Goal: Information Seeking & Learning: Learn about a topic

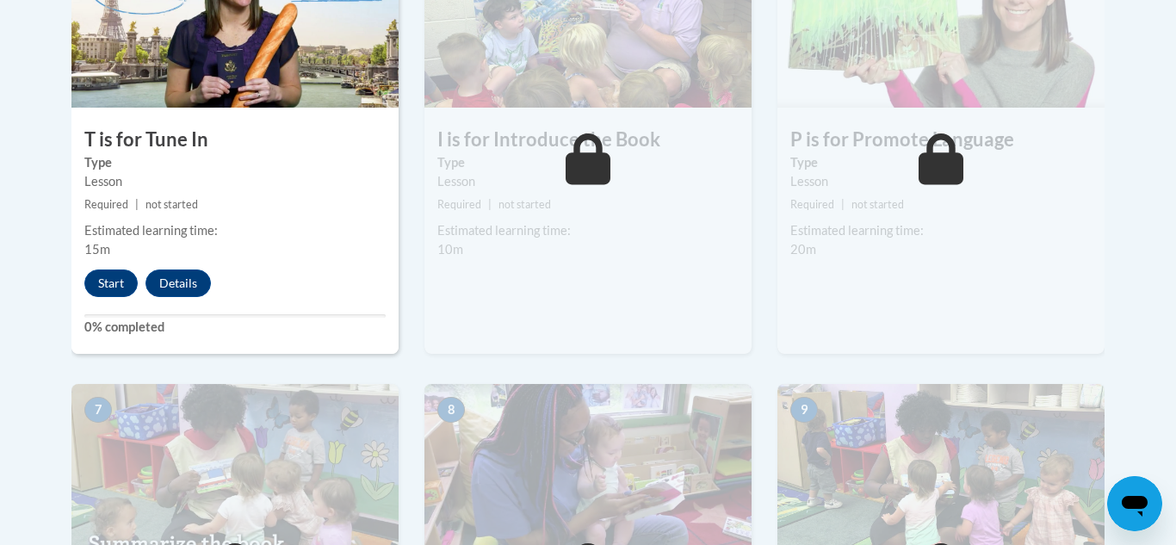
scroll to position [1117, 0]
click at [106, 289] on button "Start" at bounding box center [110, 284] width 53 height 28
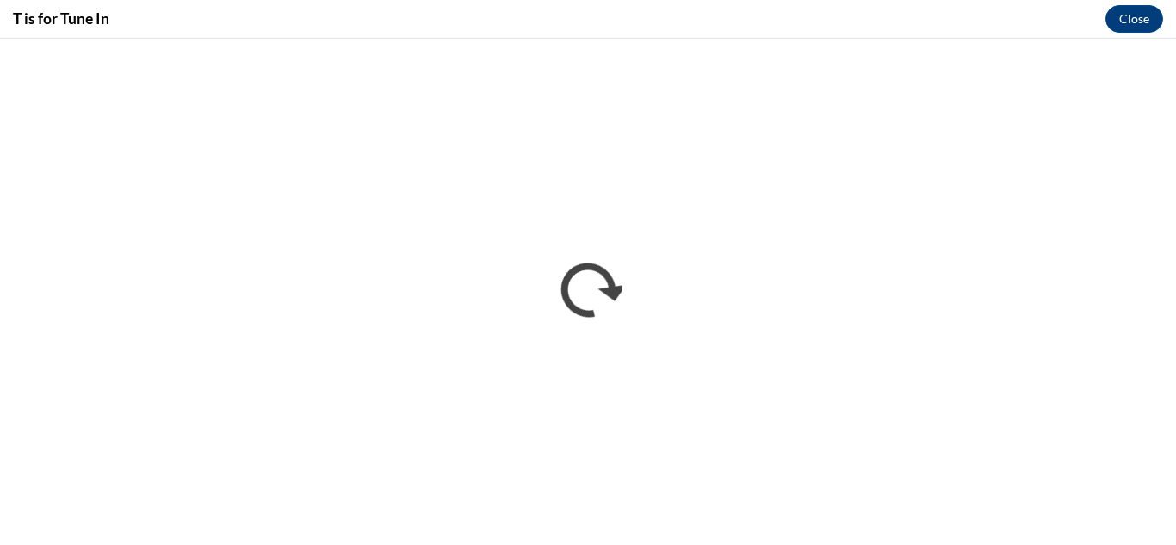
scroll to position [0, 0]
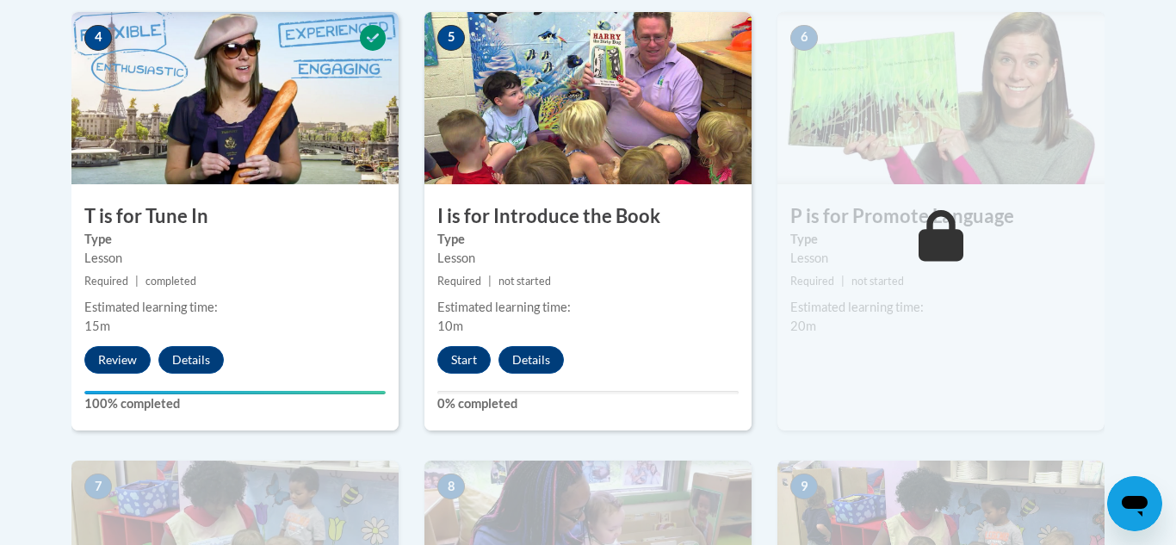
scroll to position [1055, 0]
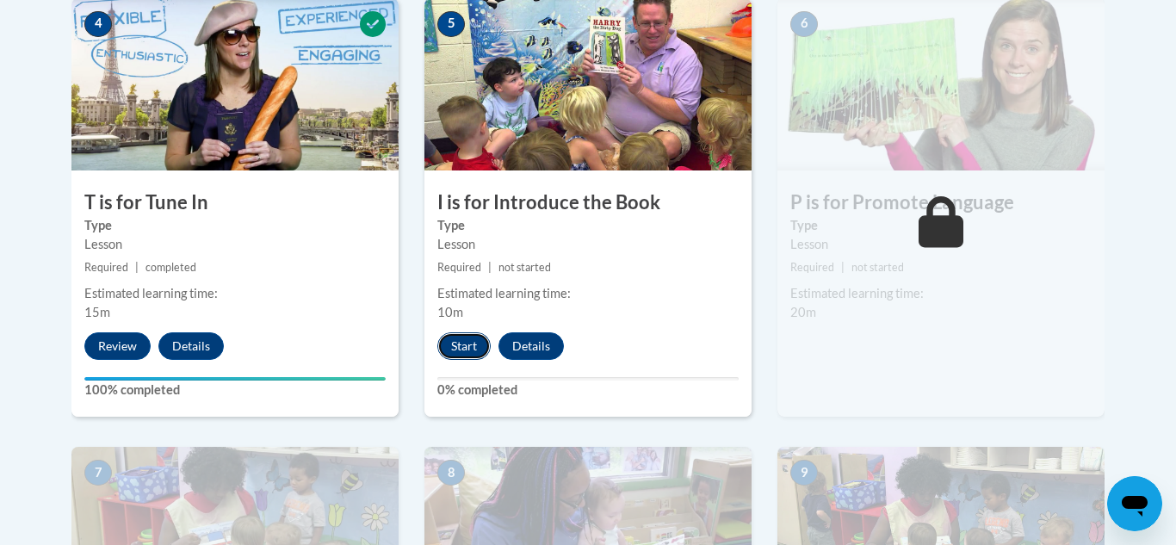
click at [458, 355] on button "Start" at bounding box center [463, 346] width 53 height 28
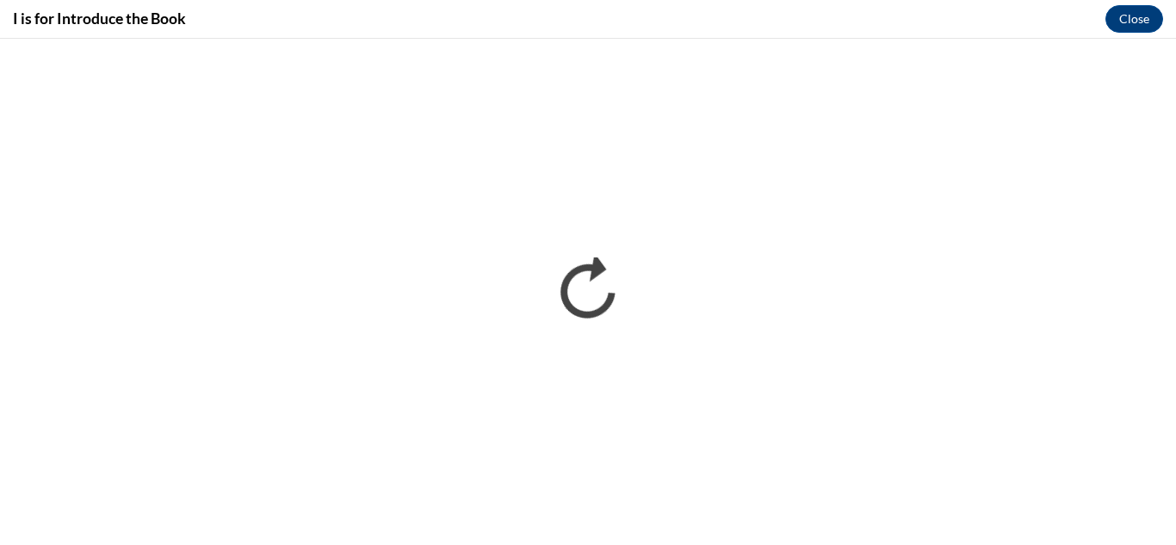
scroll to position [0, 0]
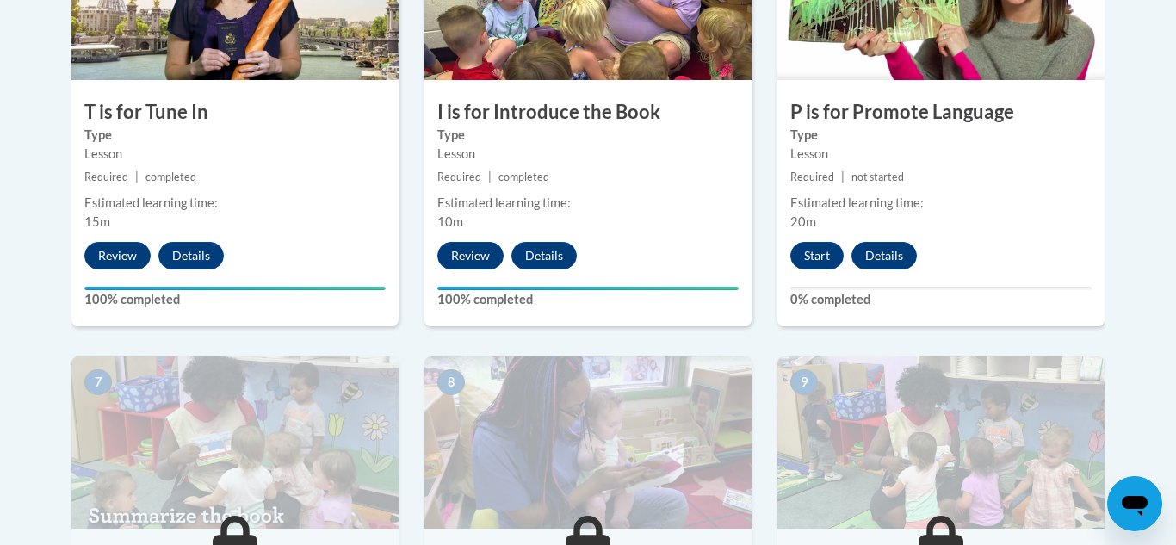
scroll to position [1147, 0]
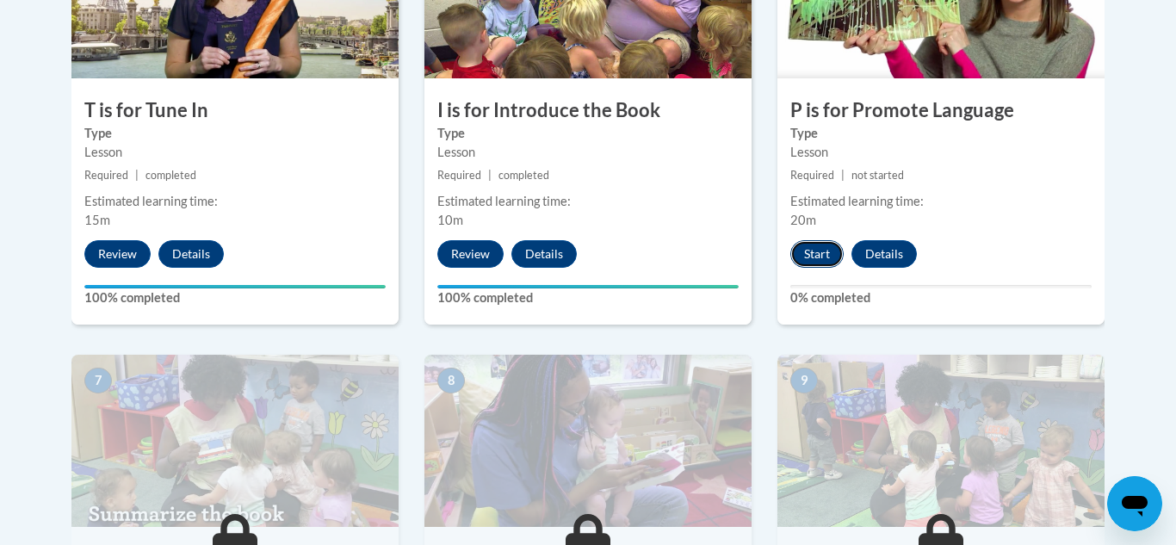
click at [819, 262] on button "Start" at bounding box center [816, 254] width 53 height 28
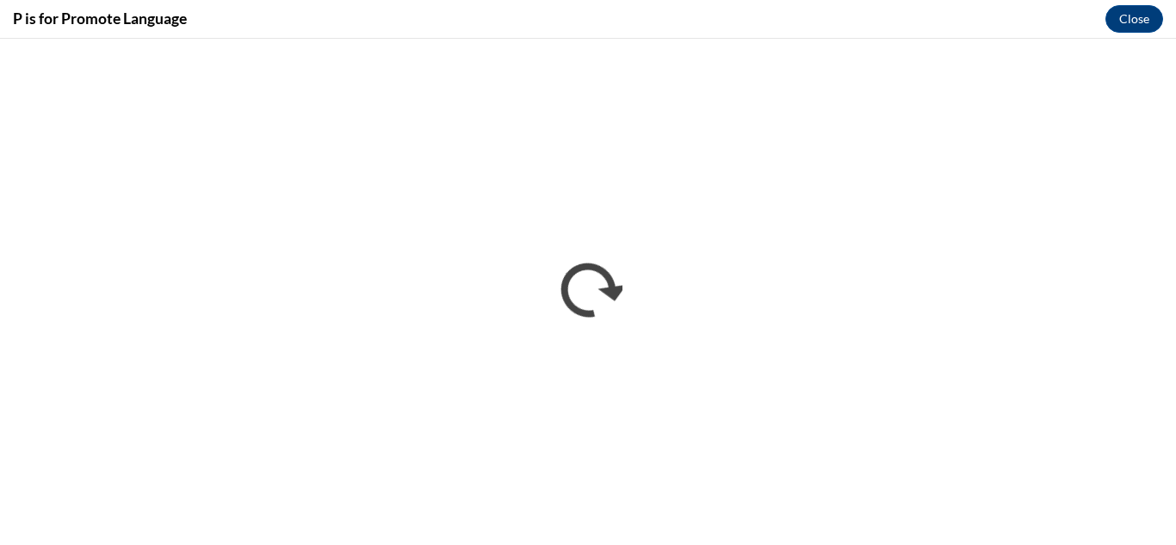
scroll to position [0, 0]
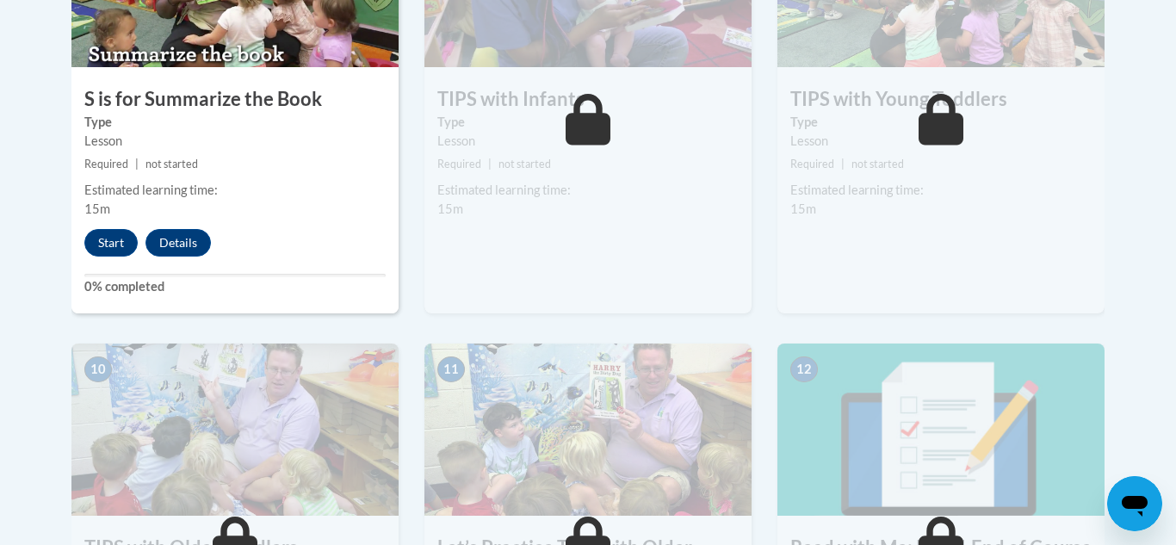
scroll to position [1606, 0]
click at [105, 273] on div "7 S is for Summarize the Book Type Lesson Required | not started Estimated lear…" at bounding box center [234, 105] width 327 height 418
click at [104, 247] on button "Start" at bounding box center [110, 244] width 53 height 28
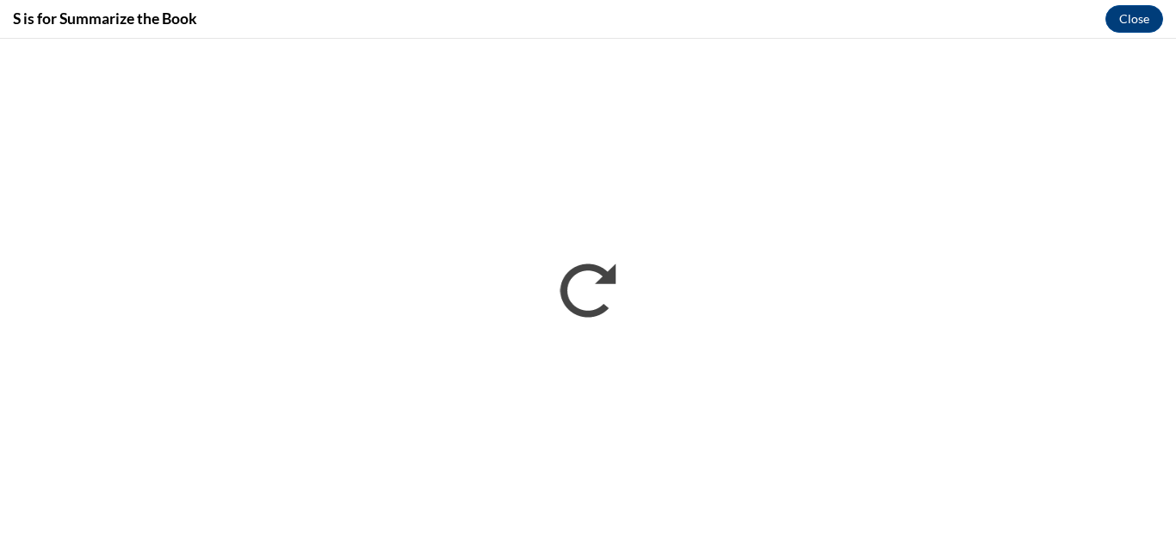
scroll to position [0, 0]
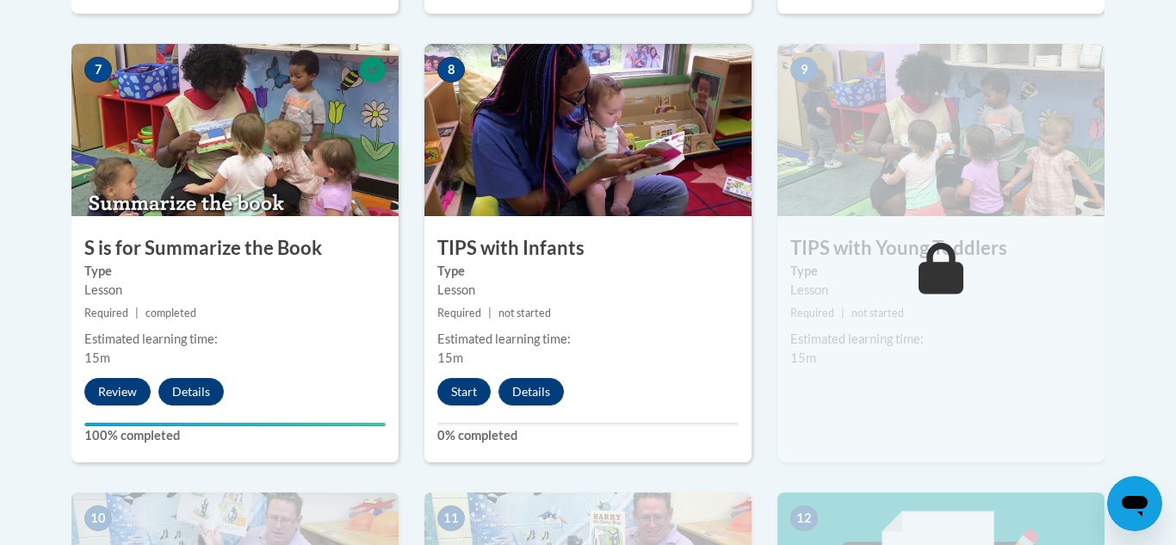
scroll to position [1462, 0]
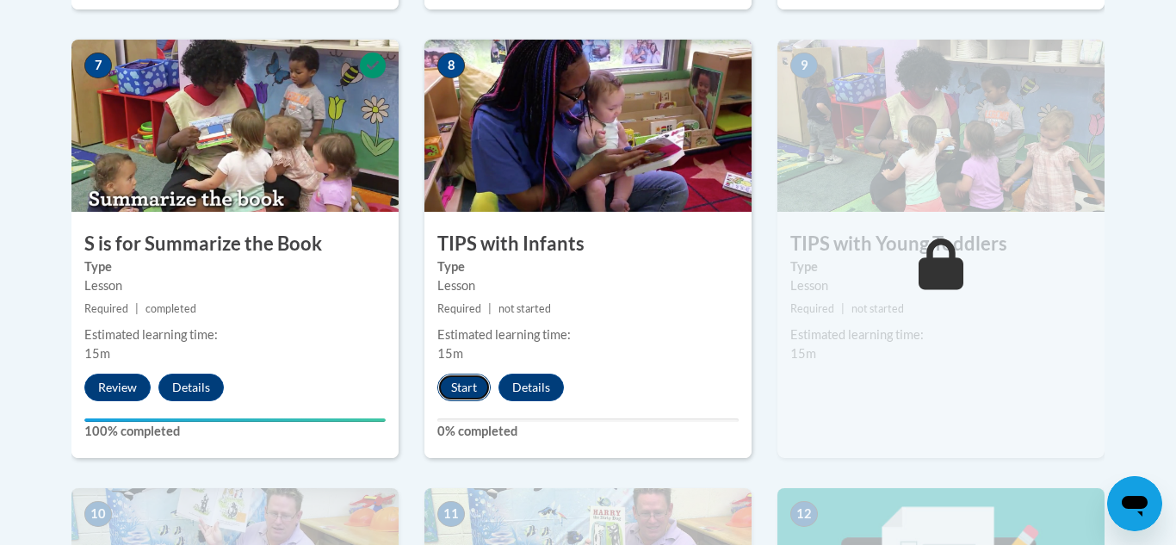
click at [462, 390] on button "Start" at bounding box center [463, 388] width 53 height 28
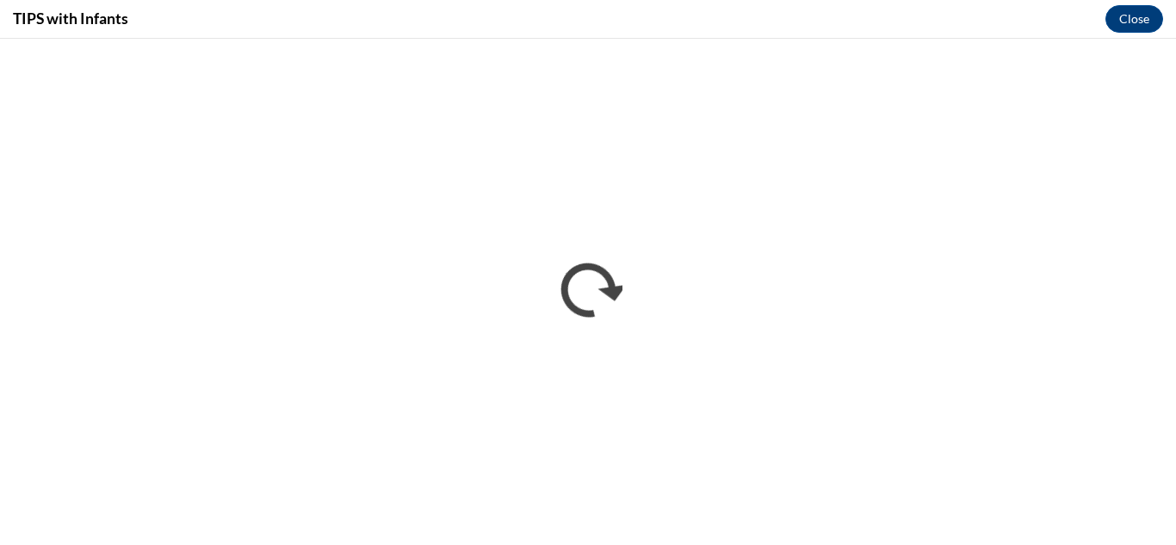
scroll to position [0, 0]
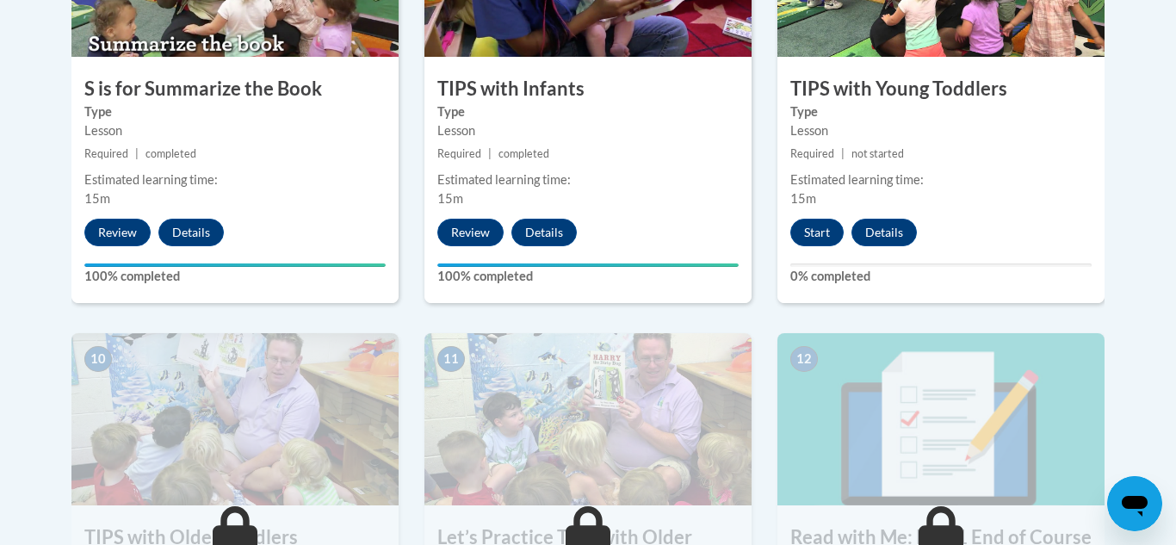
scroll to position [1618, 0]
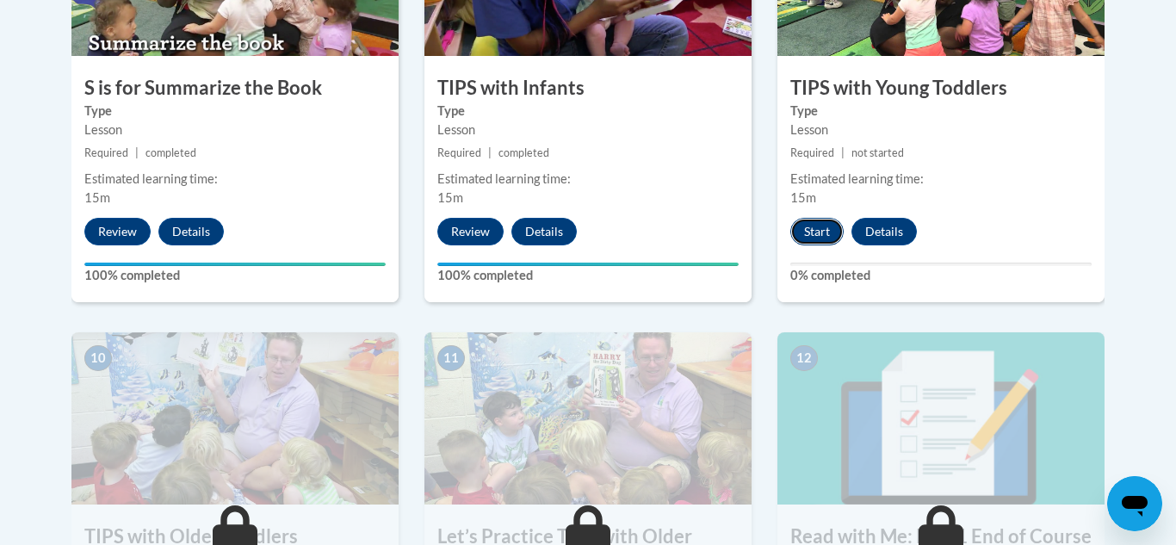
click at [822, 229] on button "Start" at bounding box center [816, 232] width 53 height 28
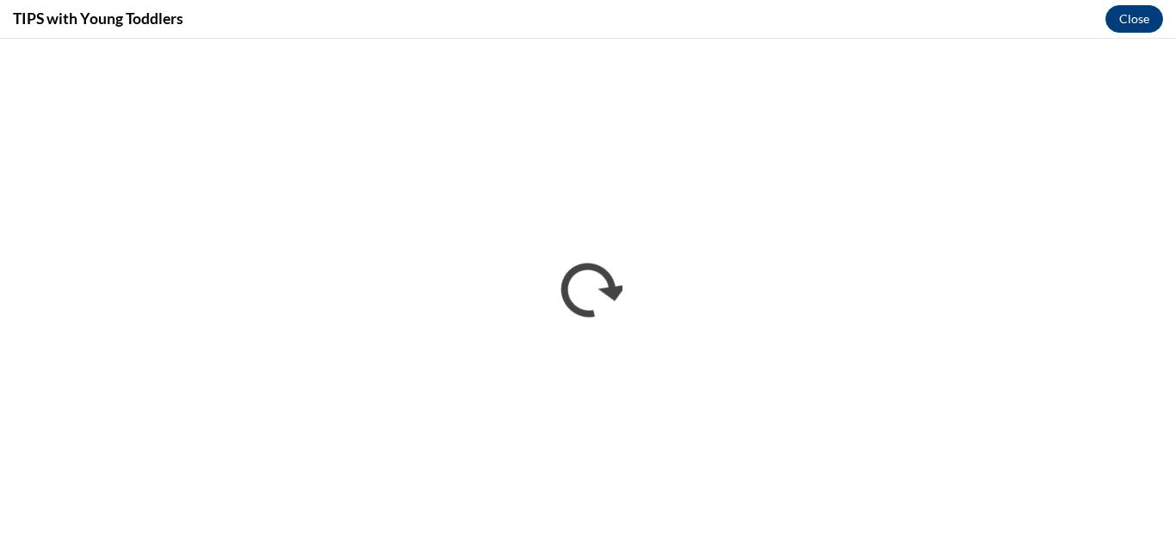
scroll to position [0, 0]
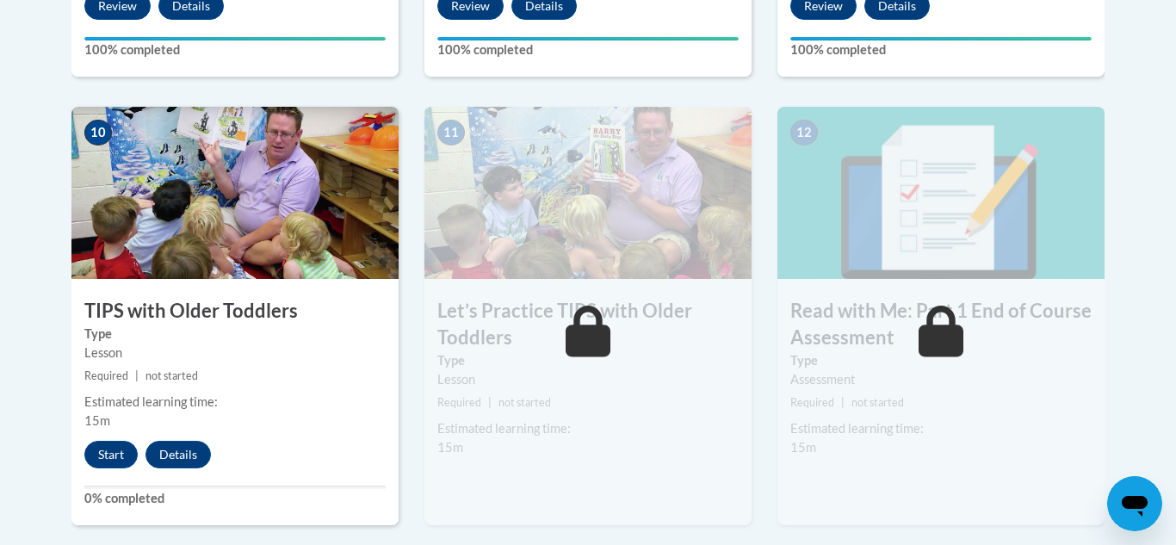
scroll to position [1862, 0]
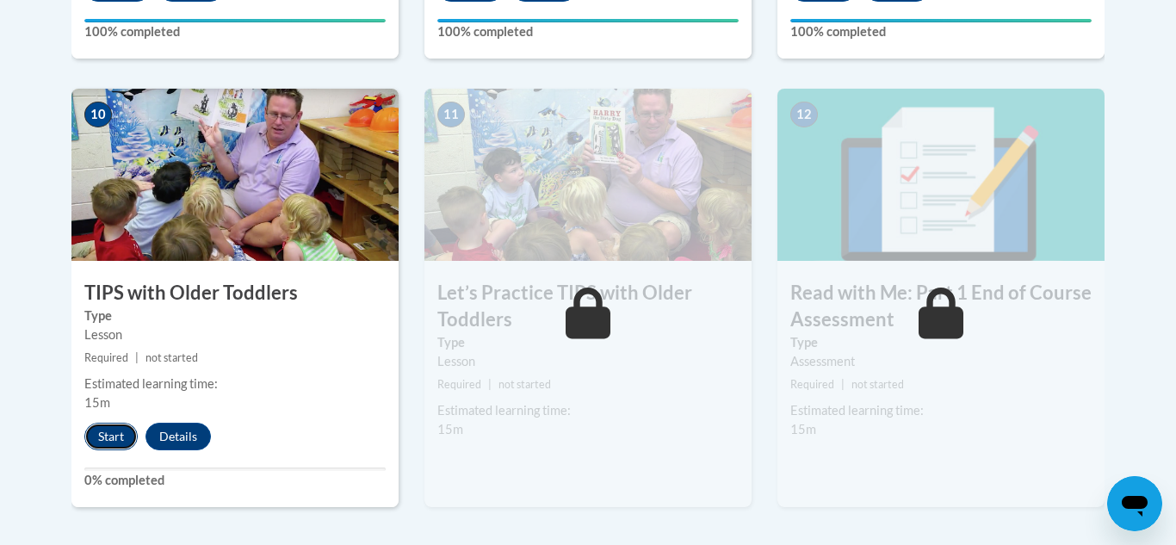
click at [111, 428] on button "Start" at bounding box center [110, 437] width 53 height 28
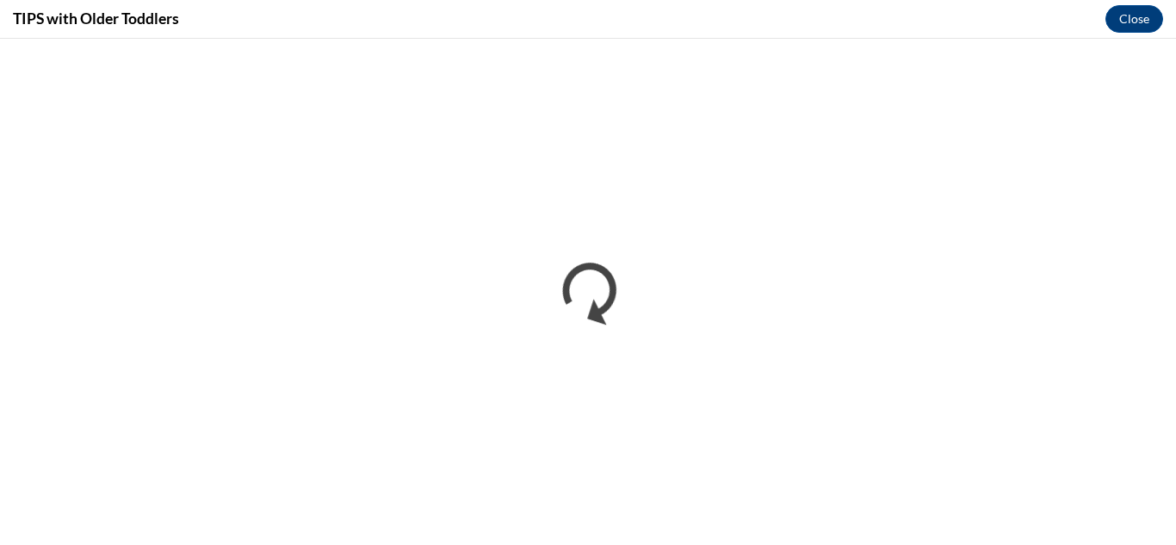
scroll to position [0, 0]
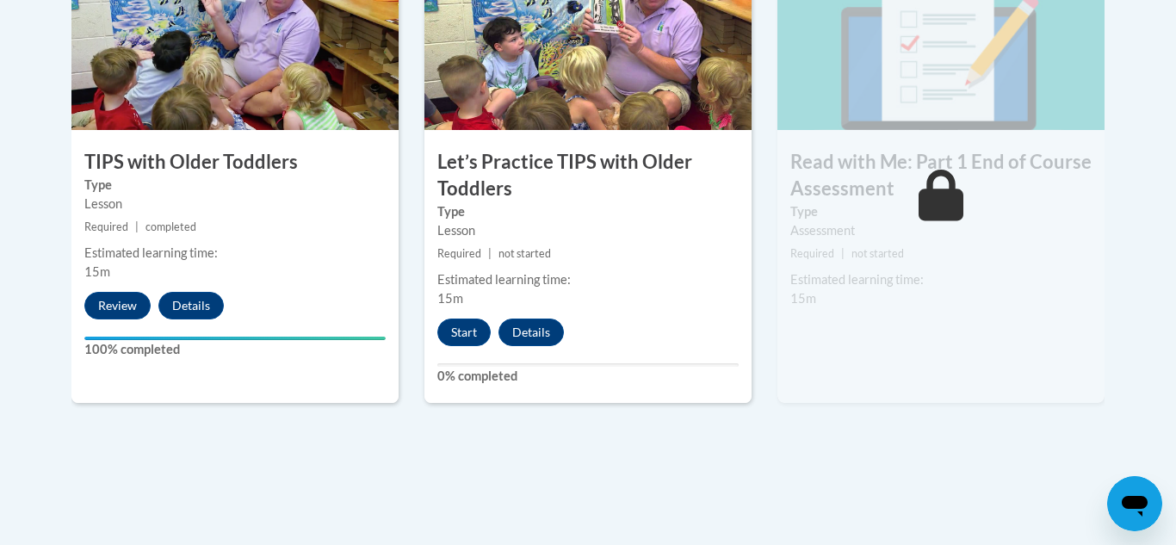
scroll to position [1994, 0]
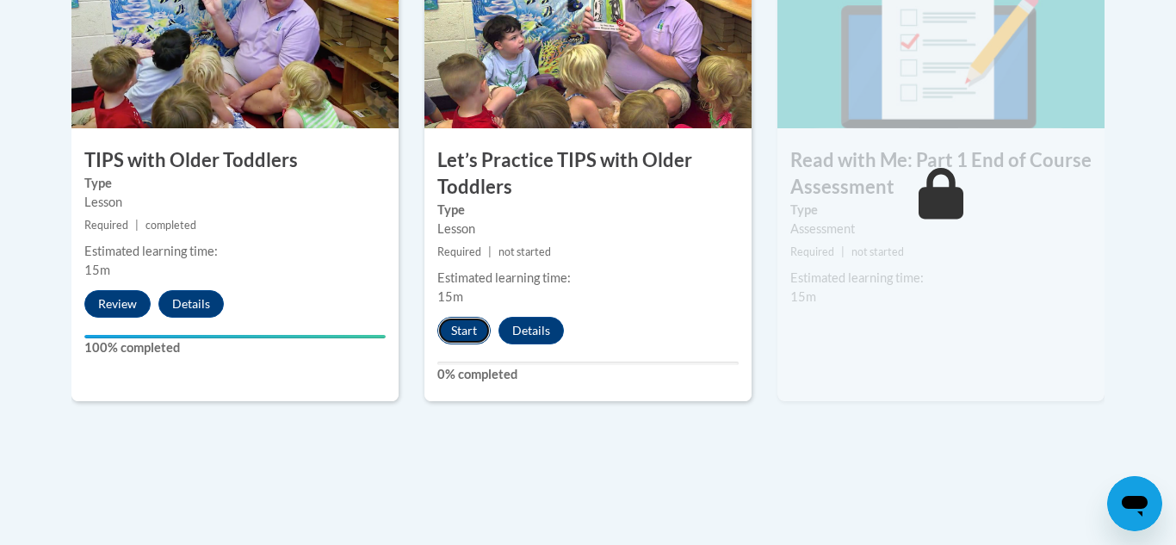
click at [470, 338] on button "Start" at bounding box center [463, 331] width 53 height 28
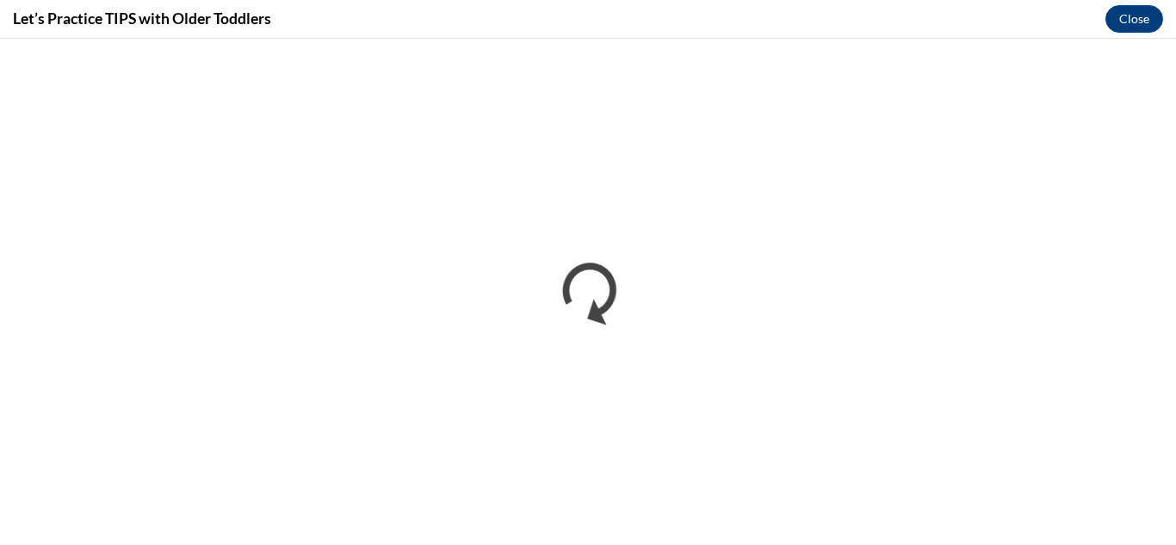
scroll to position [0, 0]
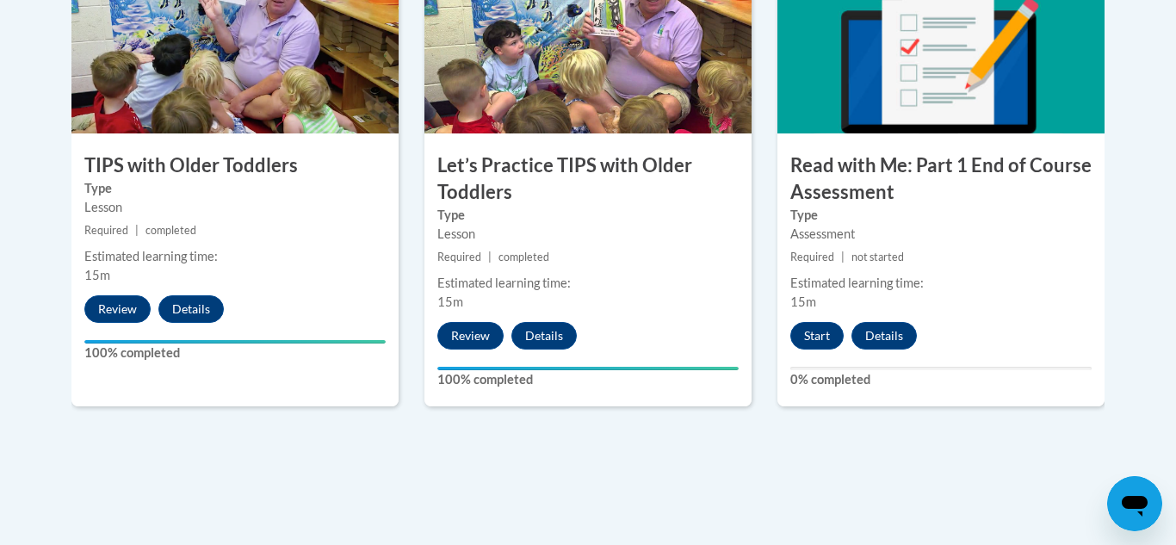
scroll to position [1999, 0]
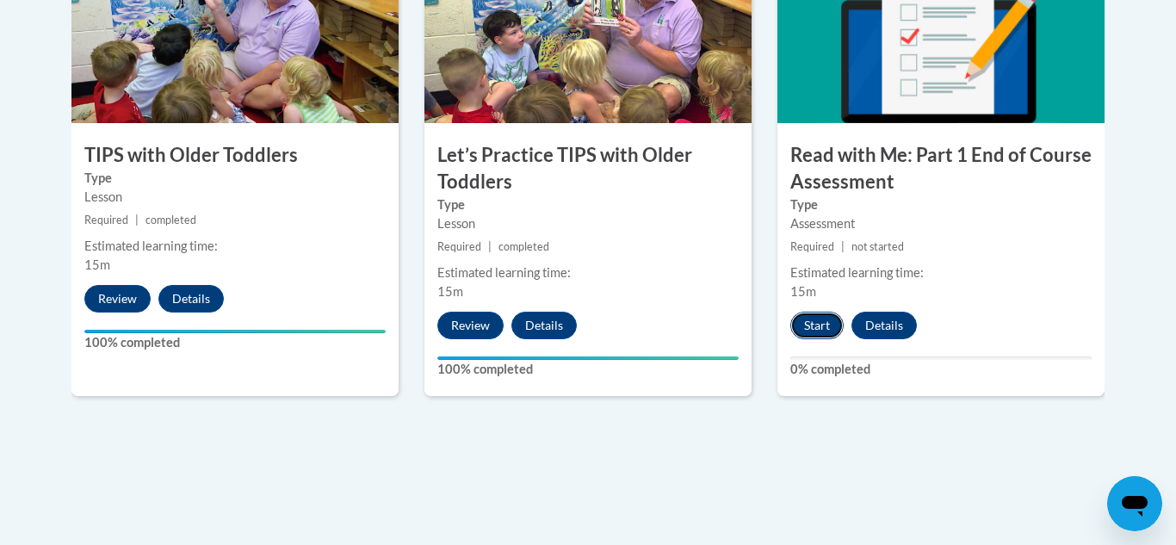
click at [838, 332] on button "Start" at bounding box center [816, 326] width 53 height 28
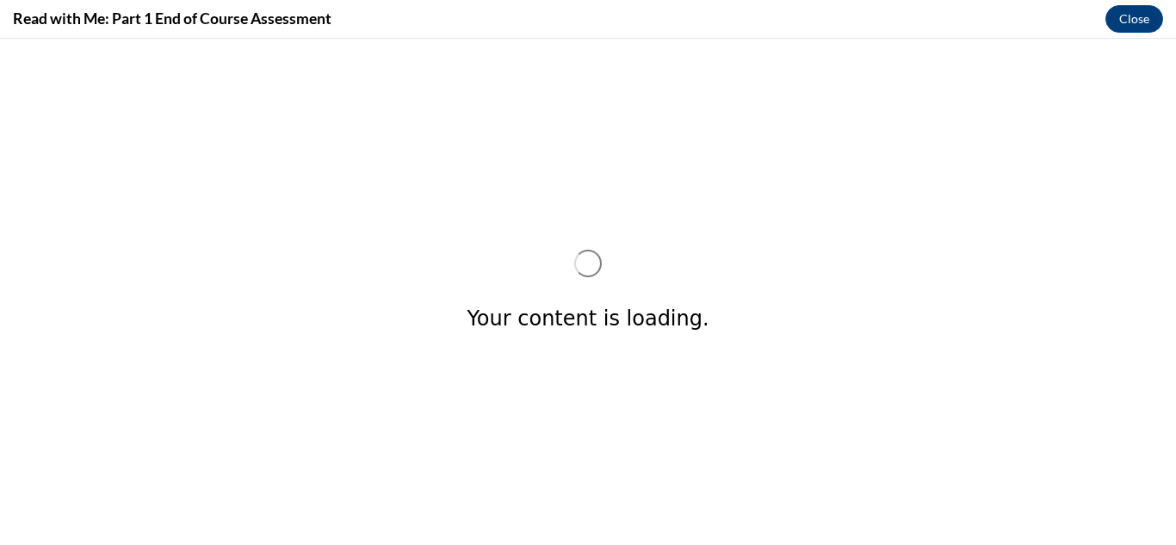
scroll to position [0, 0]
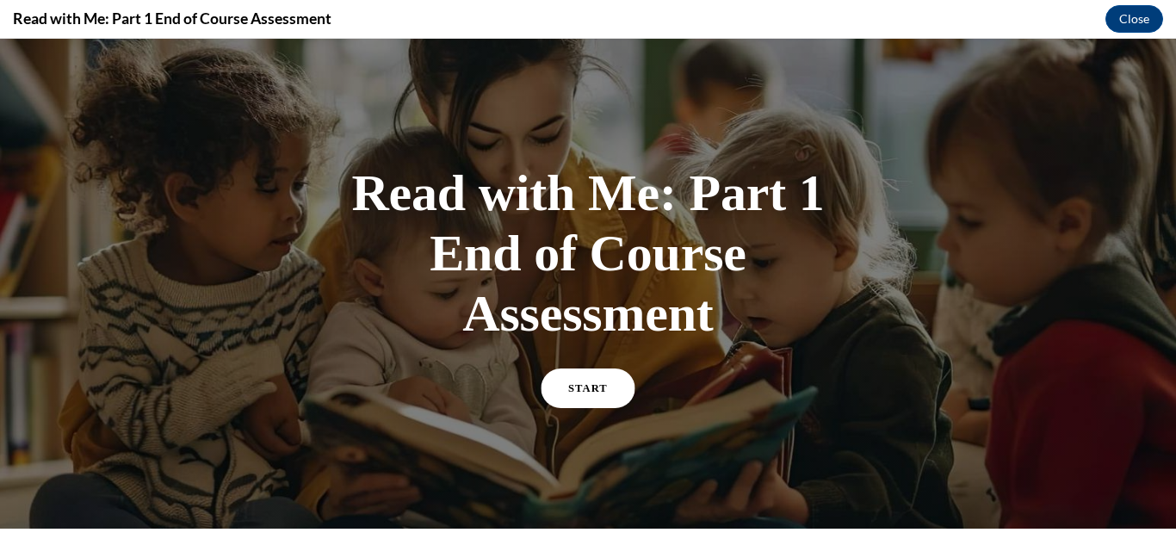
click at [600, 384] on span "START" at bounding box center [588, 388] width 40 height 13
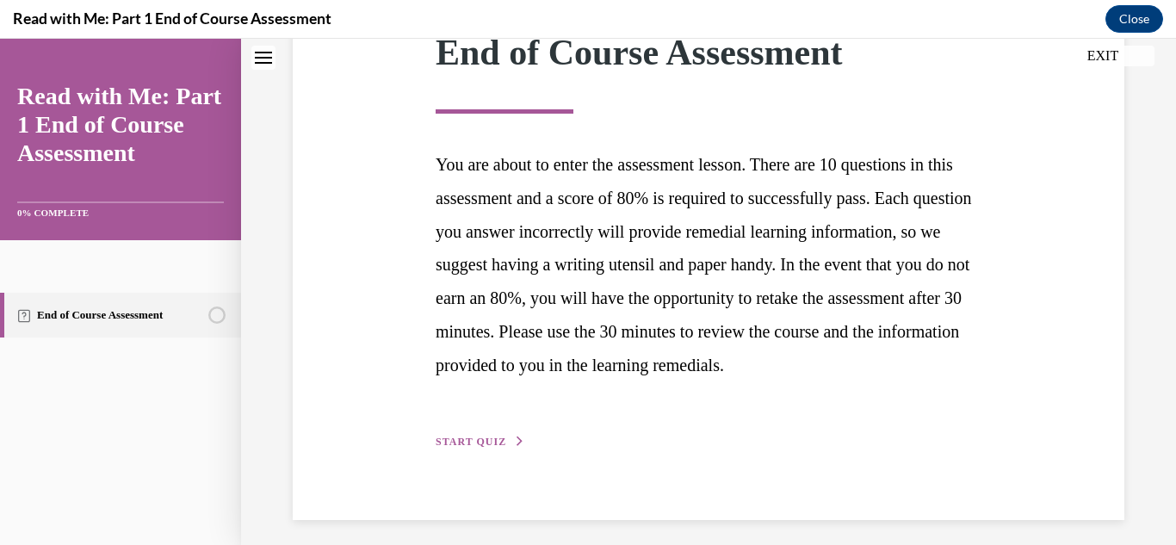
scroll to position [315, 0]
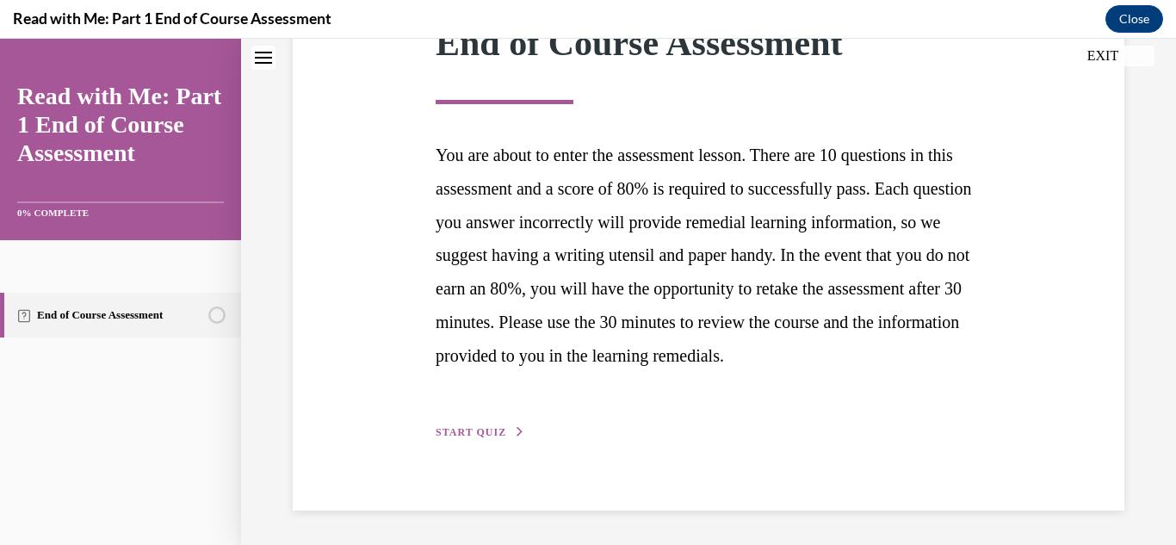
click at [471, 436] on span "START QUIZ" at bounding box center [471, 432] width 71 height 12
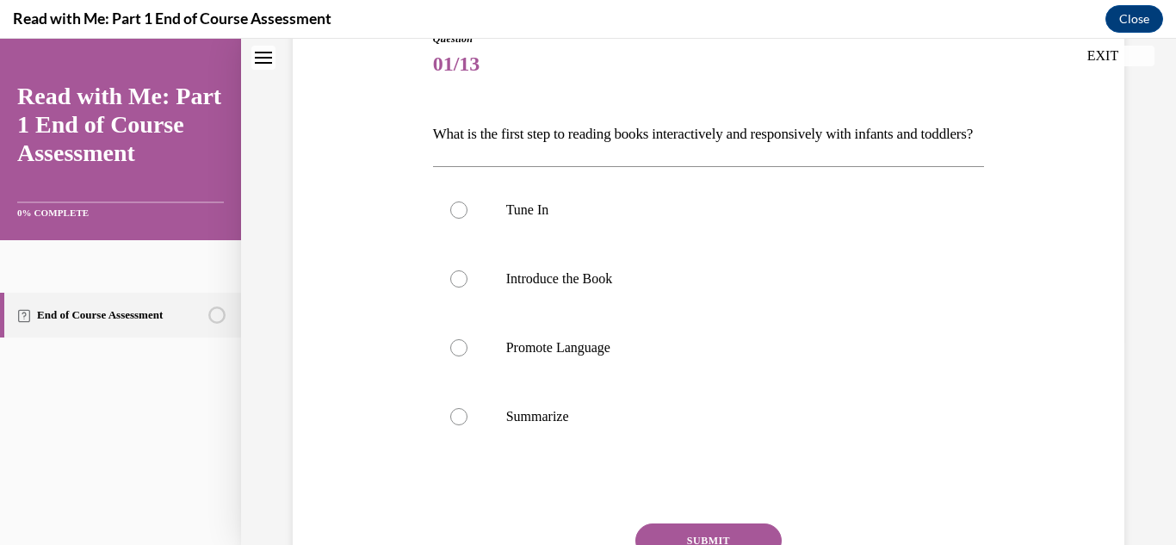
scroll to position [204, 0]
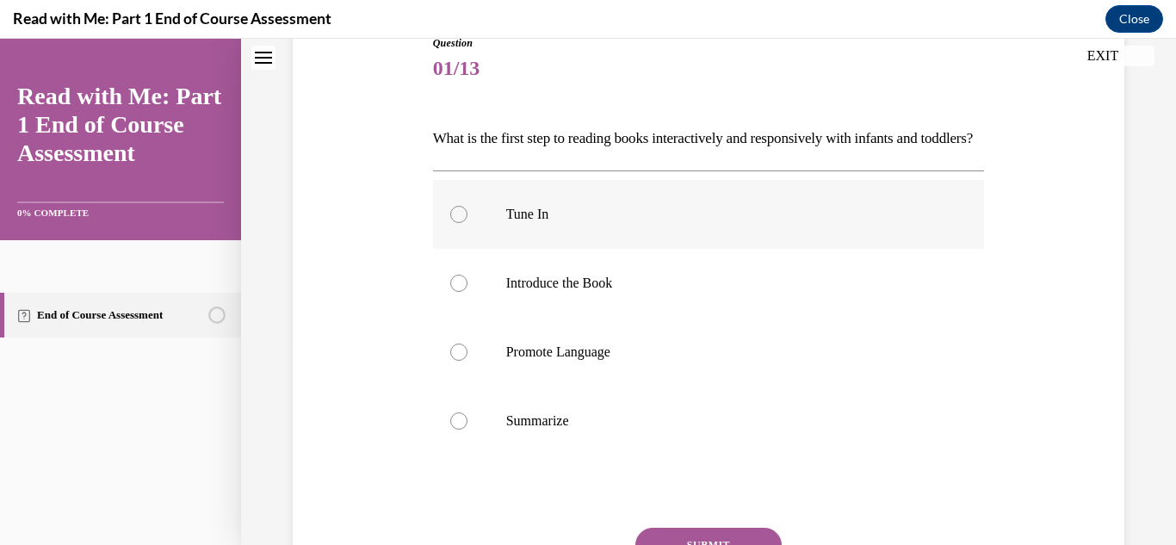
click at [482, 249] on label "Tune In" at bounding box center [709, 214] width 552 height 69
click at [468, 223] on input "Tune In" at bounding box center [458, 214] width 17 height 17
radio input "true"
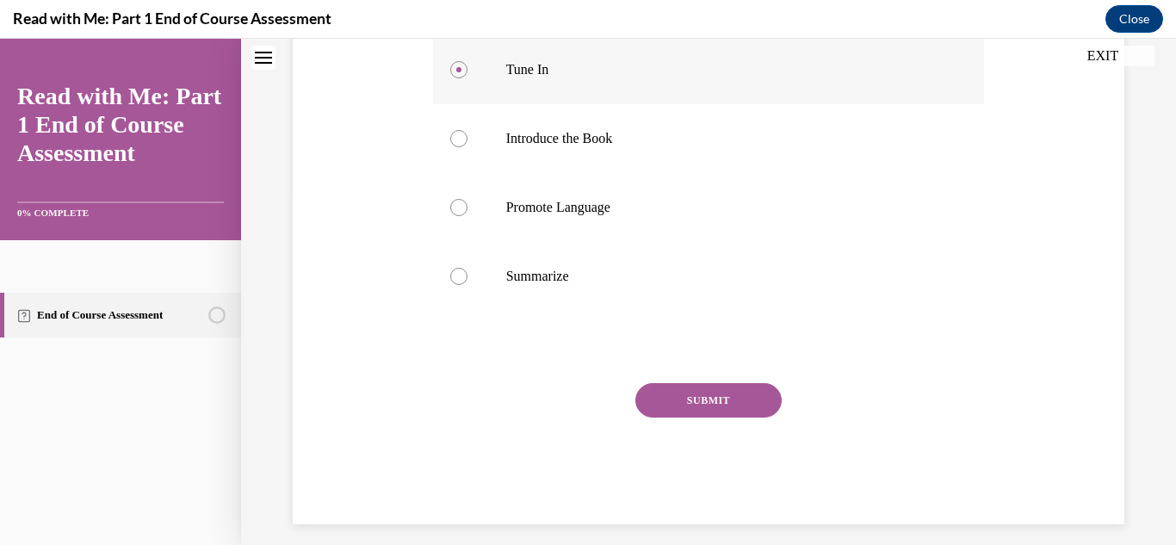
scroll to position [369, 0]
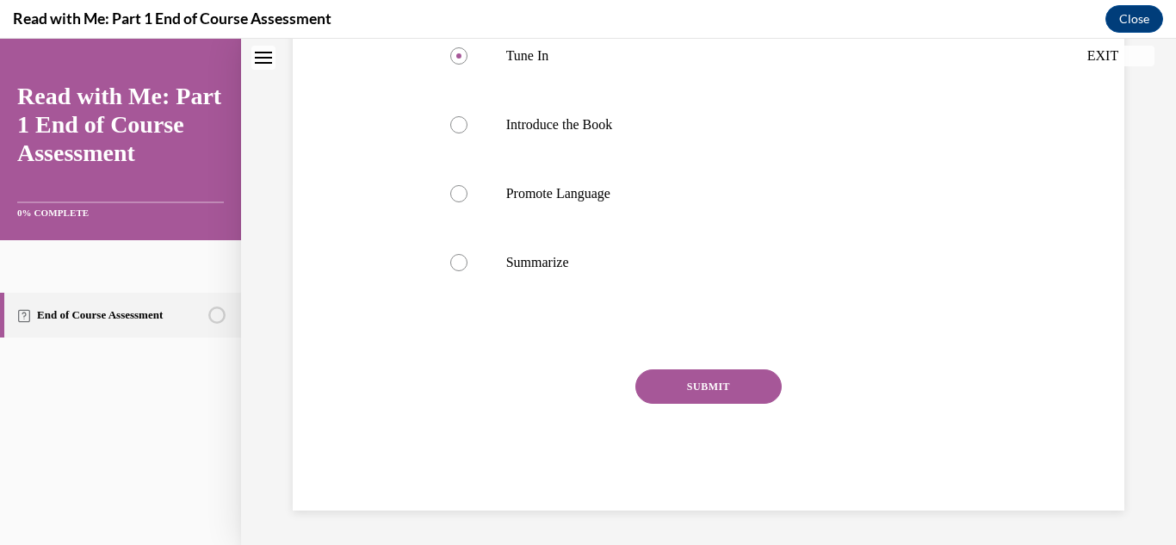
click at [750, 404] on button "SUBMIT" at bounding box center [708, 386] width 146 height 34
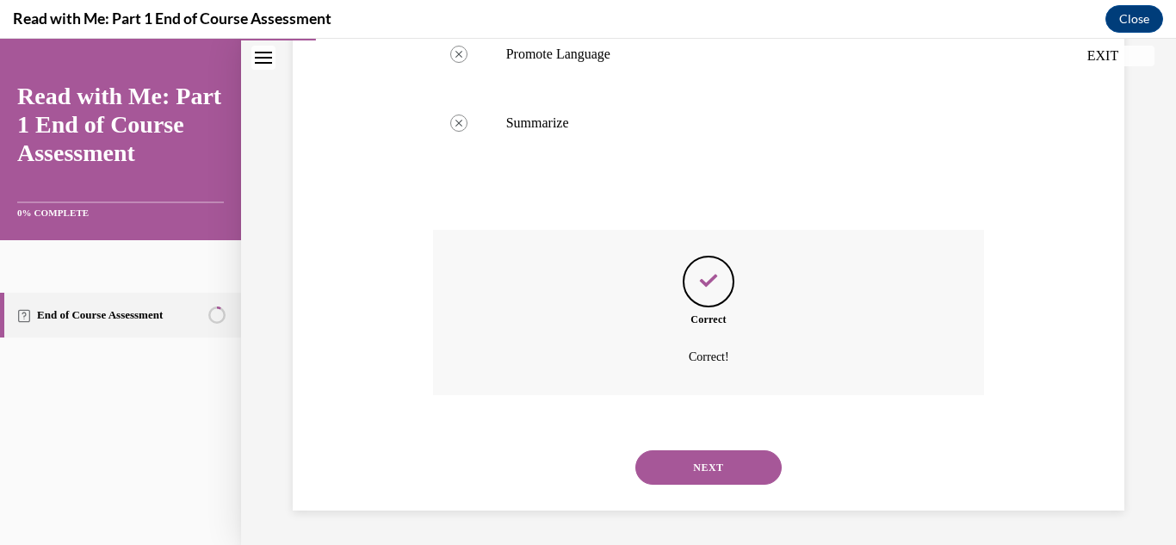
scroll to position [531, 0]
click at [730, 480] on button "NEXT" at bounding box center [708, 467] width 146 height 34
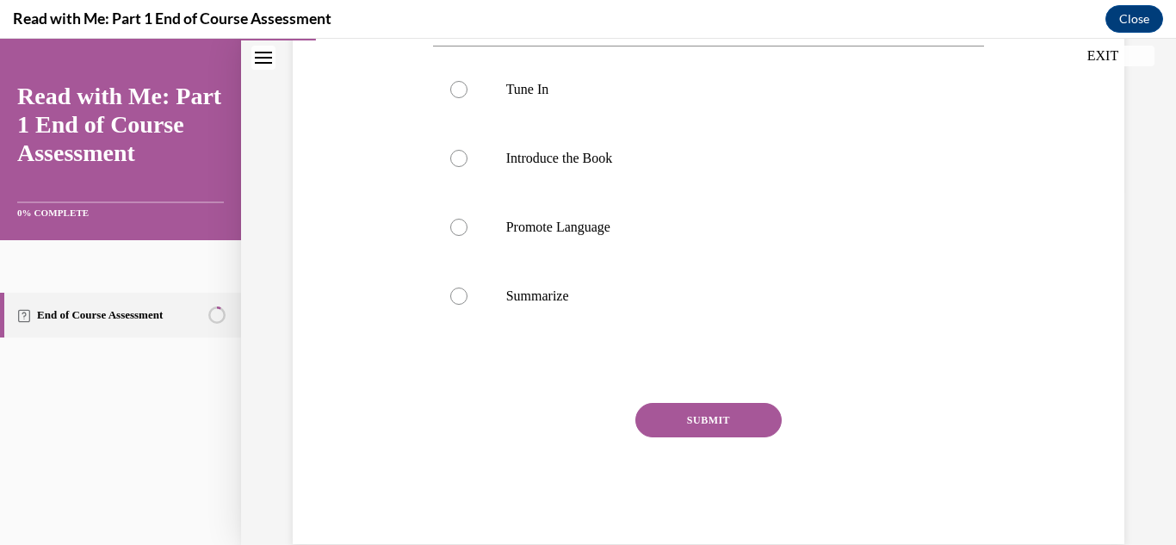
scroll to position [356, 0]
click at [453, 153] on div at bounding box center [458, 160] width 17 height 17
click at [453, 153] on input "Introduce the Book" at bounding box center [458, 160] width 17 height 17
radio input "true"
click at [758, 429] on button "SUBMIT" at bounding box center [708, 422] width 146 height 34
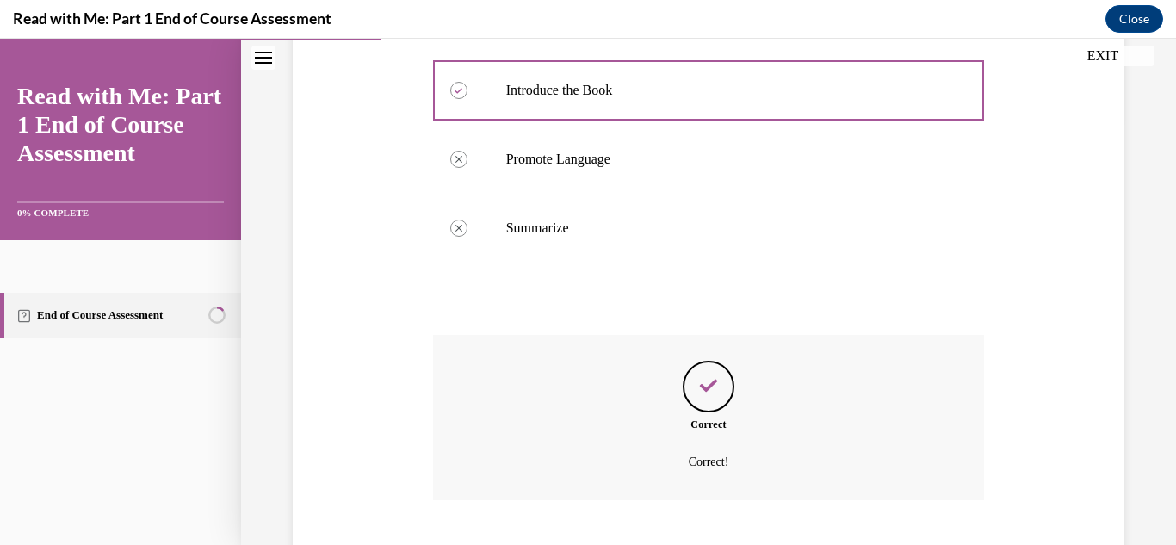
scroll to position [531, 0]
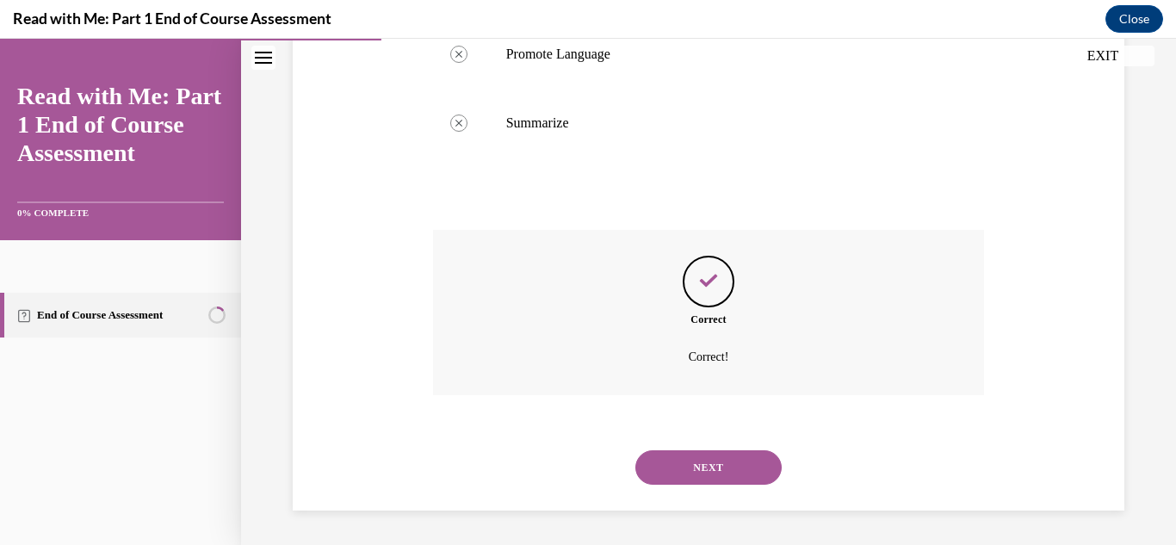
click at [742, 474] on button "NEXT" at bounding box center [708, 467] width 146 height 34
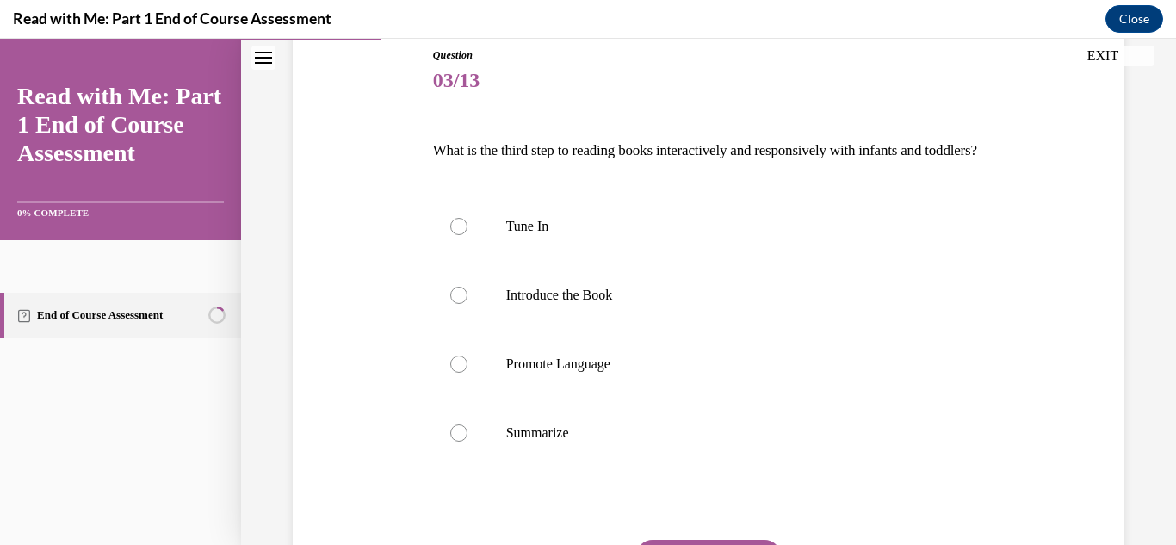
scroll to position [195, 0]
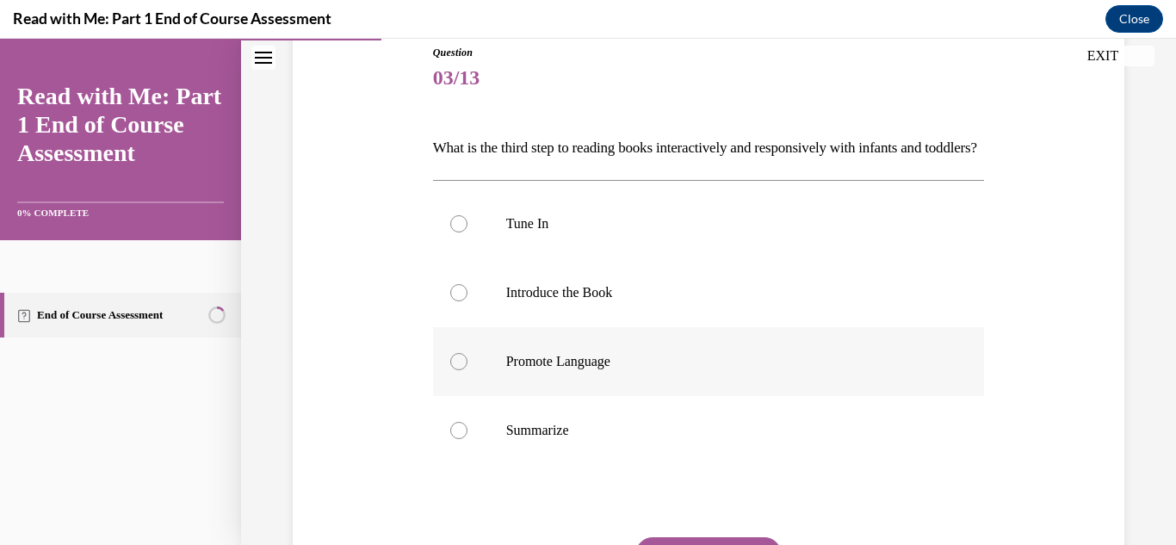
click at [604, 370] on p "Promote Language" at bounding box center [724, 361] width 436 height 17
click at [468, 370] on input "Promote Language" at bounding box center [458, 361] width 17 height 17
radio input "true"
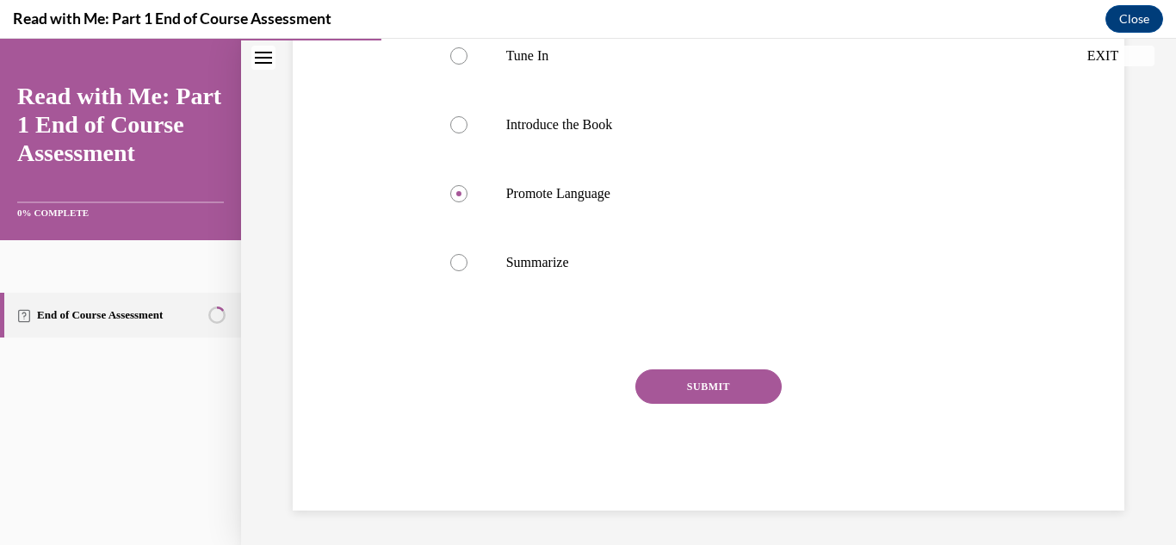
click at [735, 404] on button "SUBMIT" at bounding box center [708, 386] width 146 height 34
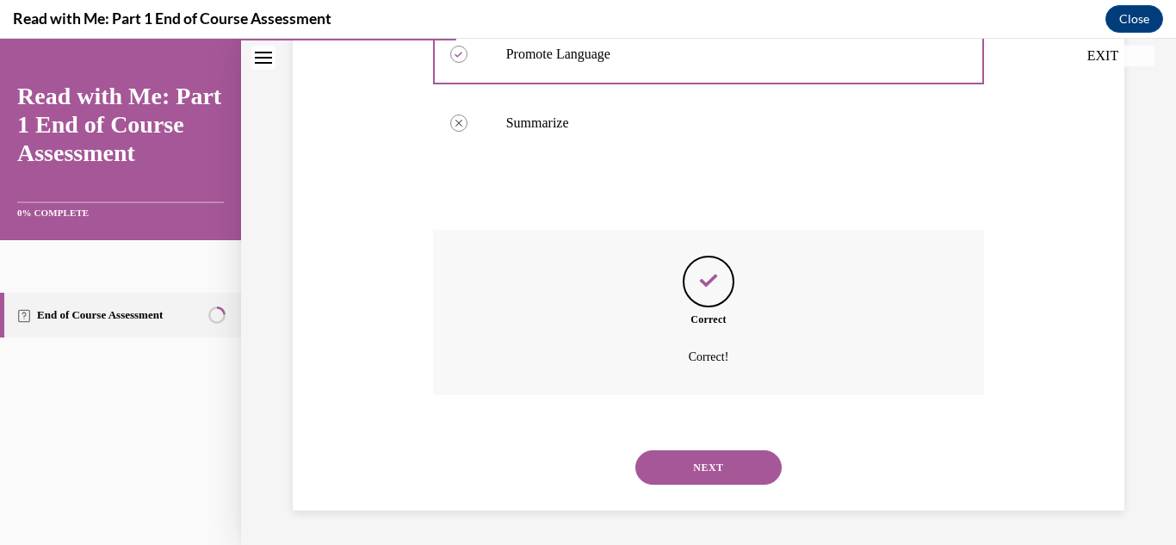
scroll to position [531, 0]
click at [734, 471] on button "NEXT" at bounding box center [708, 467] width 146 height 34
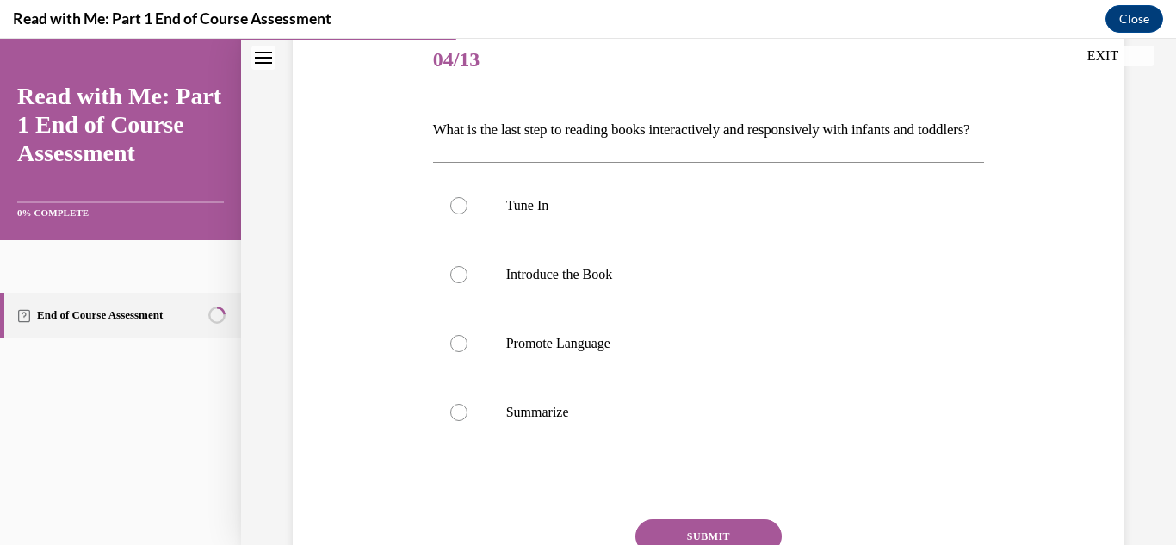
scroll to position [210, 0]
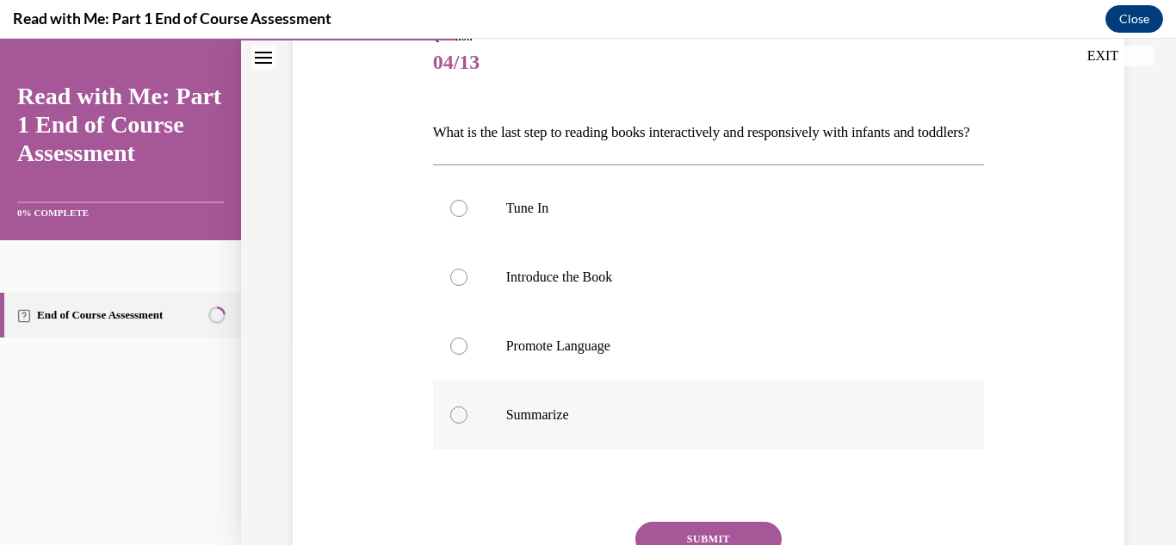
click at [538, 449] on label "Summarize" at bounding box center [709, 415] width 552 height 69
click at [468, 424] on input "Summarize" at bounding box center [458, 414] width 17 height 17
radio input "true"
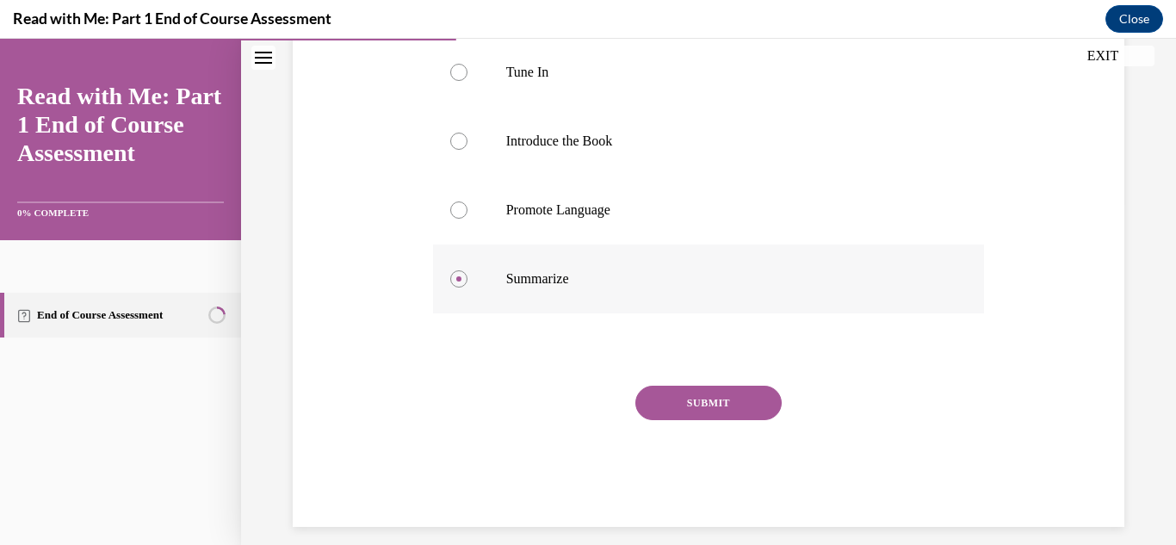
scroll to position [392, 0]
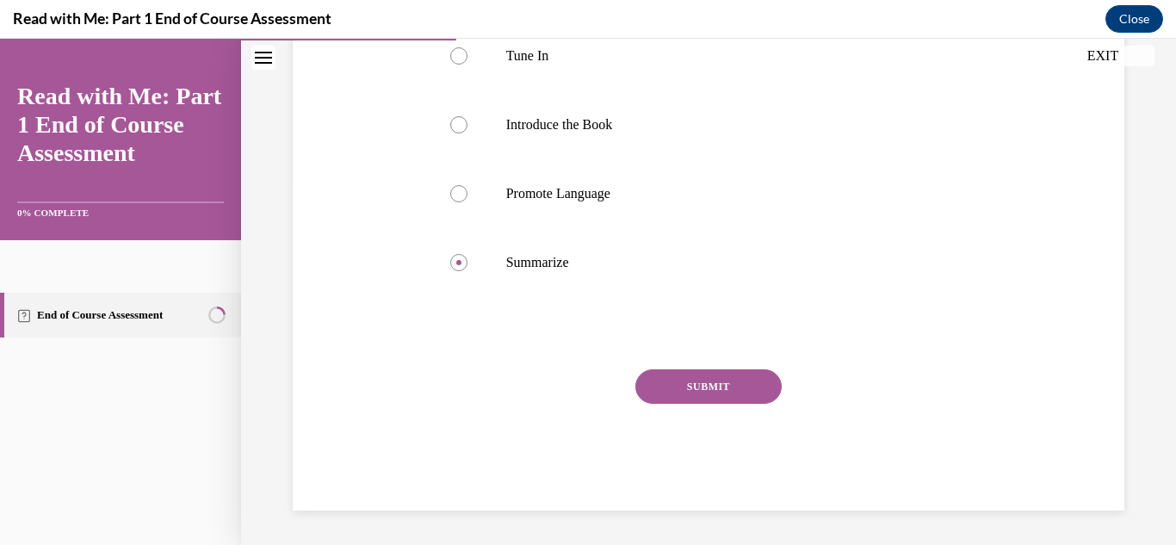
click at [748, 382] on button "SUBMIT" at bounding box center [708, 386] width 146 height 34
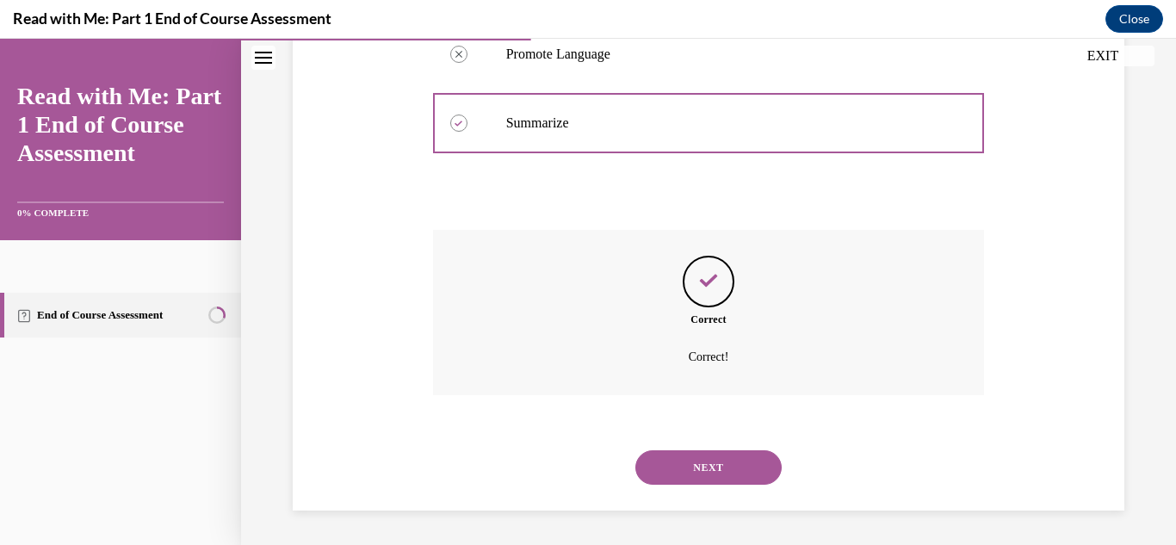
scroll to position [531, 0]
click at [741, 468] on button "NEXT" at bounding box center [708, 467] width 146 height 34
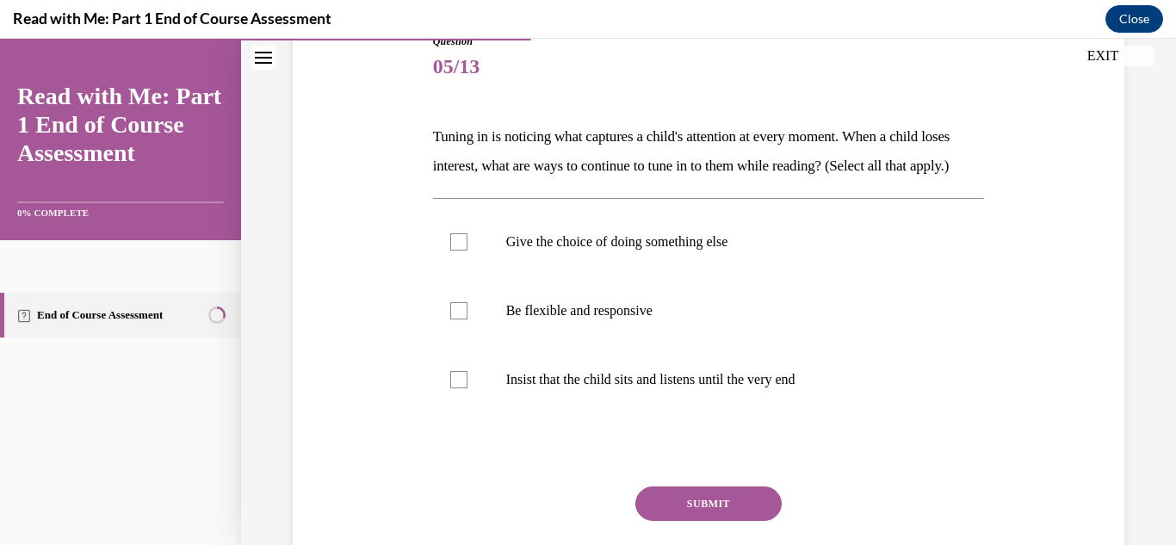
scroll to position [201, 0]
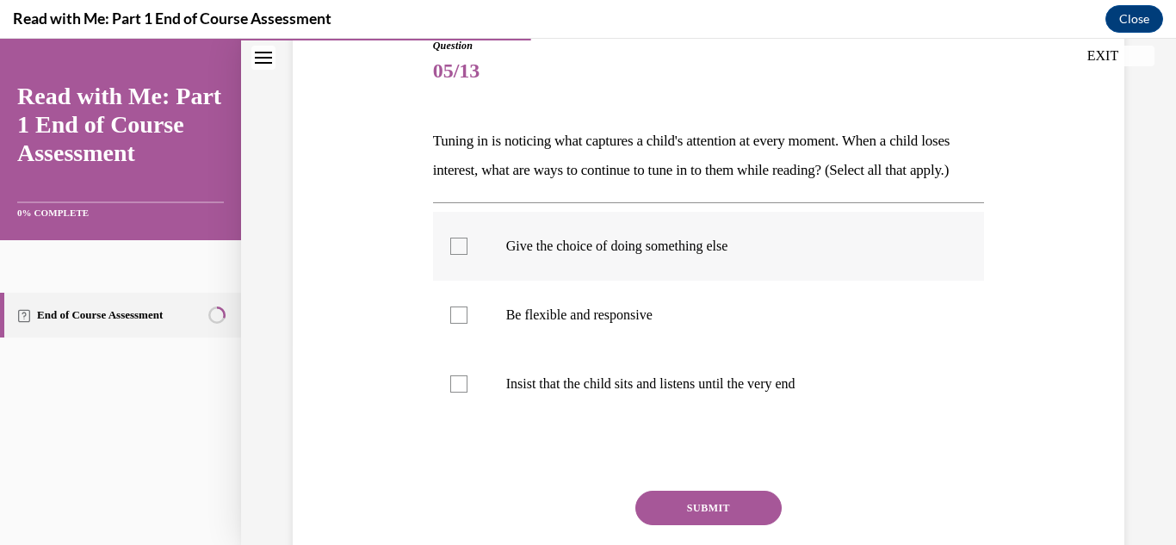
click at [701, 281] on label "Give the choice of doing something else" at bounding box center [709, 246] width 552 height 69
click at [468, 255] on input "Give the choice of doing something else" at bounding box center [458, 246] width 17 height 17
checkbox input "true"
click at [639, 350] on label "Be flexible and responsive" at bounding box center [709, 315] width 552 height 69
click at [468, 324] on input "Be flexible and responsive" at bounding box center [458, 315] width 17 height 17
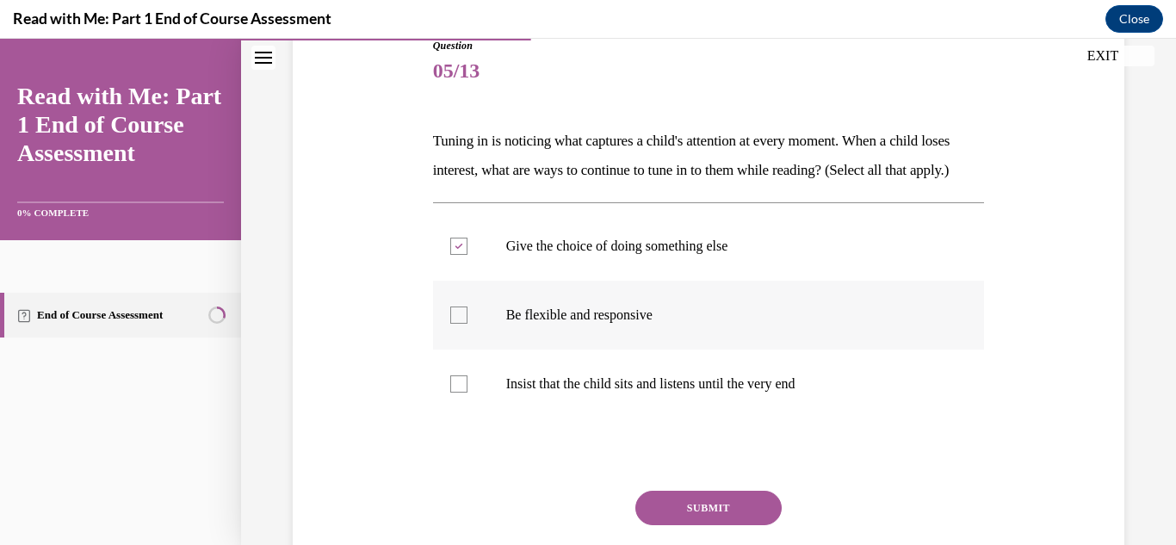
checkbox input "true"
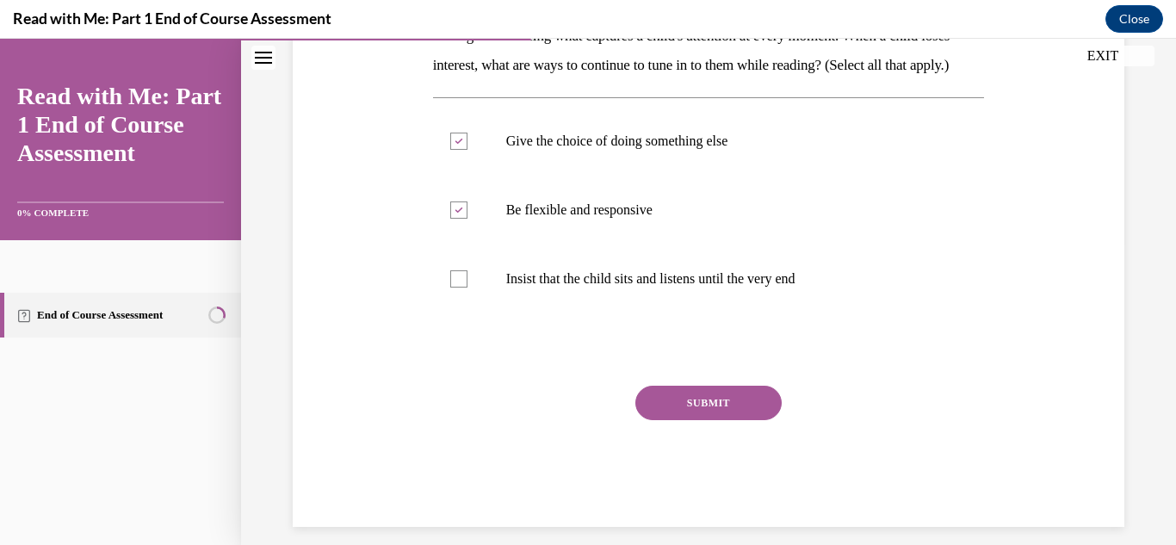
click at [741, 420] on button "SUBMIT" at bounding box center [708, 403] width 146 height 34
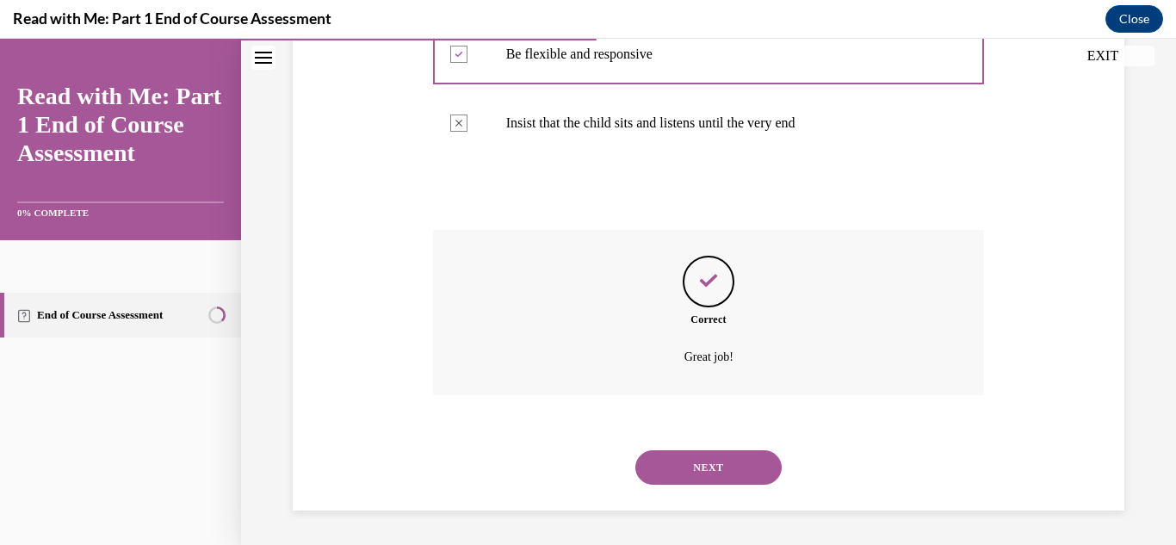
scroll to position [492, 0]
click at [747, 473] on button "NEXT" at bounding box center [708, 467] width 146 height 34
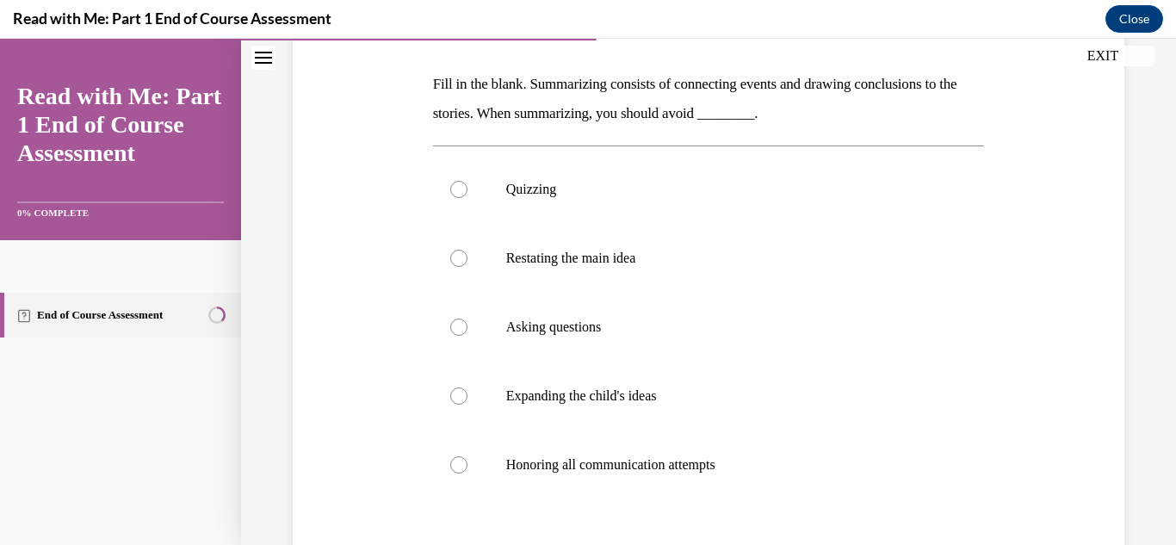
scroll to position [260, 0]
click at [518, 195] on p "Quizzing" at bounding box center [724, 187] width 436 height 17
click at [468, 195] on input "Quizzing" at bounding box center [458, 187] width 17 height 17
radio input "true"
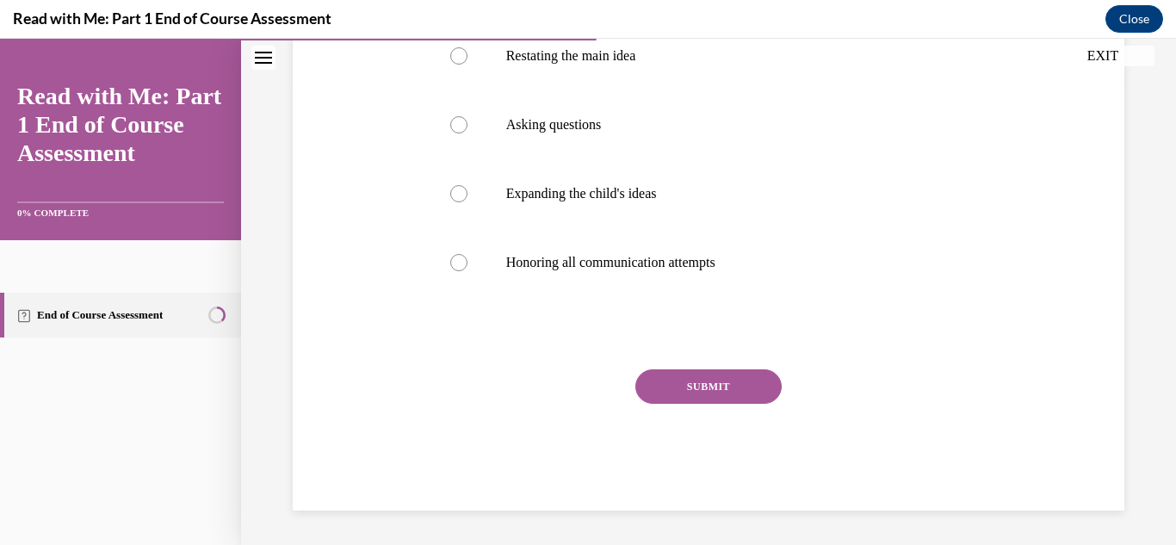
click at [741, 393] on button "SUBMIT" at bounding box center [708, 386] width 146 height 34
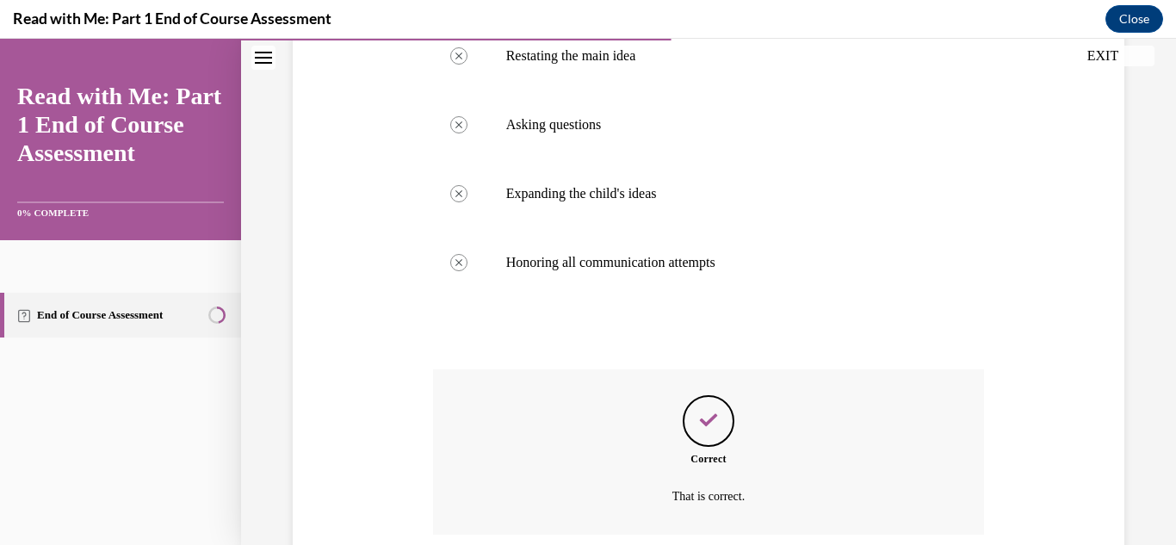
scroll to position [600, 0]
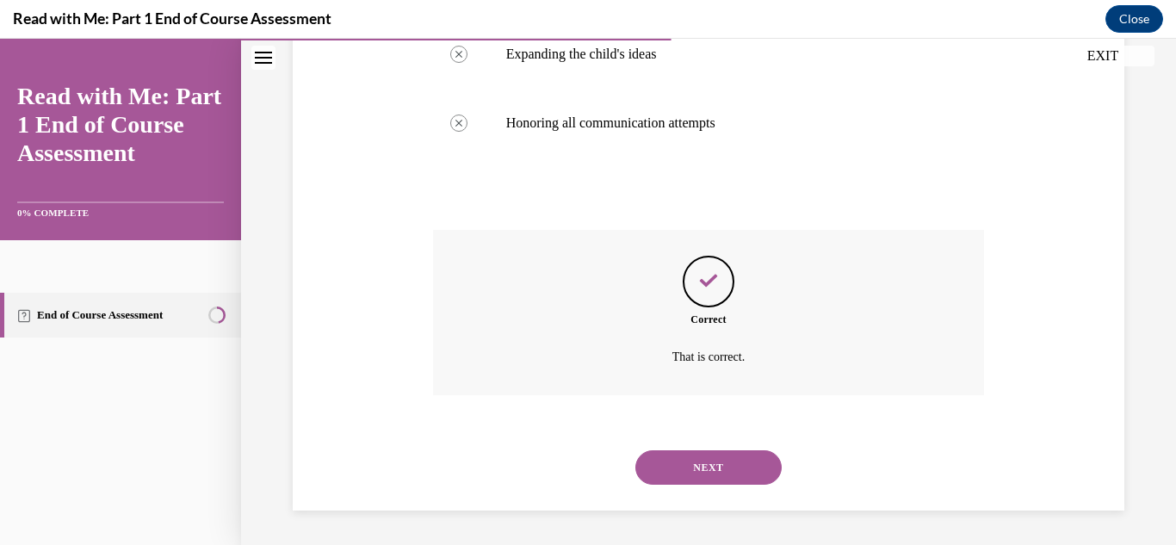
click at [754, 476] on button "NEXT" at bounding box center [708, 467] width 146 height 34
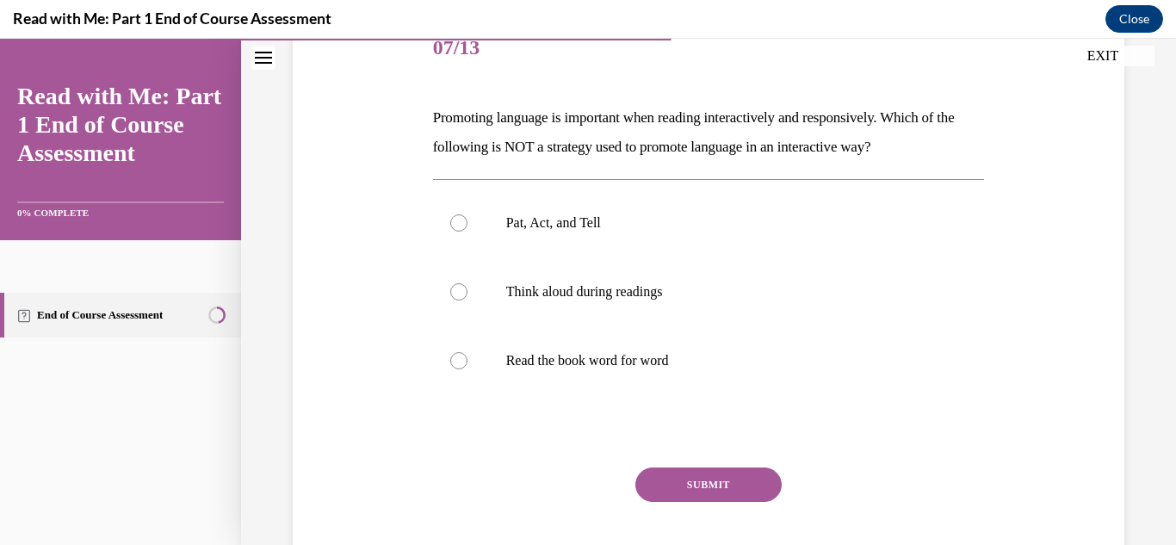
scroll to position [226, 0]
click at [646, 350] on label "Read the book word for word" at bounding box center [709, 359] width 552 height 69
click at [468, 351] on input "Read the book word for word" at bounding box center [458, 359] width 17 height 17
radio input "true"
click at [746, 497] on button "SUBMIT" at bounding box center [708, 484] width 146 height 34
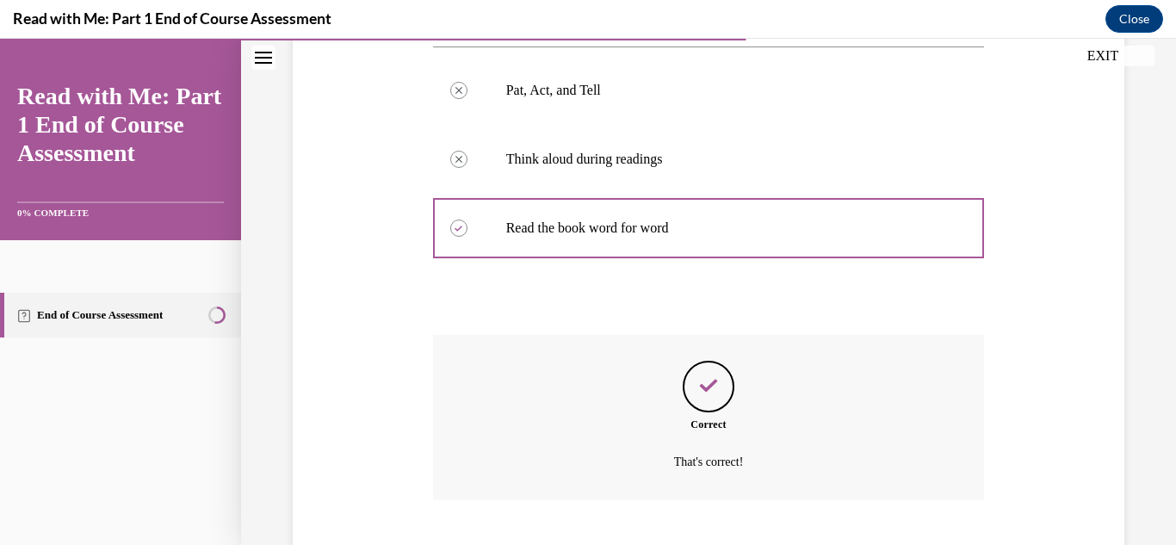
scroll to position [462, 0]
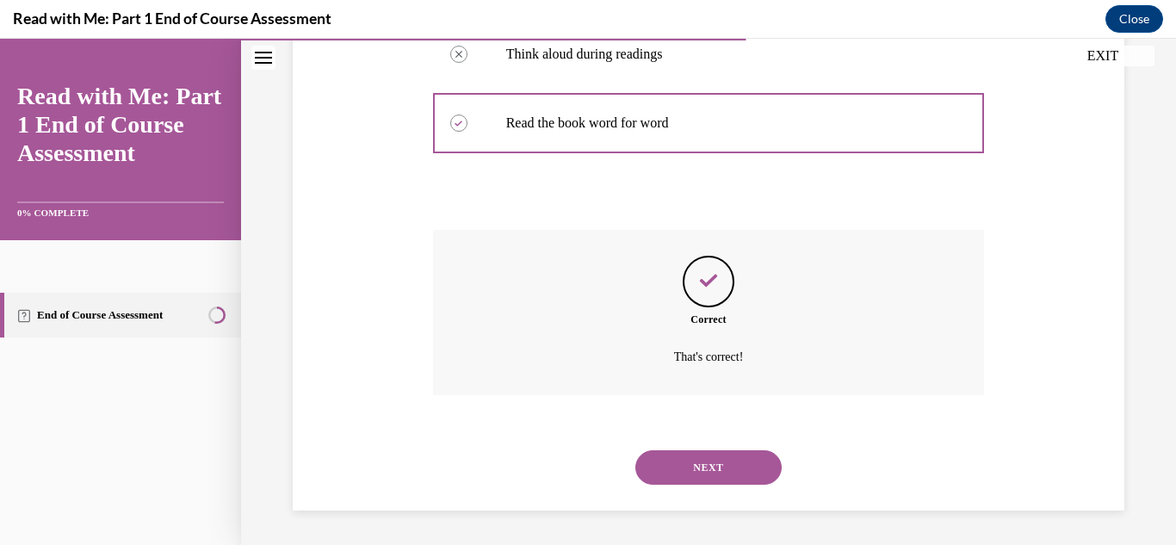
click at [728, 479] on button "NEXT" at bounding box center [708, 467] width 146 height 34
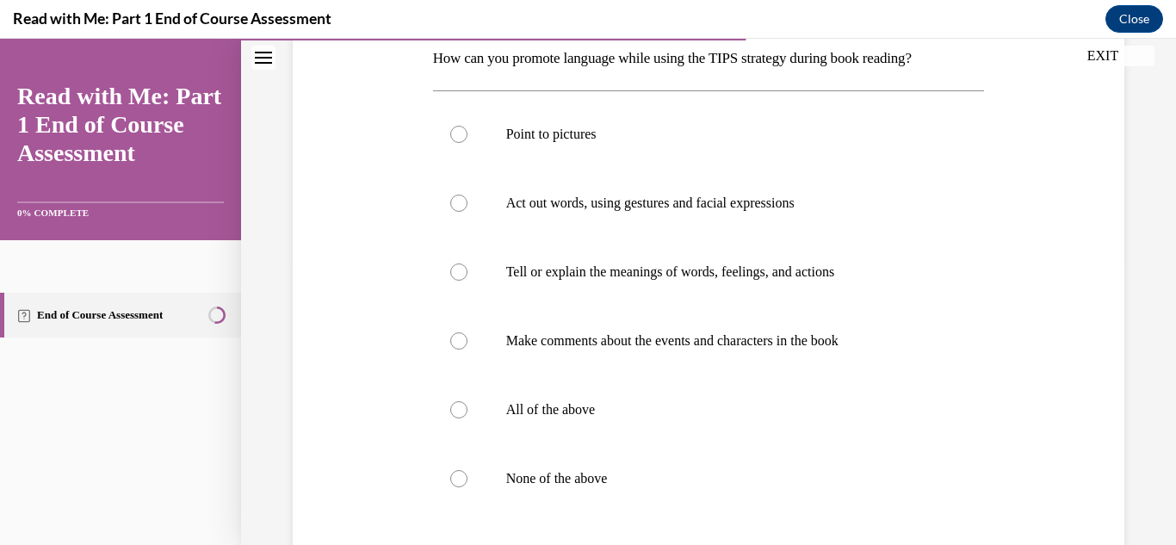
scroll to position [286, 0]
click at [561, 473] on p "None of the above" at bounding box center [724, 476] width 436 height 17
click at [468, 473] on input "None of the above" at bounding box center [458, 476] width 17 height 17
radio input "true"
click at [530, 416] on p "All of the above" at bounding box center [724, 408] width 436 height 17
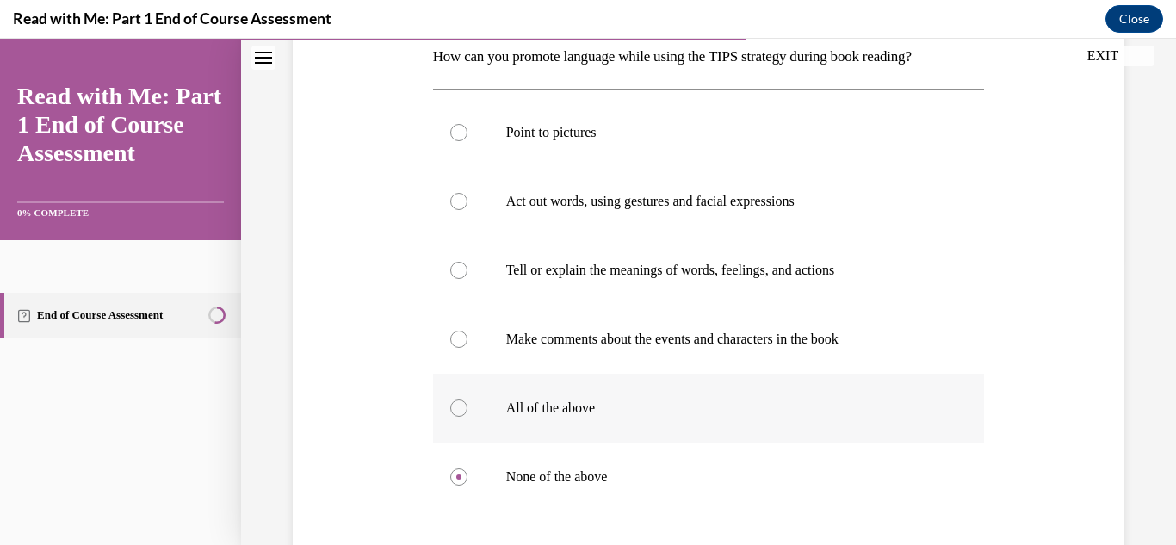
click at [468, 416] on input "All of the above" at bounding box center [458, 408] width 17 height 17
radio input "true"
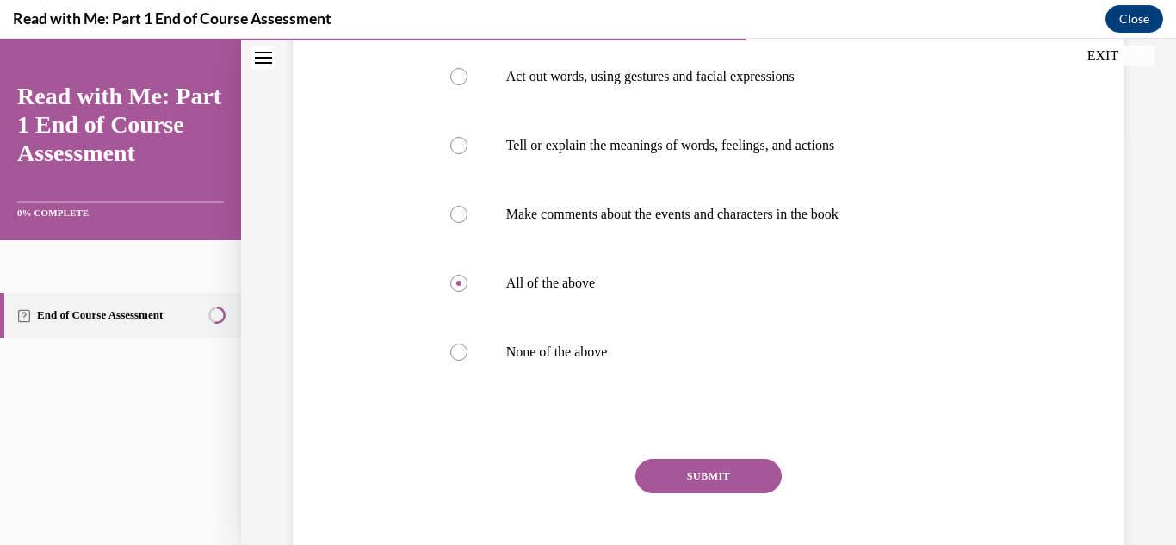
click at [733, 486] on button "SUBMIT" at bounding box center [708, 476] width 146 height 34
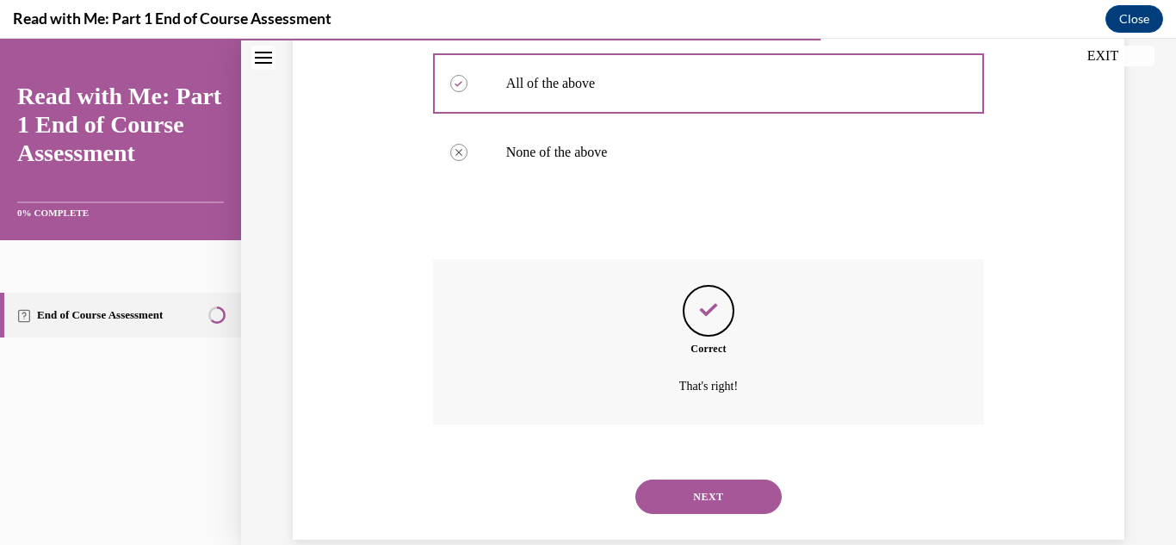
scroll to position [640, 0]
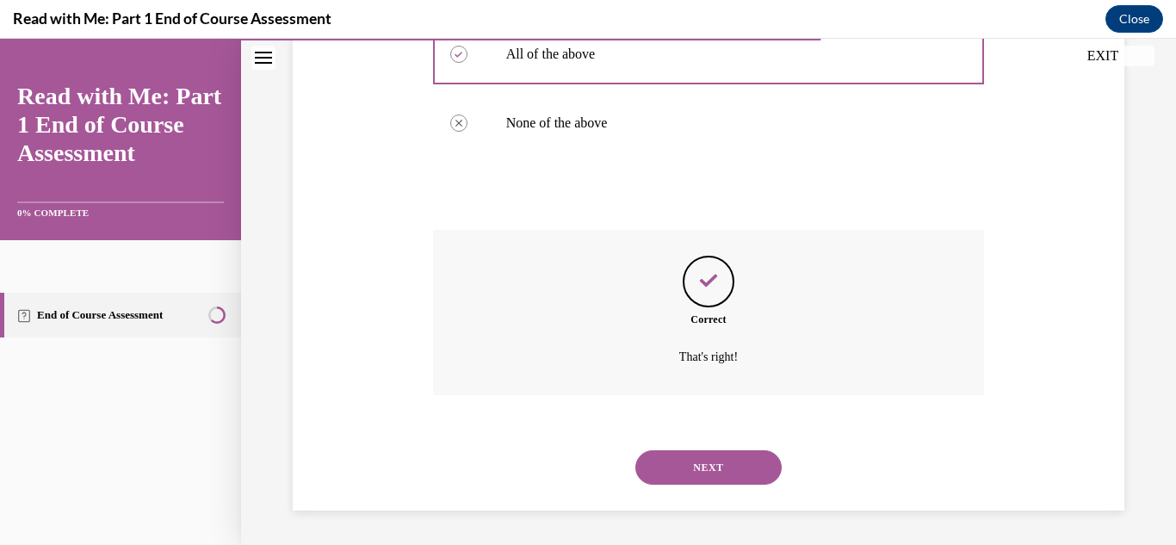
click at [725, 474] on button "NEXT" at bounding box center [708, 467] width 146 height 34
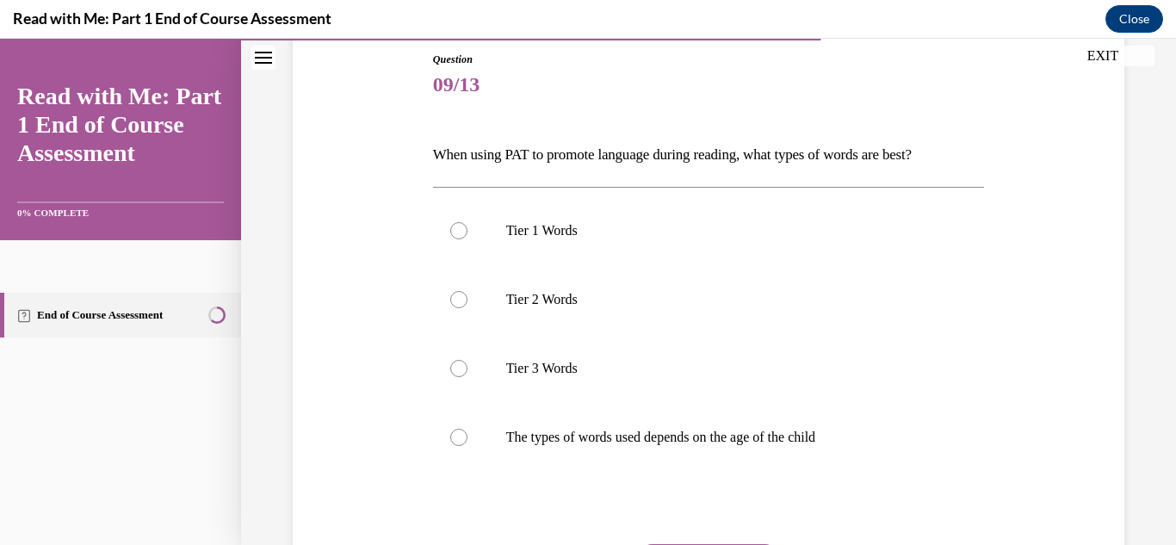
scroll to position [190, 0]
click at [542, 307] on label "Tier 2 Words" at bounding box center [709, 297] width 552 height 69
click at [468, 306] on input "Tier 2 Words" at bounding box center [458, 296] width 17 height 17
radio input "true"
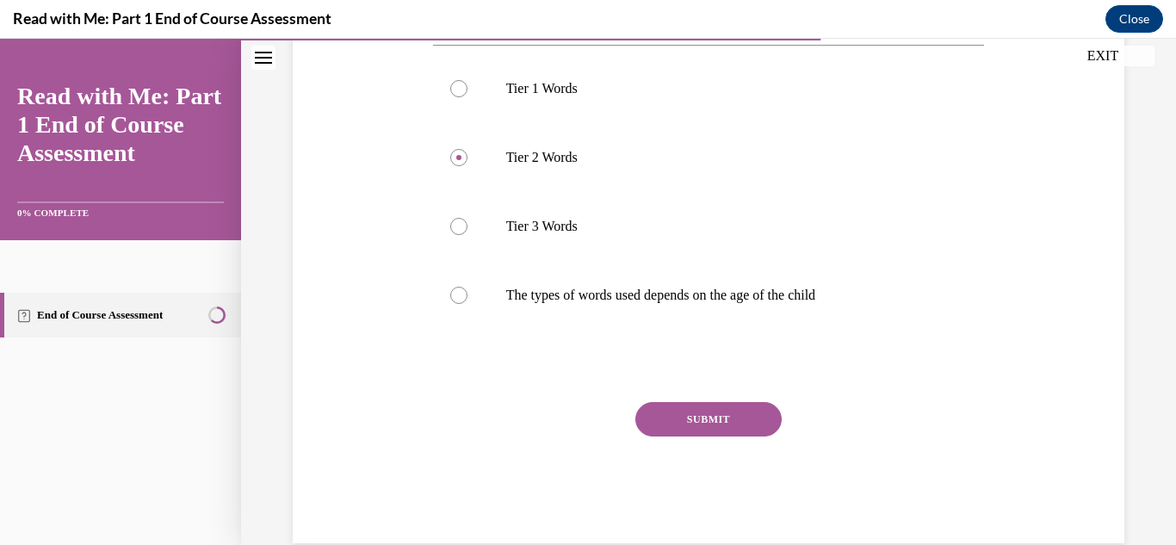
click at [740, 422] on button "SUBMIT" at bounding box center [708, 419] width 146 height 34
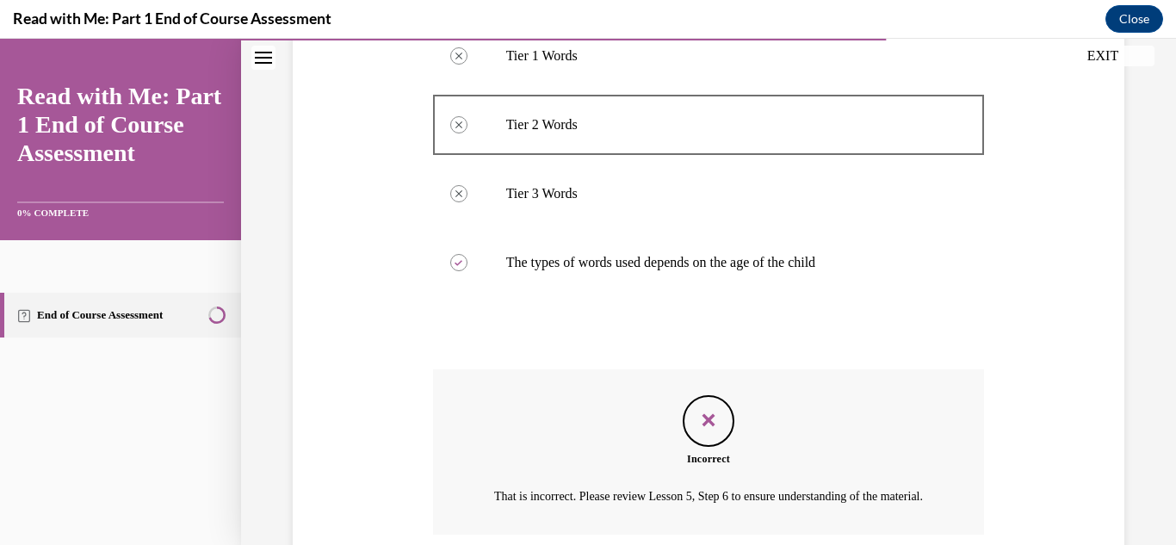
scroll to position [523, 0]
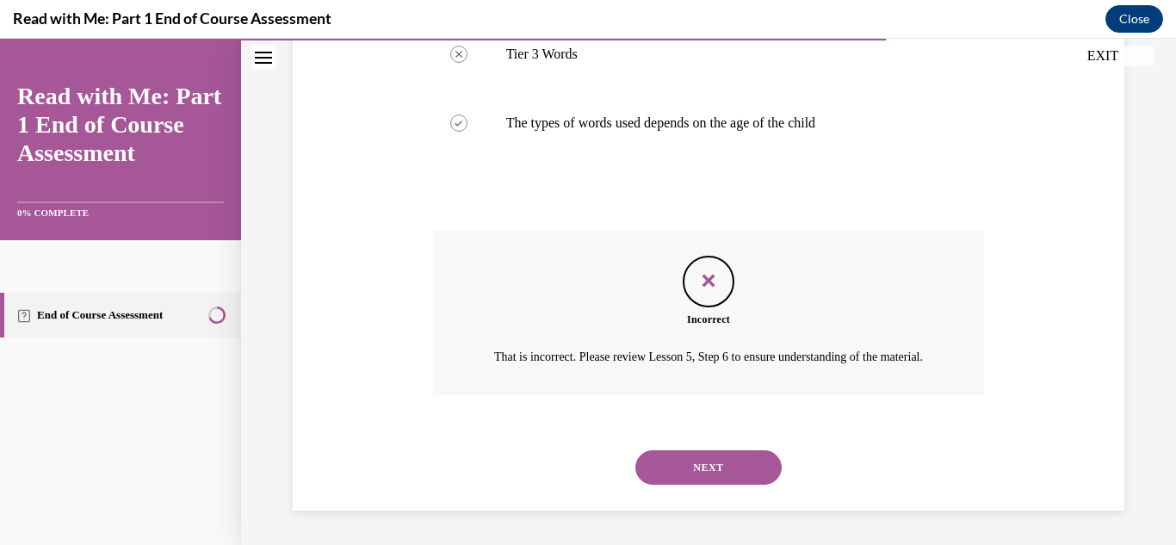
click at [717, 480] on button "NEXT" at bounding box center [708, 467] width 146 height 34
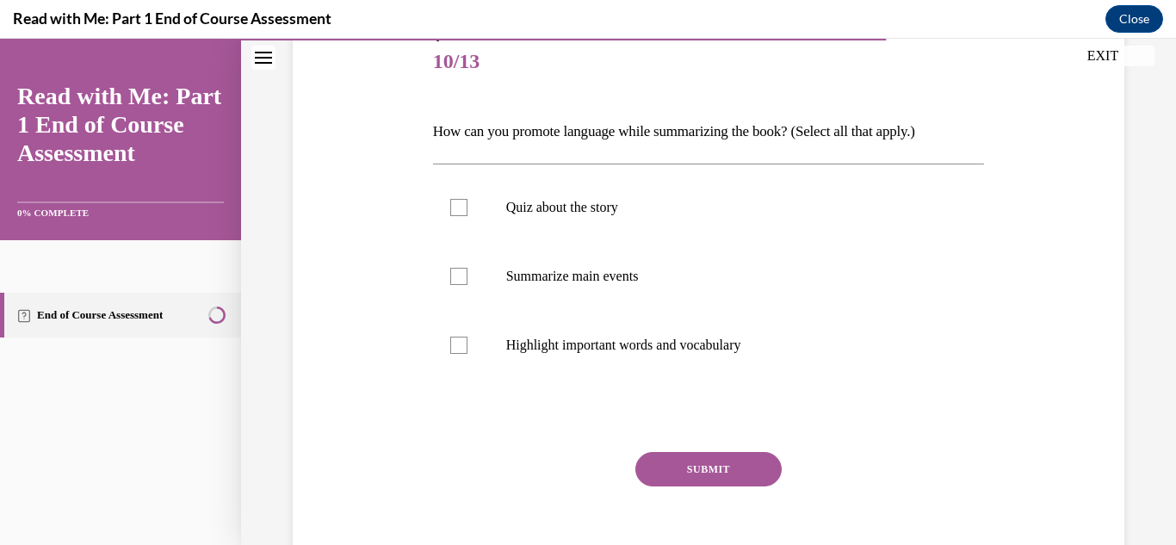
scroll to position [214, 0]
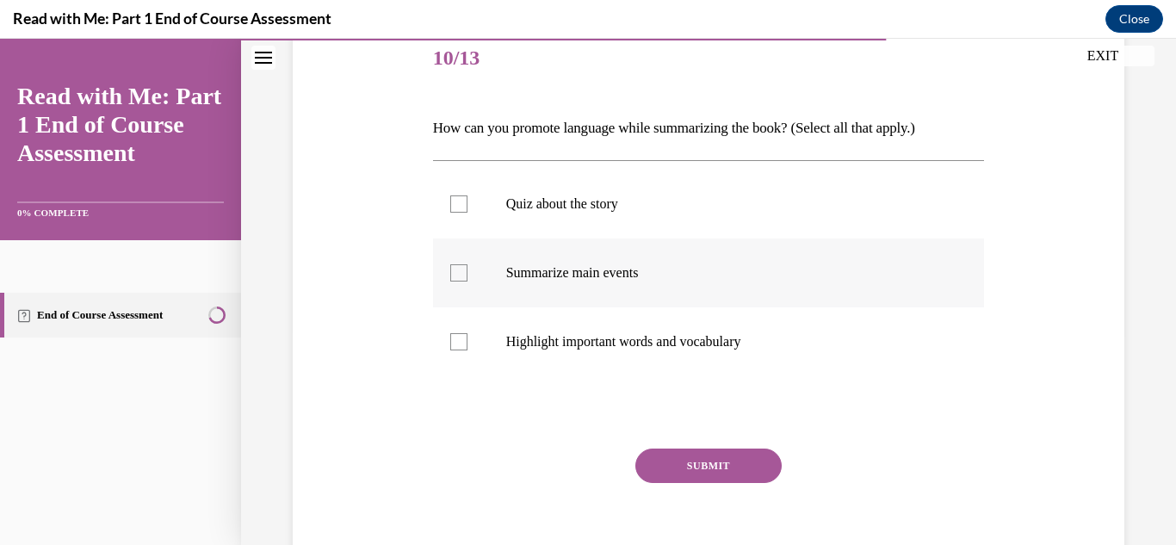
click at [599, 285] on label "Summarize main events" at bounding box center [709, 273] width 552 height 69
click at [468, 282] on input "Summarize main events" at bounding box center [458, 272] width 17 height 17
checkbox input "true"
click at [639, 353] on label "Highlight important words and vocabulary" at bounding box center [709, 341] width 552 height 69
click at [468, 350] on input "Highlight important words and vocabulary" at bounding box center [458, 341] width 17 height 17
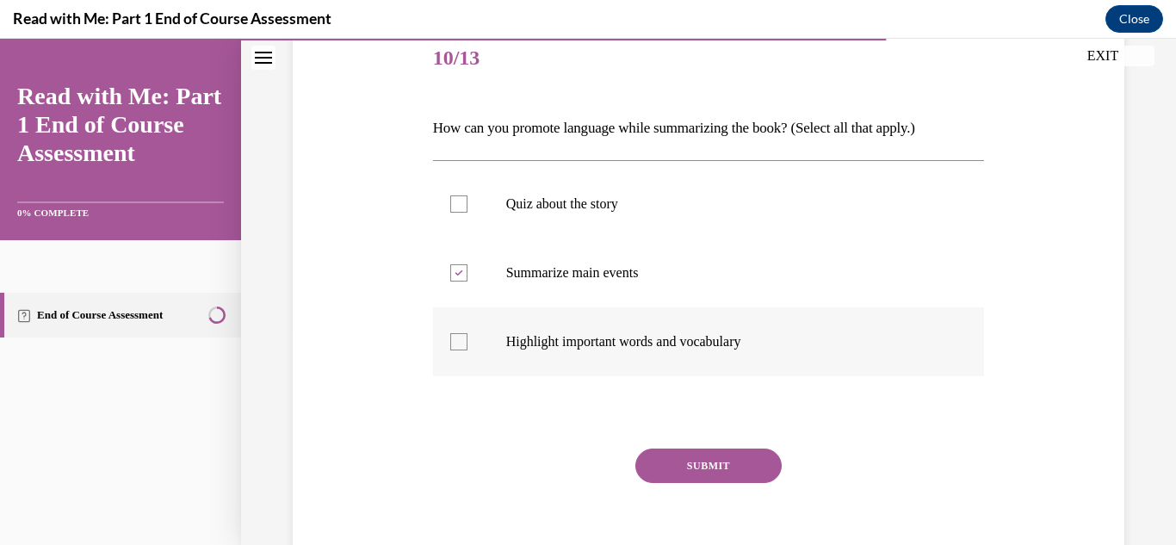
checkbox input "true"
click at [731, 474] on button "SUBMIT" at bounding box center [708, 466] width 146 height 34
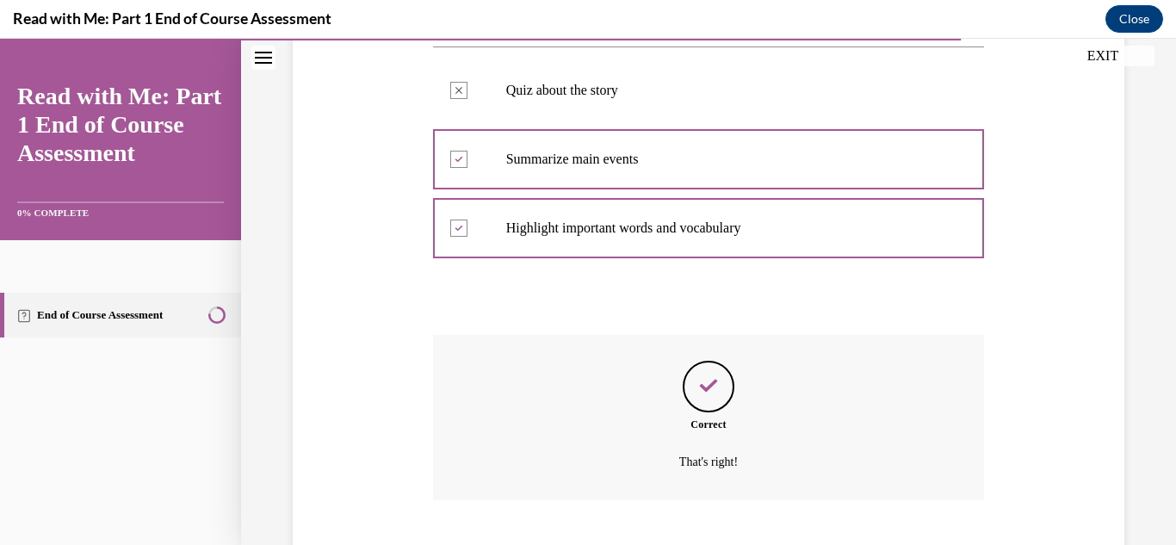
scroll to position [433, 0]
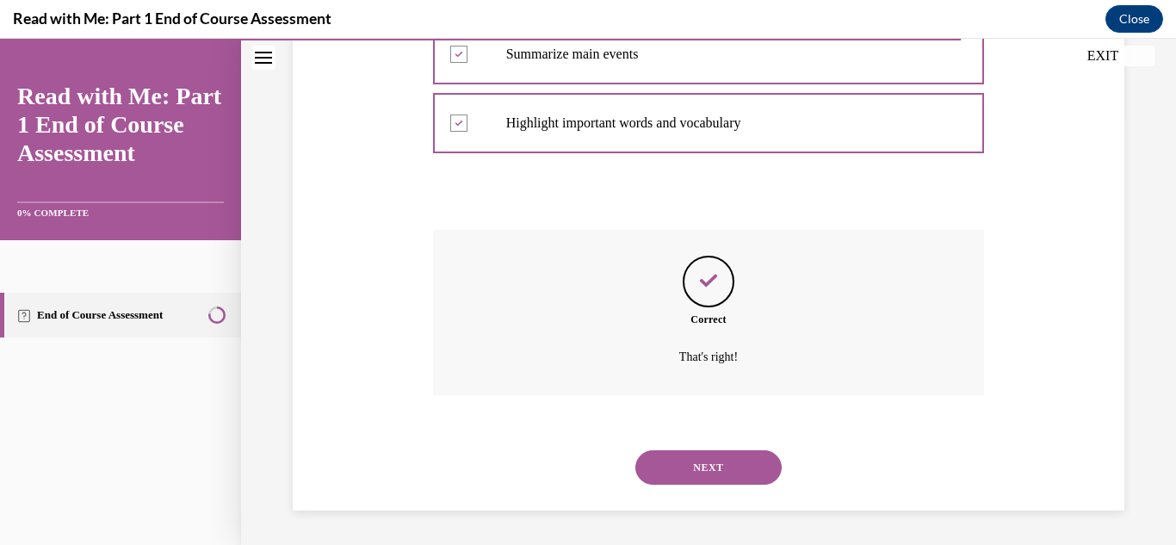
click at [733, 474] on button "NEXT" at bounding box center [708, 467] width 146 height 34
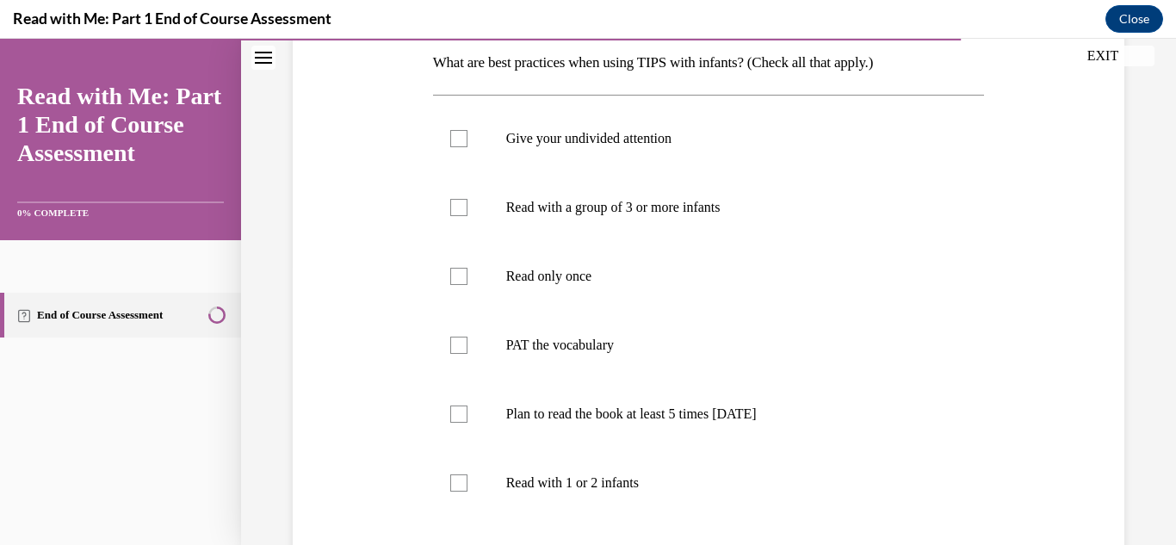
scroll to position [281, 0]
click at [634, 144] on p "Give your undivided attention" at bounding box center [724, 137] width 436 height 17
click at [468, 144] on input "Give your undivided attention" at bounding box center [458, 137] width 17 height 17
checkbox input "true"
click at [594, 363] on label "PAT the vocabulary" at bounding box center [709, 344] width 552 height 69
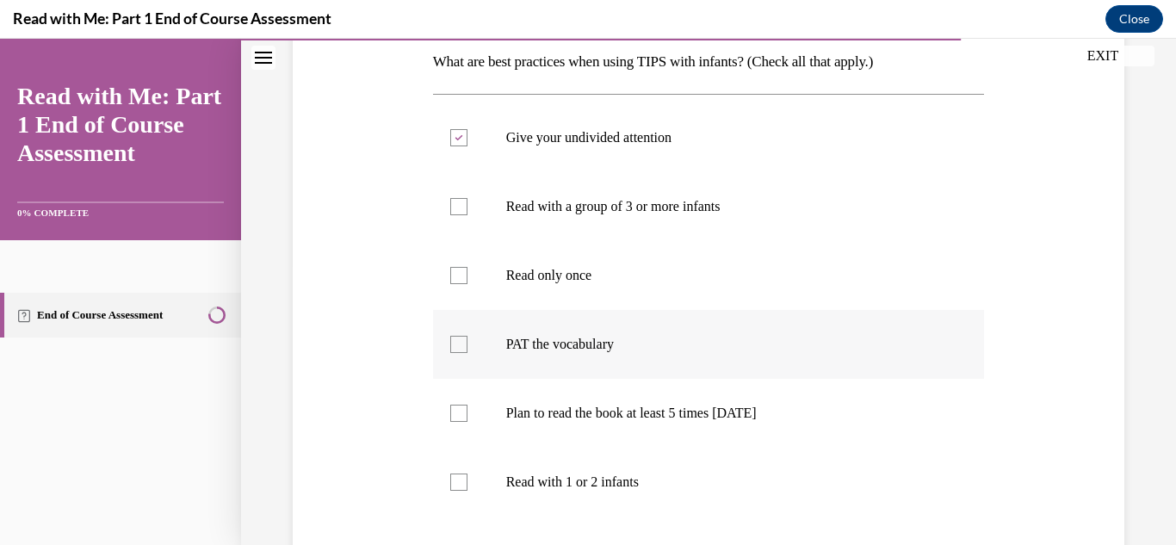
click at [468, 353] on input "PAT the vocabulary" at bounding box center [458, 344] width 17 height 17
checkbox input "true"
click at [715, 438] on label "Plan to read the book at least 5 times in 2 weeks" at bounding box center [709, 413] width 552 height 69
click at [468, 422] on input "Plan to read the book at least 5 times in 2 weeks" at bounding box center [458, 413] width 17 height 17
checkbox input "true"
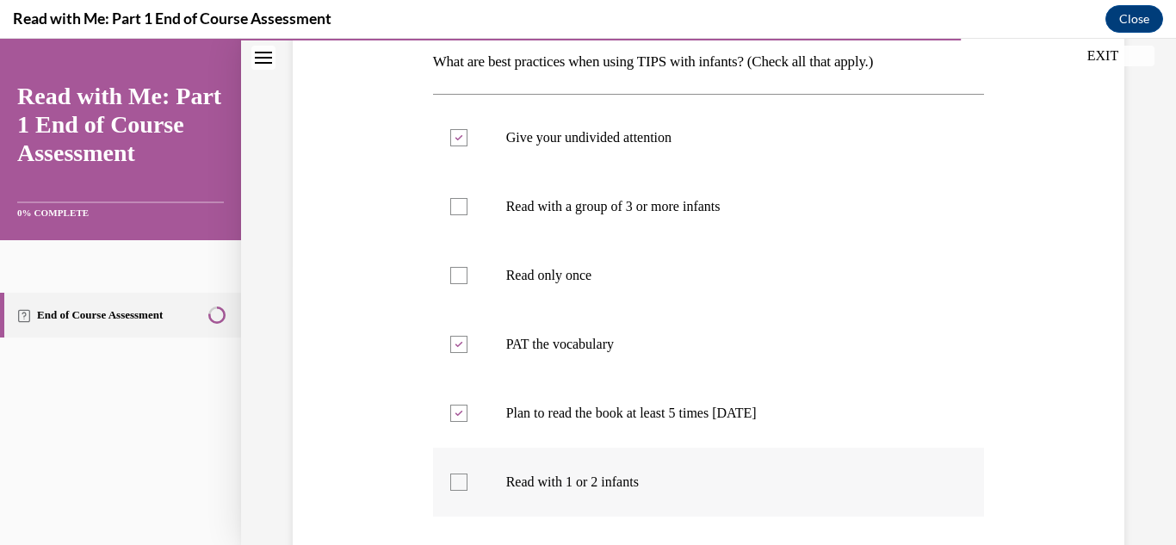
click at [628, 497] on label "Read with 1 or 2 infants" at bounding box center [709, 482] width 552 height 69
click at [468, 491] on input "Read with 1 or 2 infants" at bounding box center [458, 482] width 17 height 17
checkbox input "true"
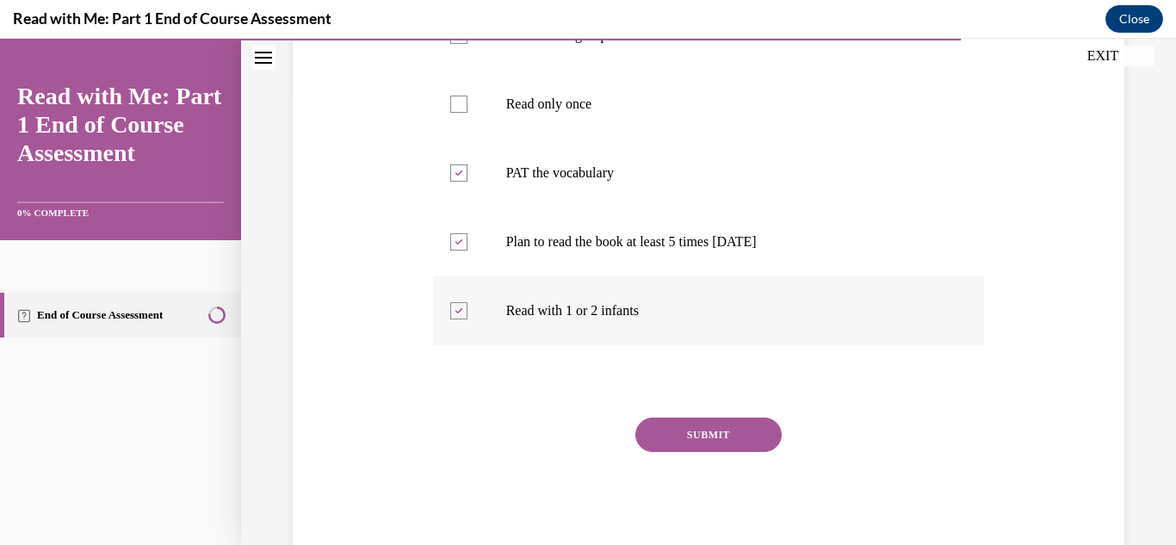
scroll to position [456, 0]
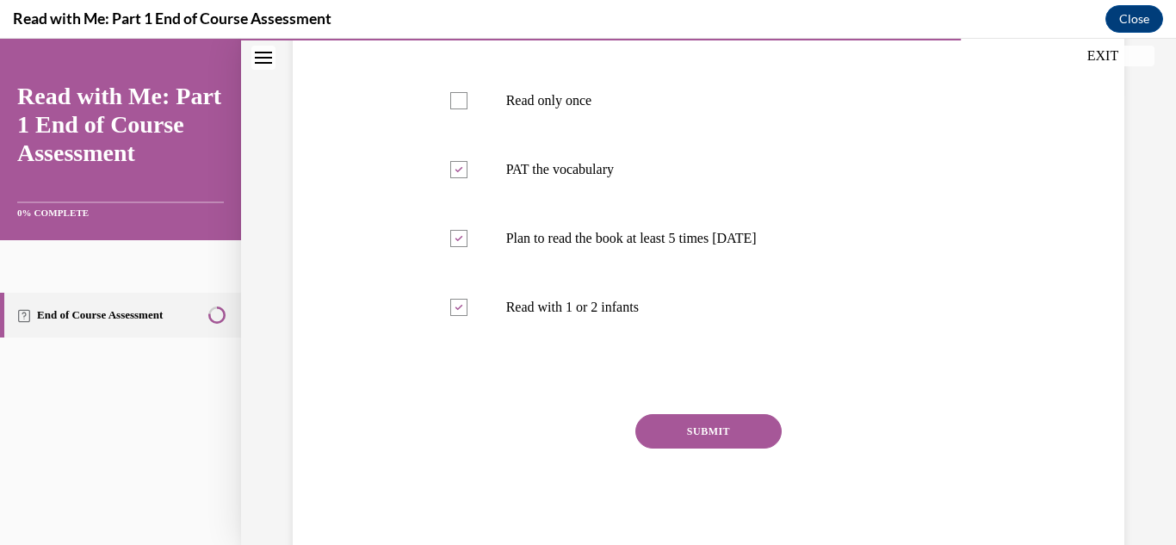
click at [735, 437] on button "SUBMIT" at bounding box center [708, 431] width 146 height 34
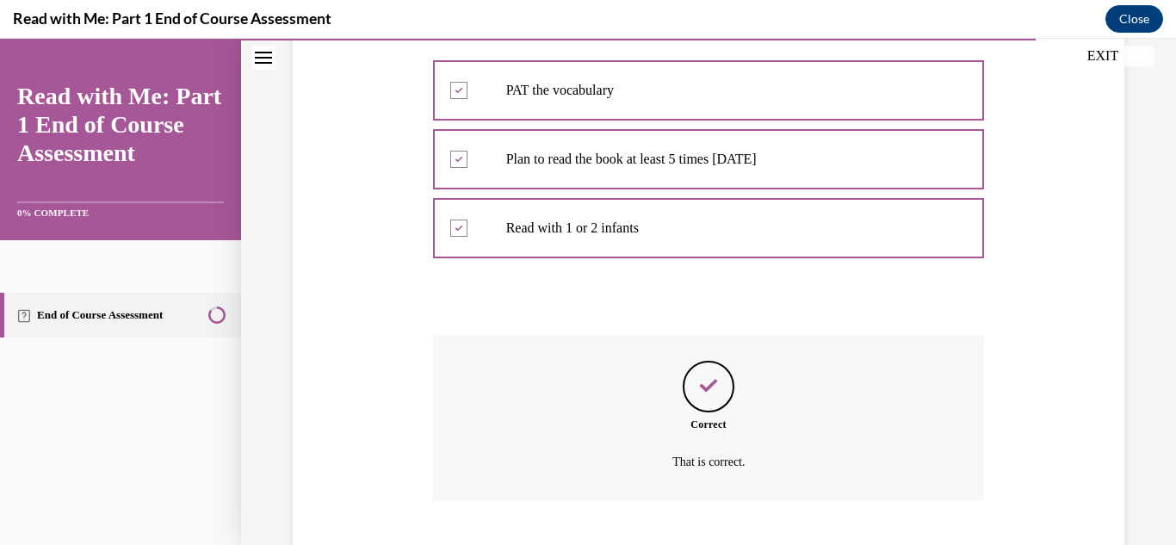
scroll to position [640, 0]
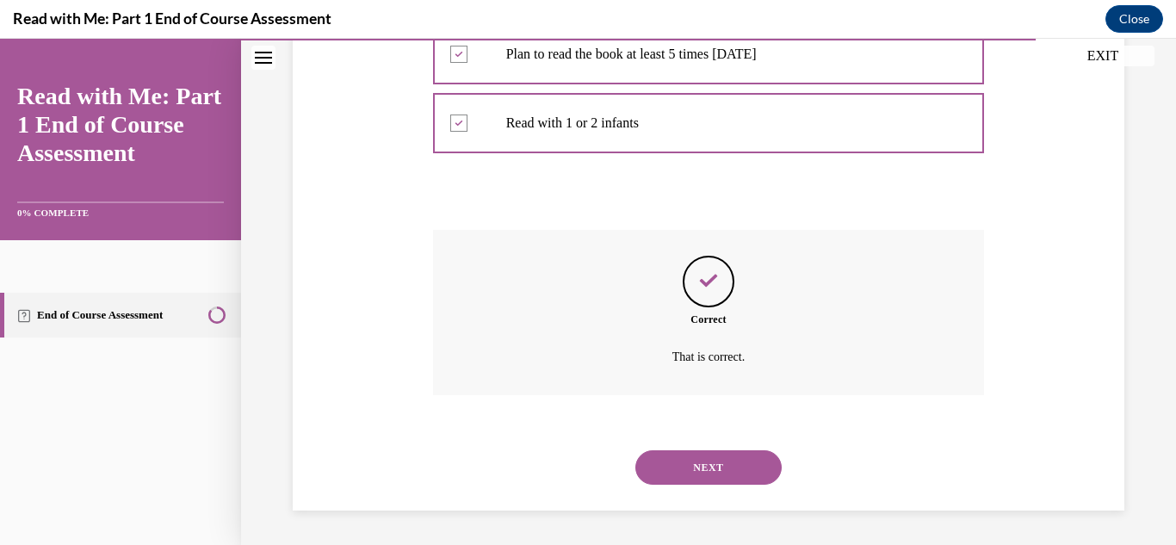
click at [740, 477] on button "NEXT" at bounding box center [708, 467] width 146 height 34
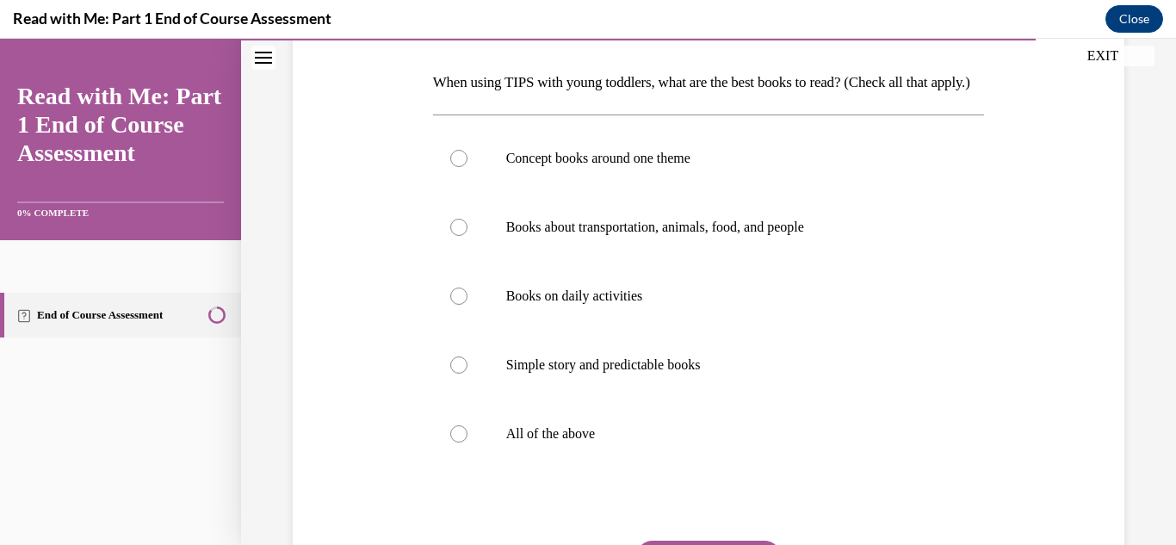
scroll to position [266, 0]
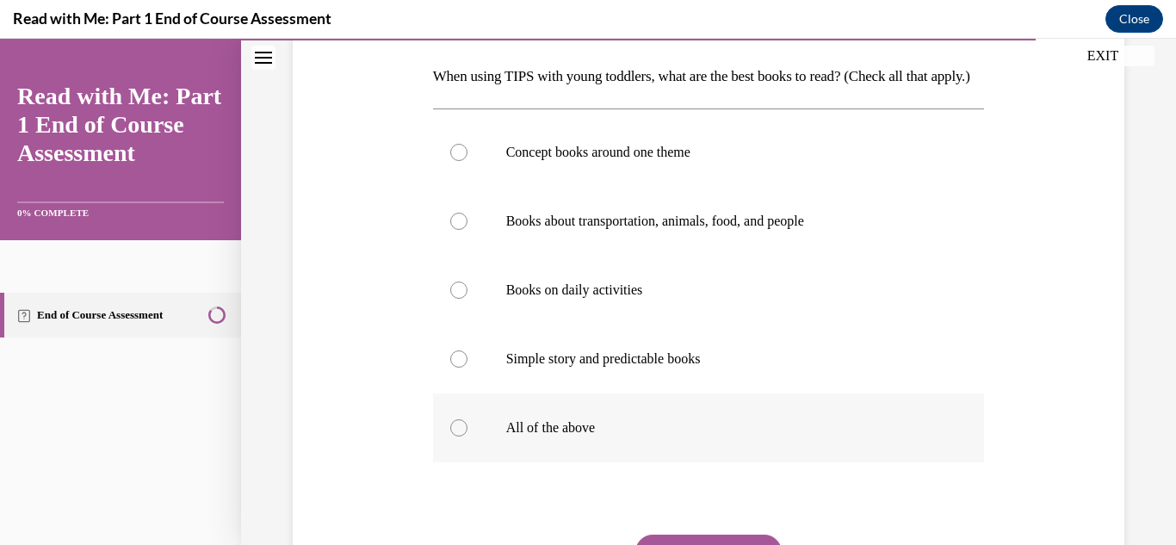
click at [462, 437] on div at bounding box center [458, 427] width 17 height 17
click at [462, 437] on input "All of the above" at bounding box center [458, 427] width 17 height 17
radio input "true"
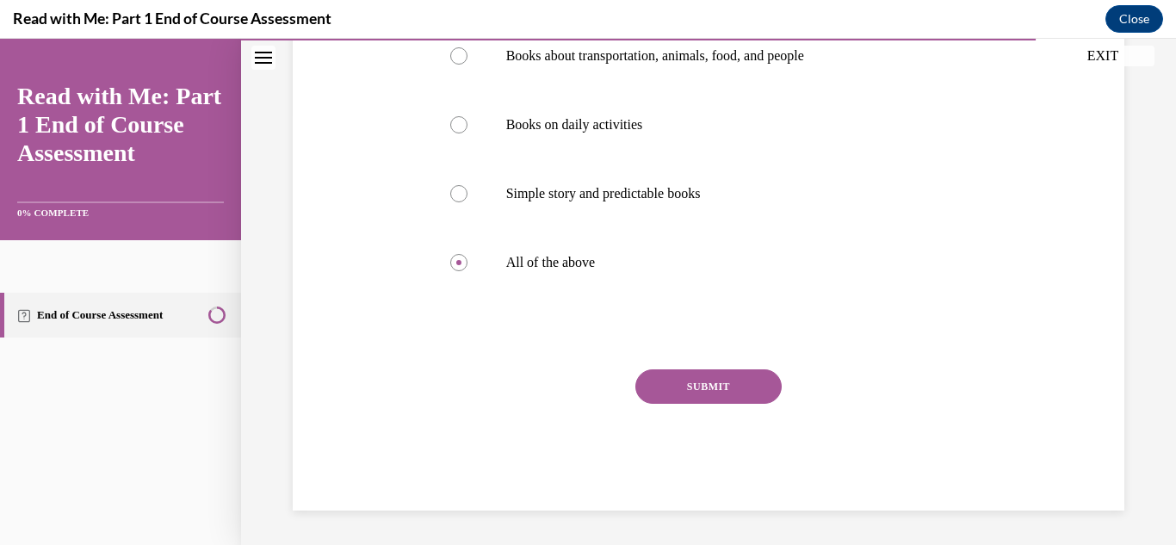
click at [737, 404] on button "SUBMIT" at bounding box center [708, 386] width 146 height 34
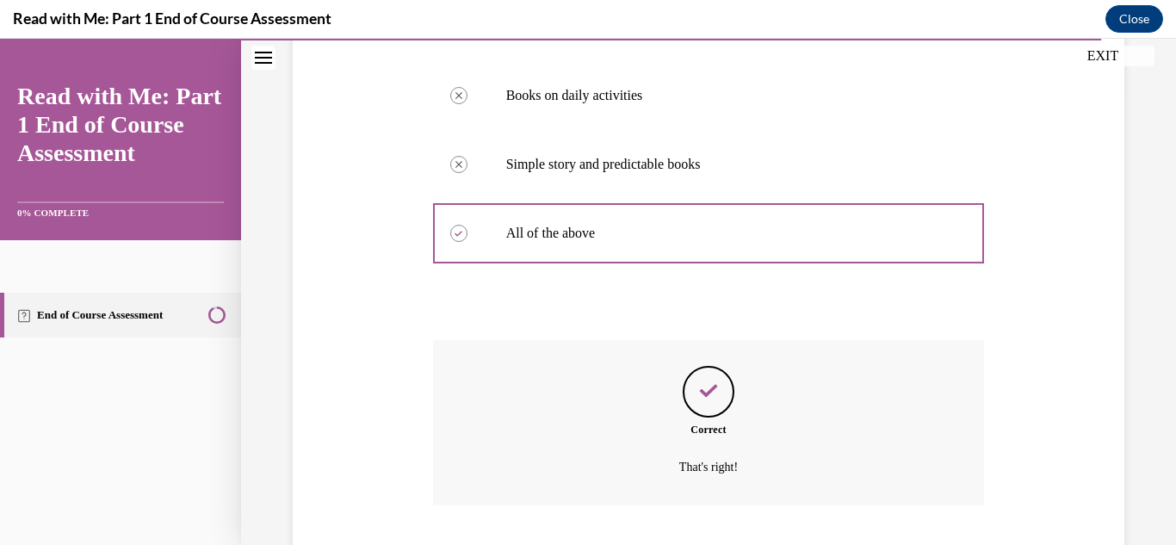
scroll to position [600, 0]
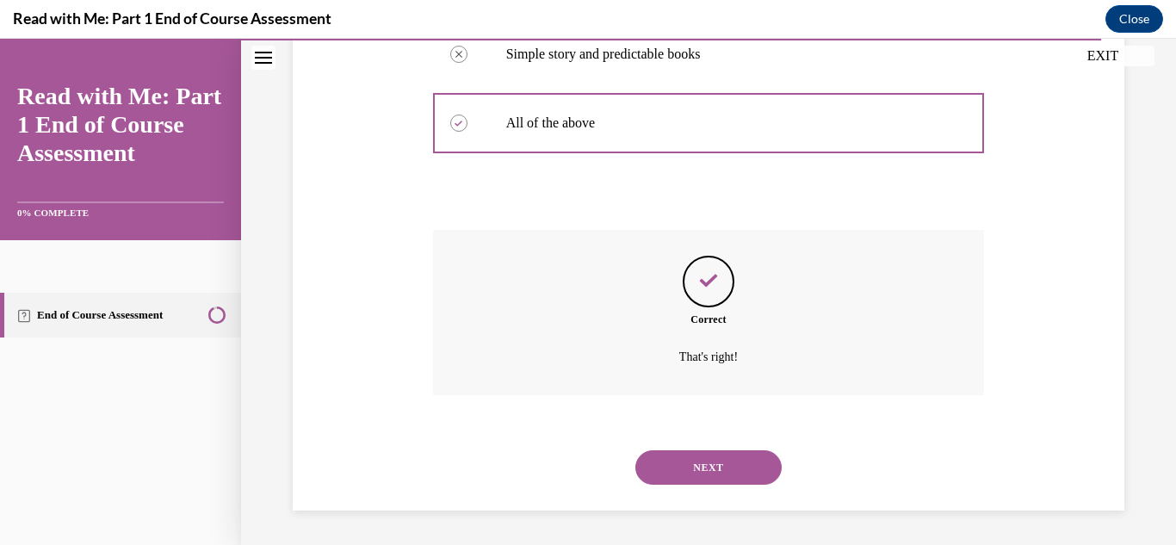
click at [716, 473] on button "NEXT" at bounding box center [708, 467] width 146 height 34
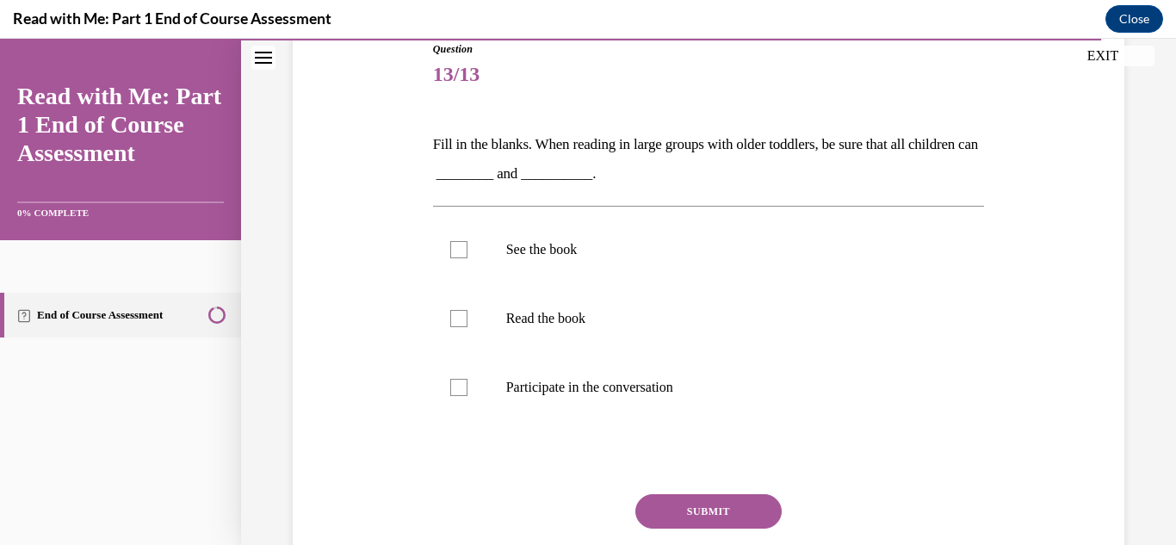
scroll to position [202, 0]
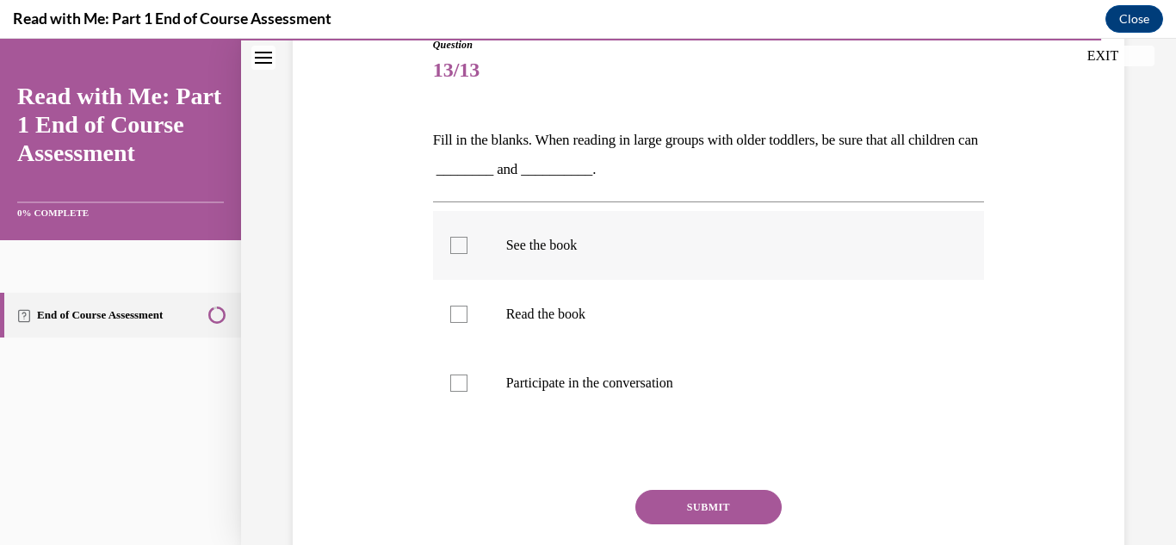
click at [460, 252] on div at bounding box center [458, 245] width 17 height 17
click at [460, 252] on input "See the book" at bounding box center [458, 245] width 17 height 17
checkbox input "true"
click at [459, 393] on label "Participate in the conversation" at bounding box center [709, 383] width 552 height 69
click at [459, 392] on input "Participate in the conversation" at bounding box center [458, 383] width 17 height 17
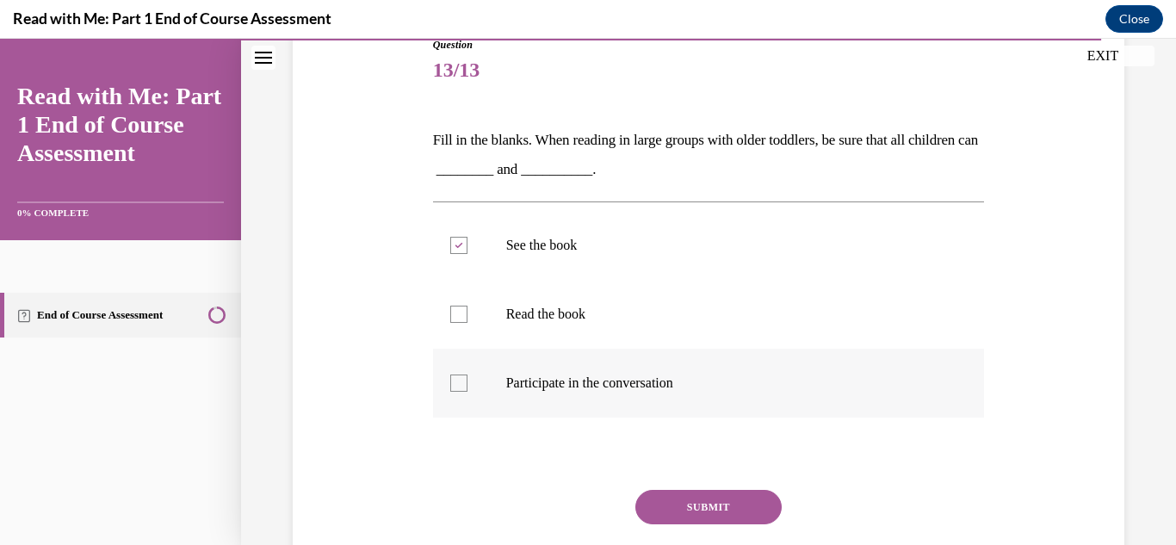
checkbox input "true"
click at [698, 513] on button "SUBMIT" at bounding box center [708, 507] width 146 height 34
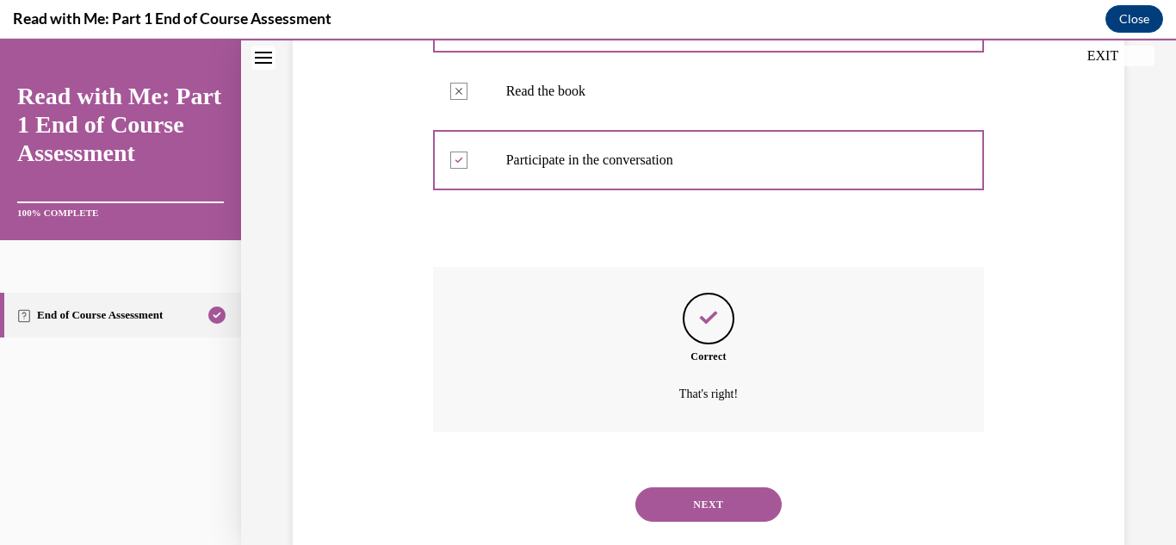
scroll to position [462, 0]
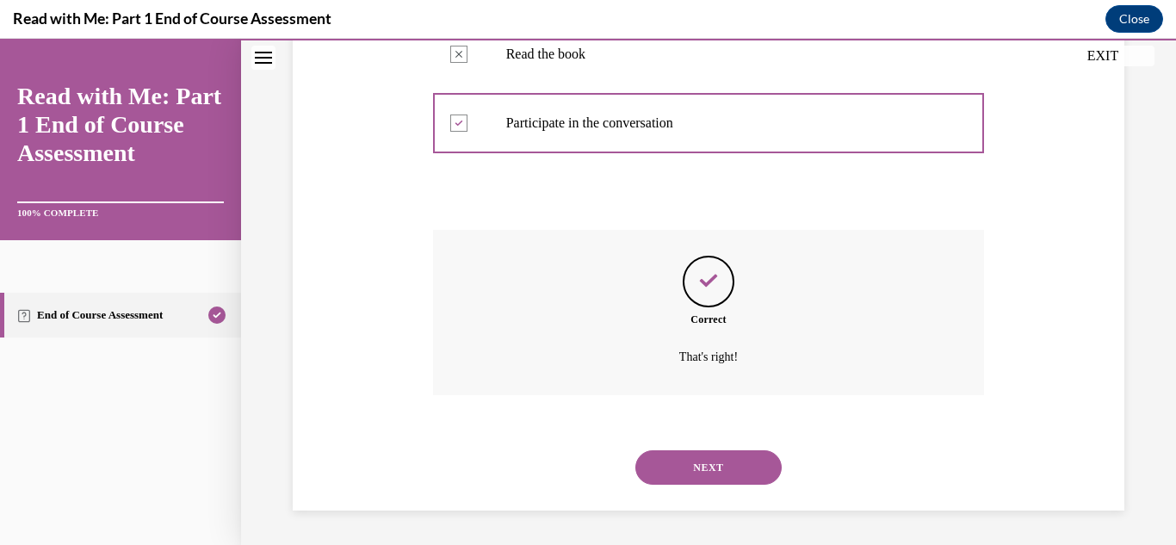
click at [712, 475] on button "NEXT" at bounding box center [708, 467] width 146 height 34
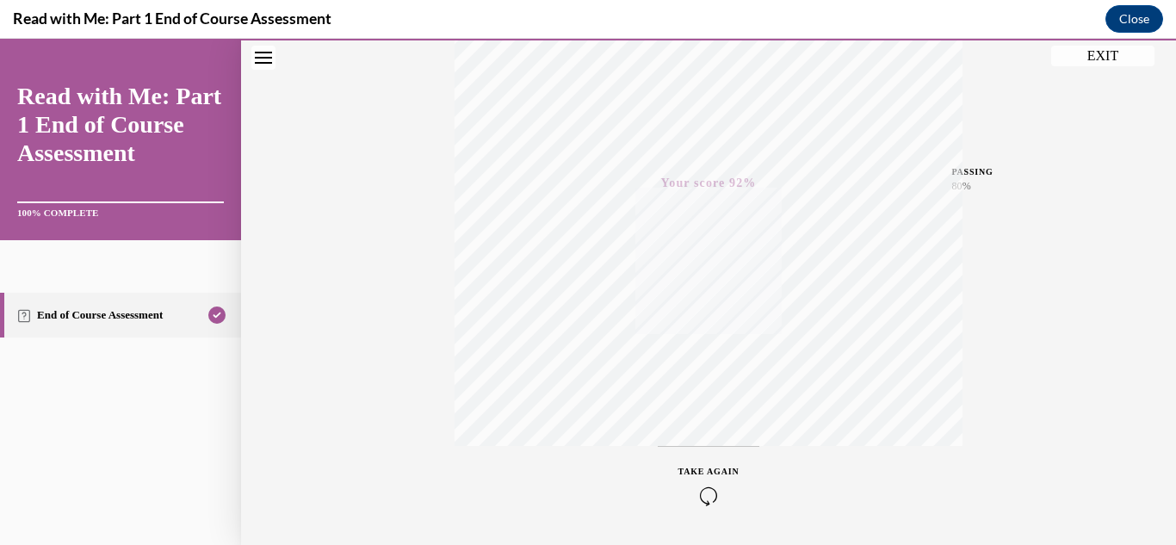
scroll to position [315, 0]
click at [1095, 58] on button "EXIT" at bounding box center [1102, 56] width 103 height 21
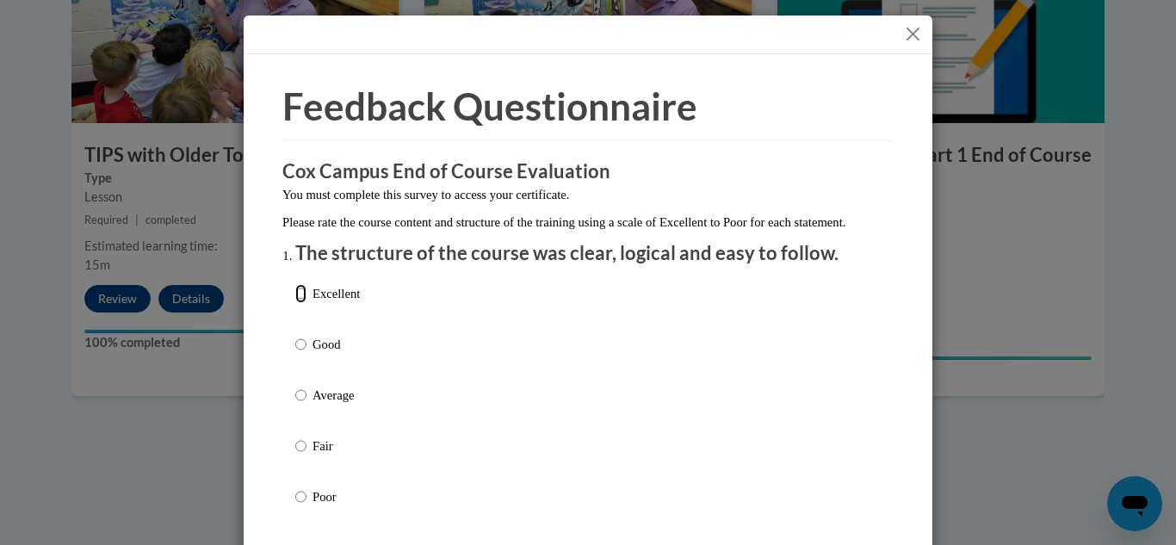
click at [306, 303] on input "Excellent" at bounding box center [300, 293] width 11 height 19
radio input "true"
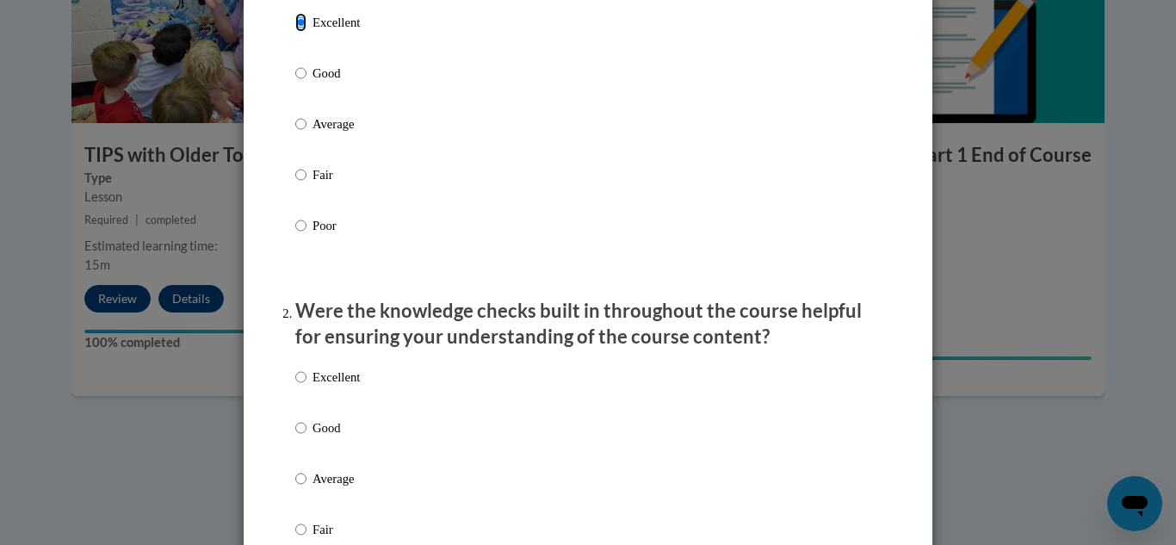
scroll to position [296, 0]
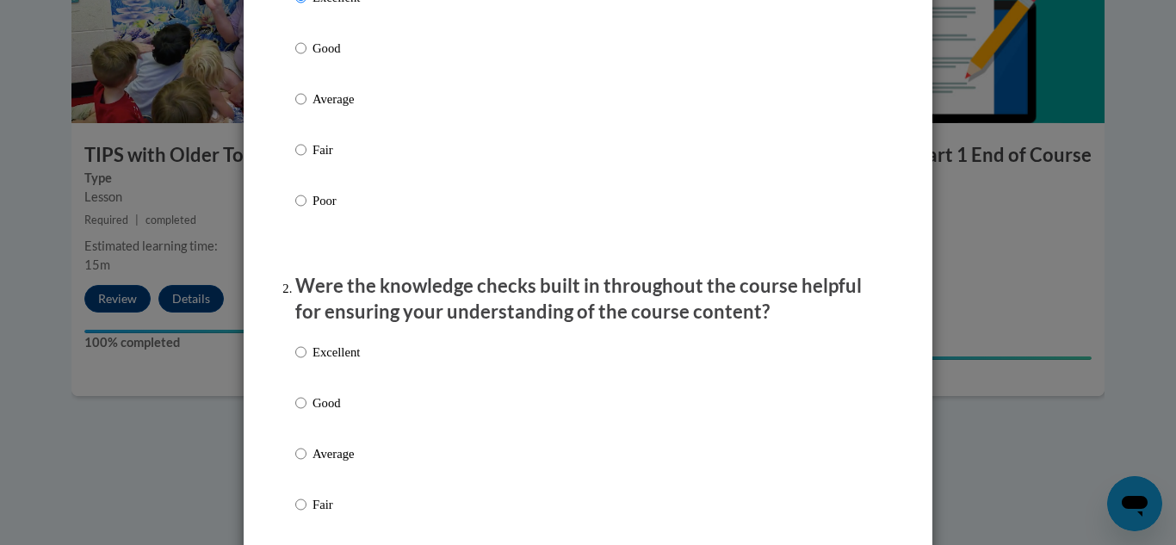
click at [295, 381] on label "Excellent" at bounding box center [327, 366] width 65 height 46
click at [295, 362] on input "Excellent" at bounding box center [300, 352] width 11 height 19
radio input "true"
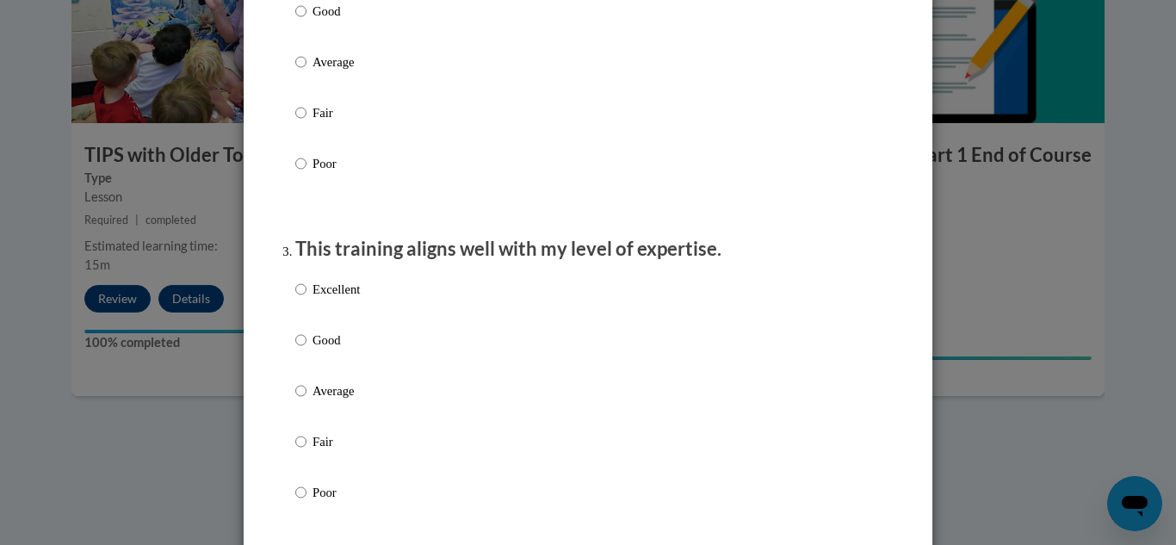
scroll to position [704, 0]
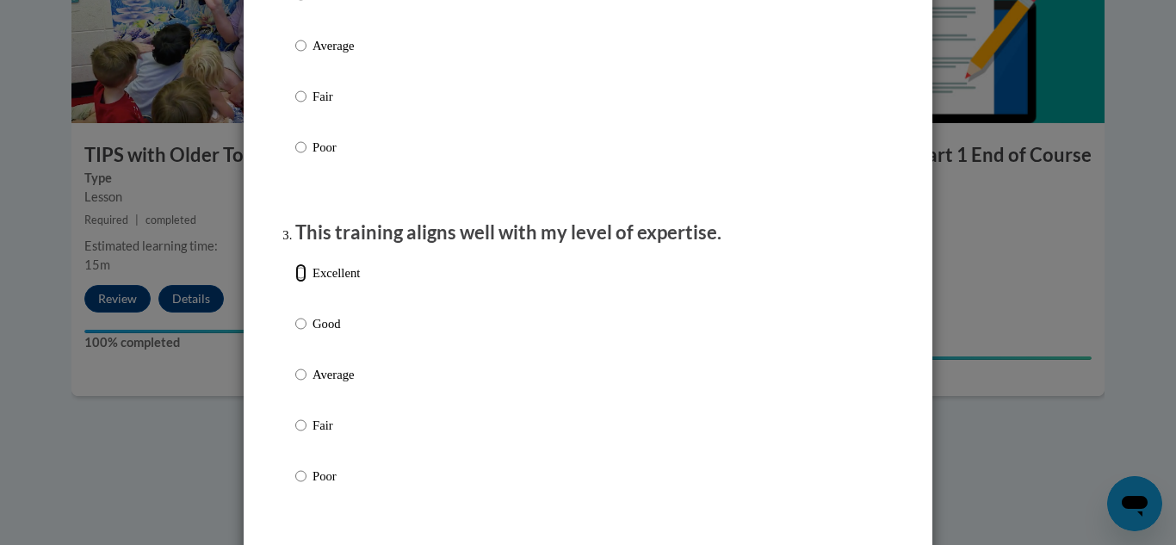
click at [296, 282] on input "Excellent" at bounding box center [300, 272] width 11 height 19
radio input "true"
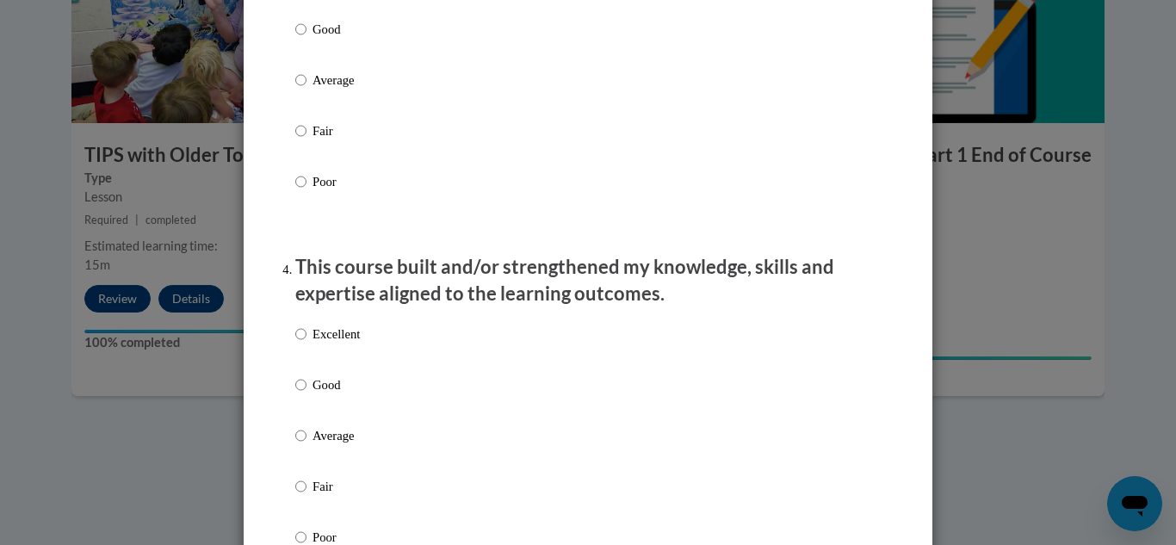
scroll to position [1005, 0]
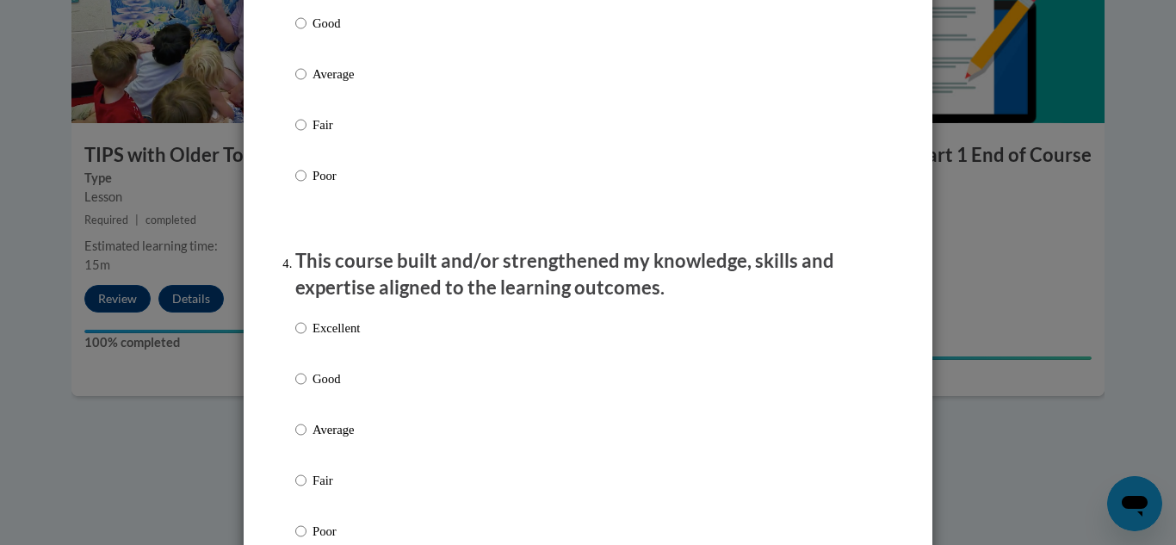
click at [324, 338] on p "Excellent" at bounding box center [336, 328] width 47 height 19
click at [307, 338] on input "Excellent" at bounding box center [300, 328] width 11 height 19
radio input "true"
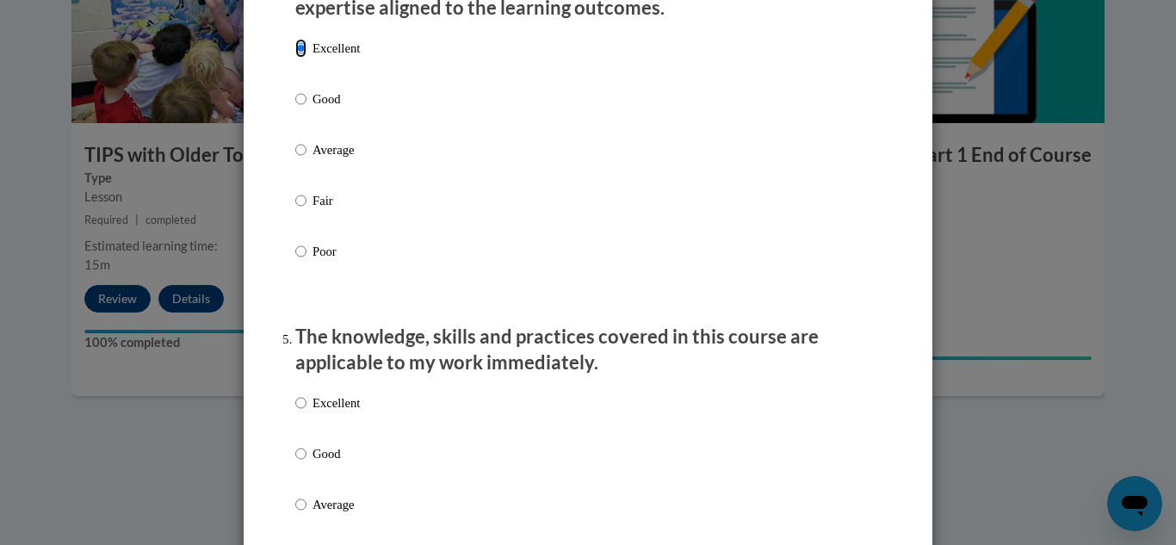
scroll to position [1292, 0]
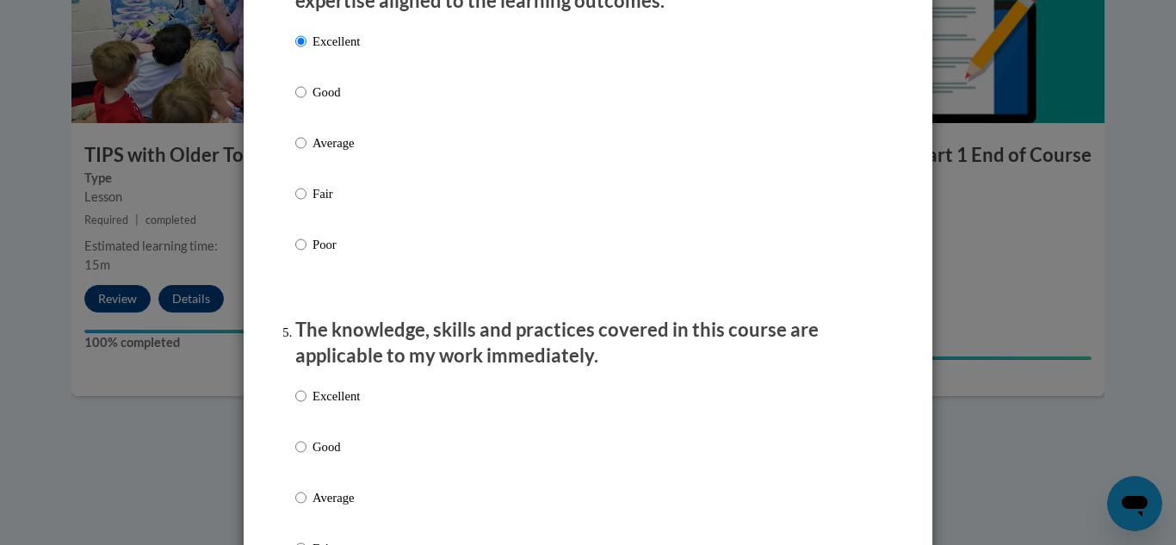
click at [316, 406] on p "Excellent" at bounding box center [336, 396] width 47 height 19
click at [307, 406] on input "Excellent" at bounding box center [300, 396] width 11 height 19
radio input "true"
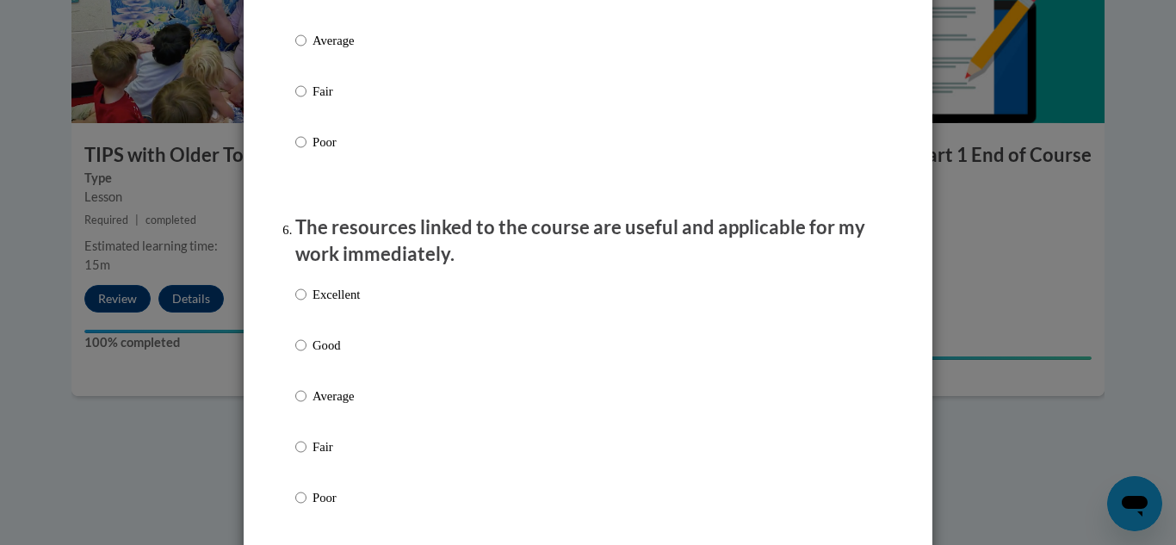
scroll to position [1779, 0]
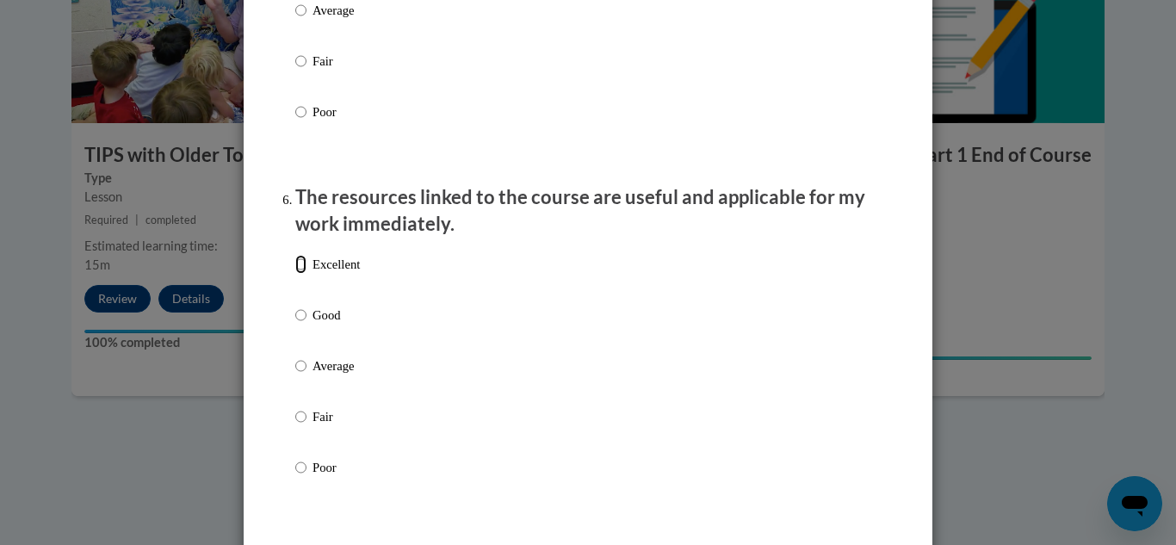
click at [301, 274] on input "Excellent" at bounding box center [300, 264] width 11 height 19
radio input "true"
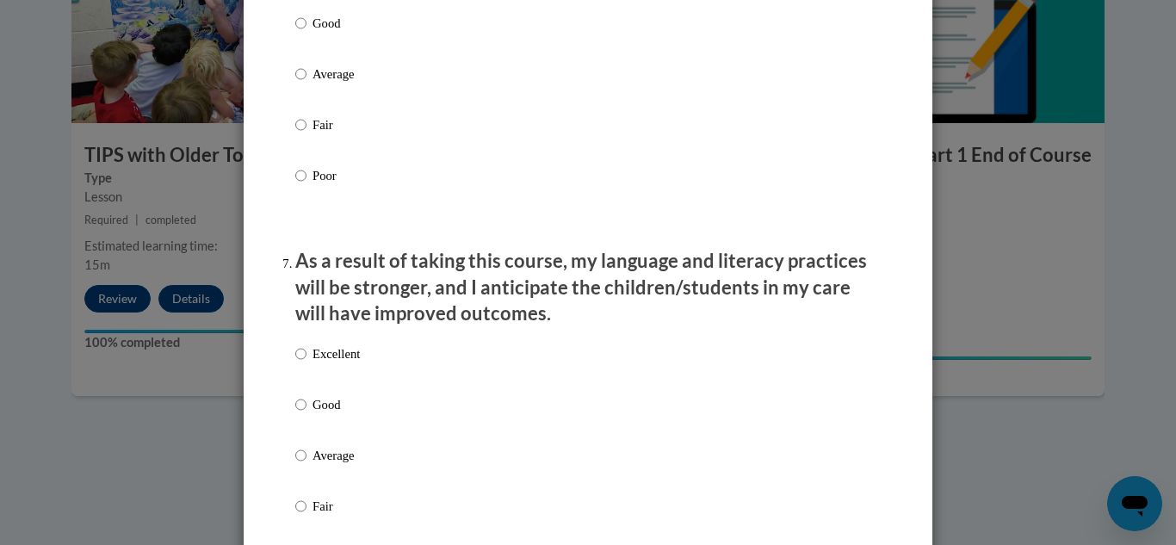
scroll to position [2072, 0]
click at [310, 367] on label "Excellent" at bounding box center [327, 367] width 65 height 46
click at [307, 363] on input "Excellent" at bounding box center [300, 353] width 11 height 19
radio input "true"
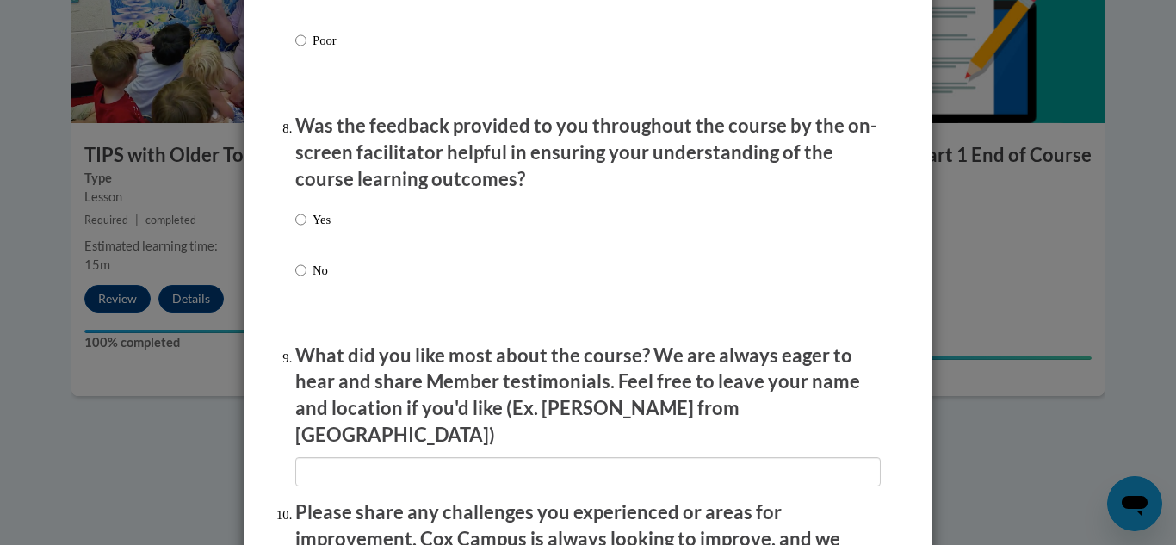
scroll to position [2604, 0]
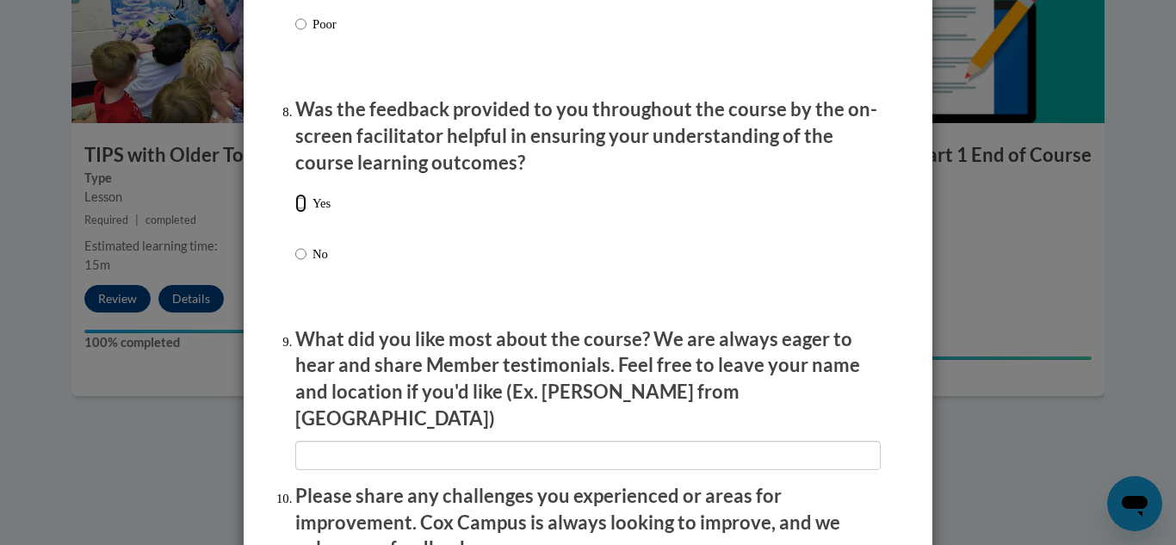
click at [298, 213] on input "Yes" at bounding box center [300, 203] width 11 height 19
radio input "true"
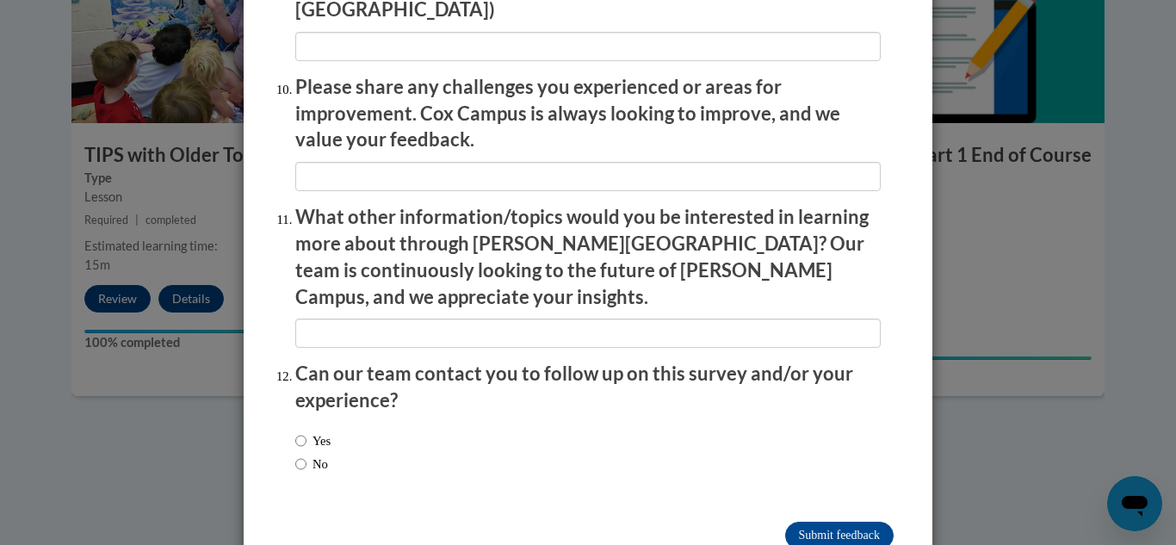
scroll to position [3033, 0]
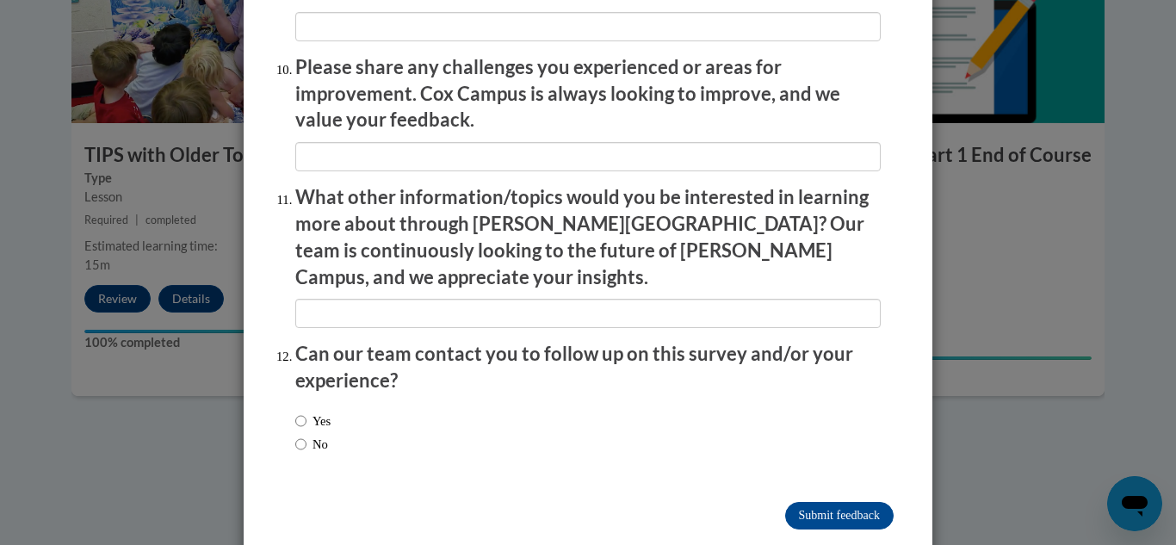
click at [308, 412] on label "Yes" at bounding box center [312, 421] width 35 height 19
click at [307, 412] on input "Yes" at bounding box center [300, 421] width 11 height 19
radio input "true"
click at [878, 502] on input "Submit feedback" at bounding box center [839, 516] width 108 height 28
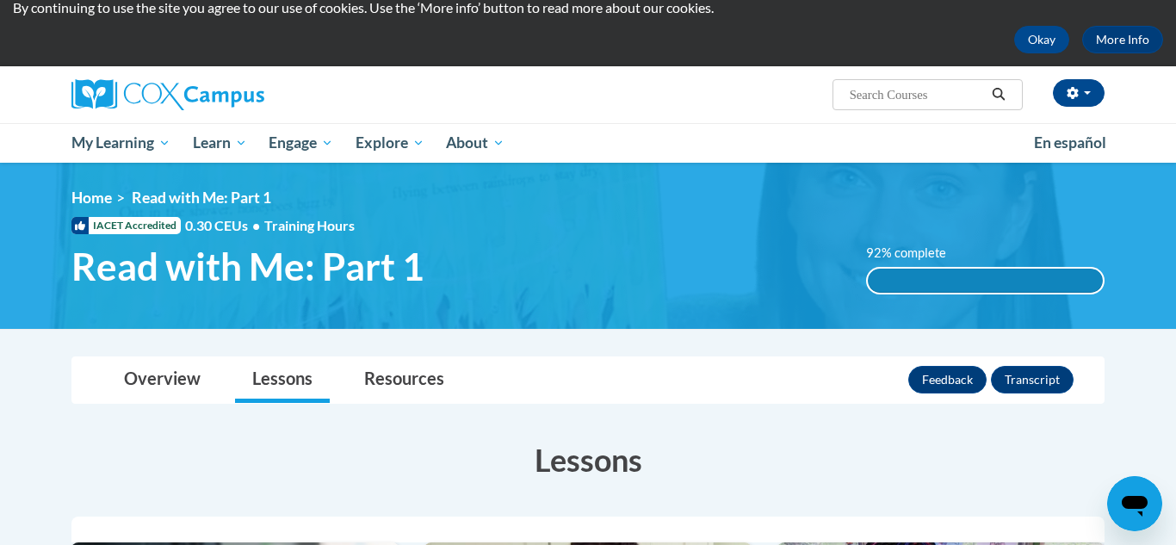
scroll to position [53, 0]
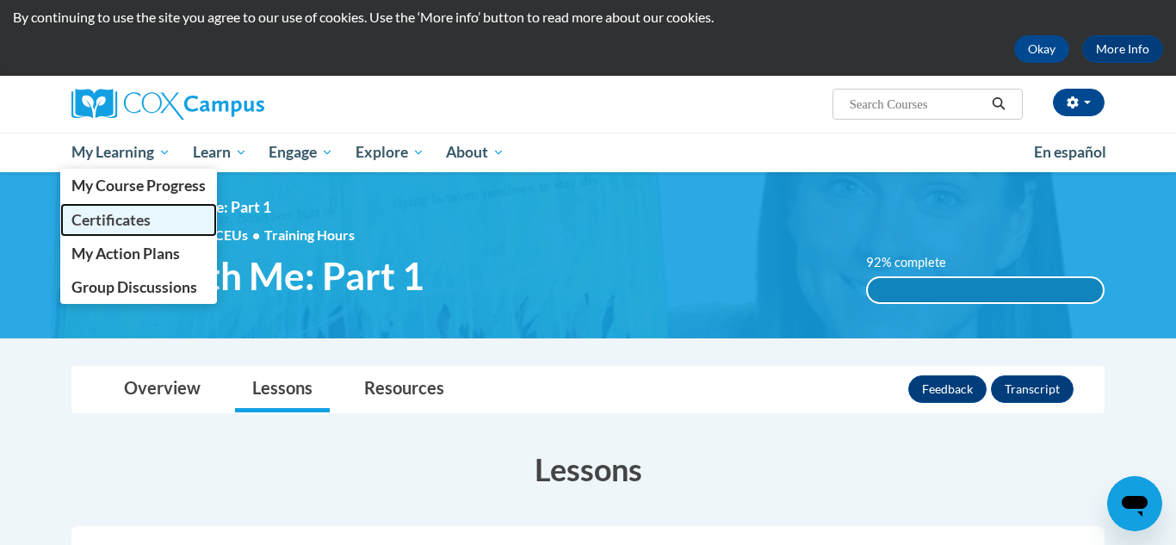
click at [123, 222] on span "Certificates" at bounding box center [110, 220] width 79 height 18
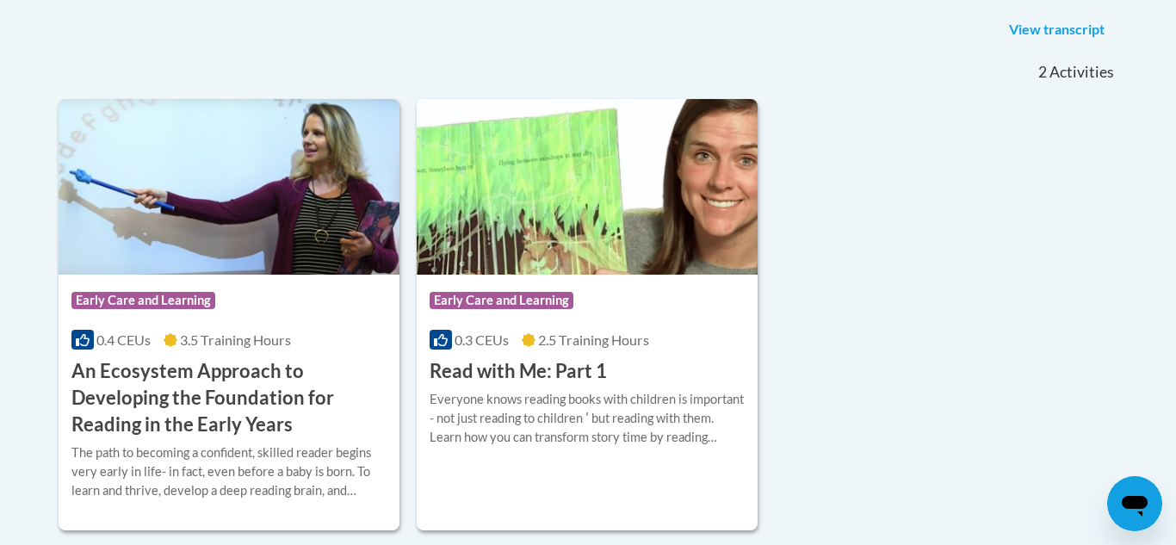
scroll to position [446, 0]
